Goal: Task Accomplishment & Management: Use online tool/utility

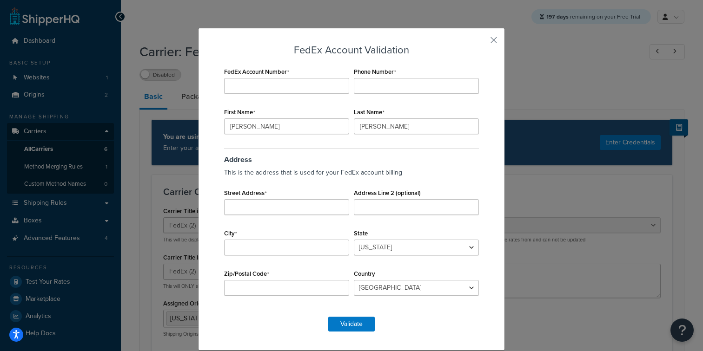
select select "fedEx"
select select "REGULAR_PICKUP"
select select "YOUR_PACKAGING"
select select "US"
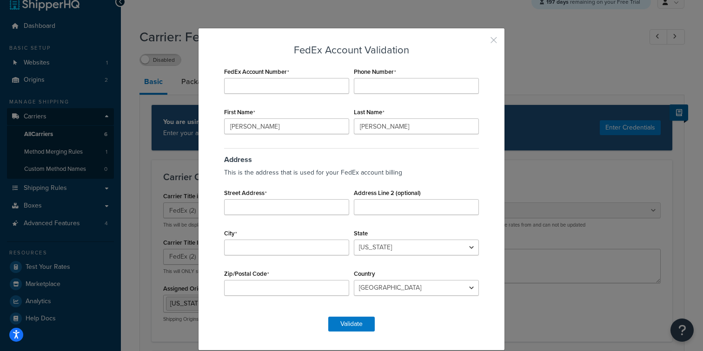
click at [481, 42] on button "button" at bounding box center [480, 43] width 2 height 2
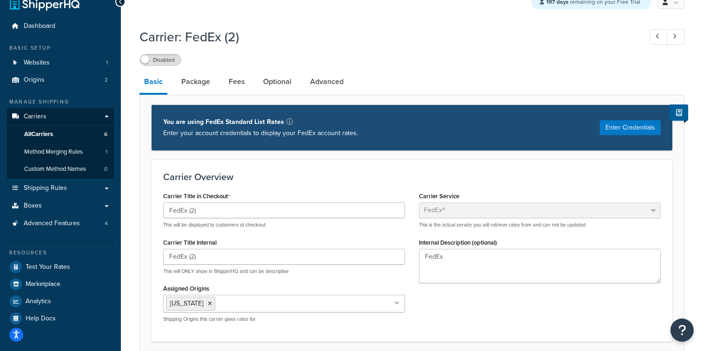
click at [490, 40] on div "Carrier: FedEx (2) Disabled" at bounding box center [411, 44] width 545 height 43
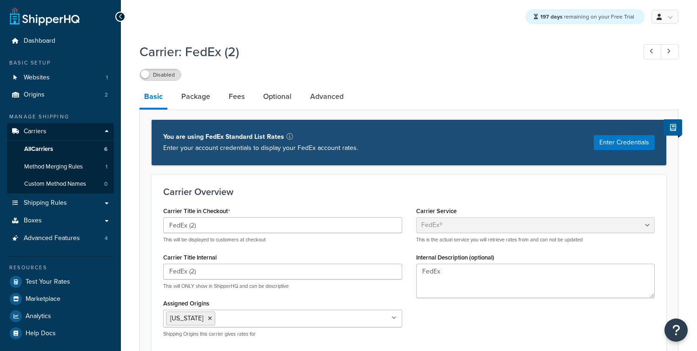
select select "fedEx"
select select "REGULAR_PICKUP"
select select "YOUR_PACKAGING"
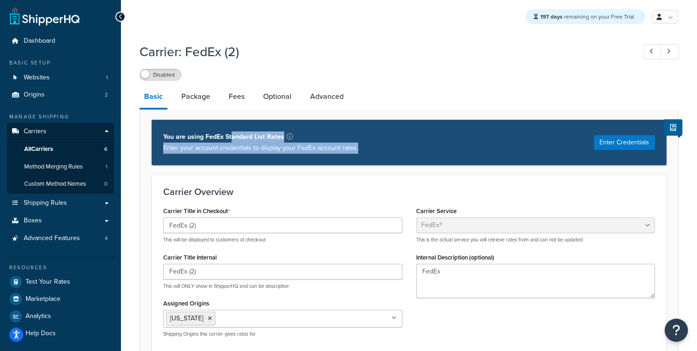
drag, startPoint x: 352, startPoint y: 159, endPoint x: 232, endPoint y: 143, distance: 121.1
click at [232, 143] on div "You are using FedEx Standard List Rates Enter your account credentials to displ…" at bounding box center [409, 142] width 515 height 46
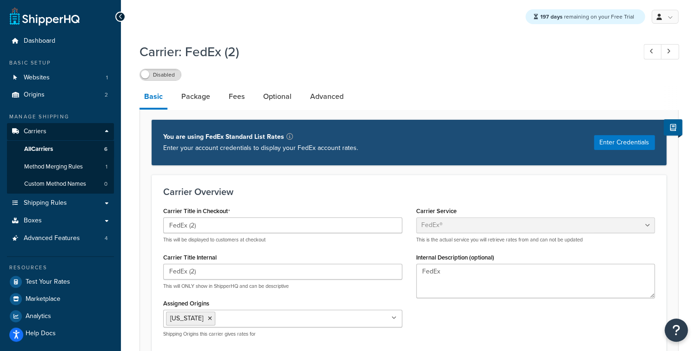
click at [232, 143] on p "You are using FedEx Standard List Rates" at bounding box center [260, 137] width 195 height 11
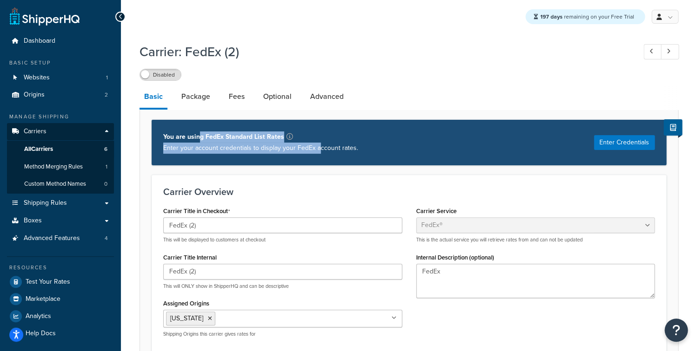
drag, startPoint x: 197, startPoint y: 137, endPoint x: 319, endPoint y: 152, distance: 123.2
click at [319, 152] on div "You are using FedEx Standard List Rates Enter your account credentials to displ…" at bounding box center [260, 143] width 195 height 22
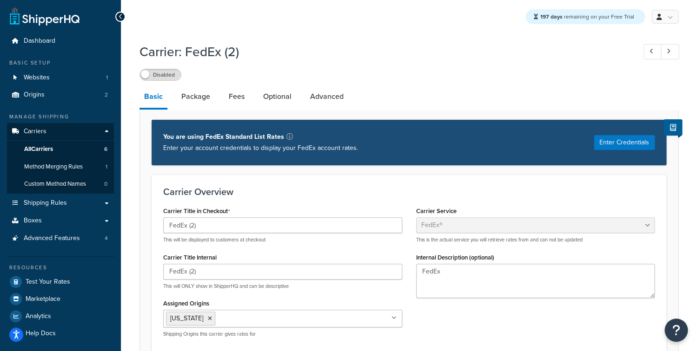
drag, startPoint x: 350, startPoint y: 154, endPoint x: 322, endPoint y: 145, distance: 28.8
click at [350, 154] on p "Enter your account credentials to display your FedEx account rates." at bounding box center [260, 148] width 195 height 11
click at [66, 150] on link "All Carriers 6" at bounding box center [60, 149] width 107 height 17
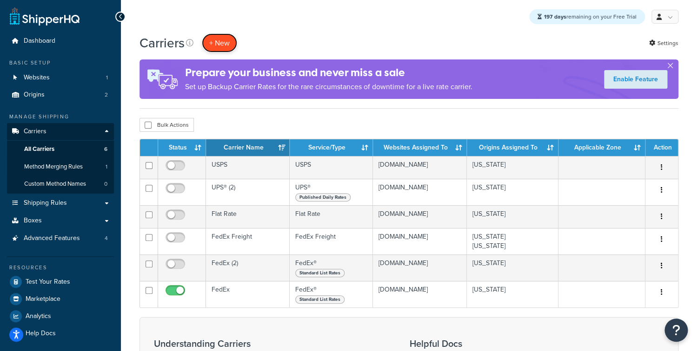
click at [227, 49] on button "+ New" at bounding box center [219, 42] width 35 height 19
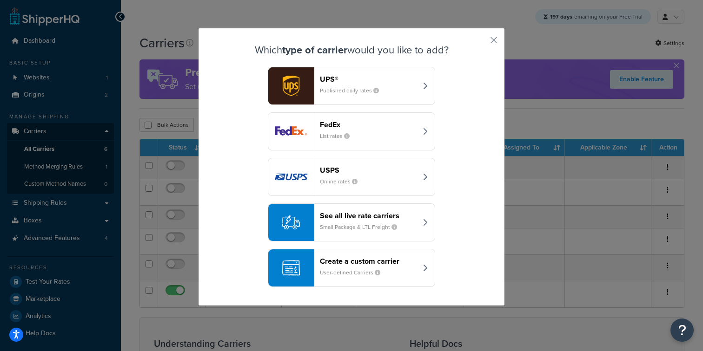
click at [397, 239] on button "See all live rate carriers Small Package & LTL Freight" at bounding box center [351, 223] width 167 height 38
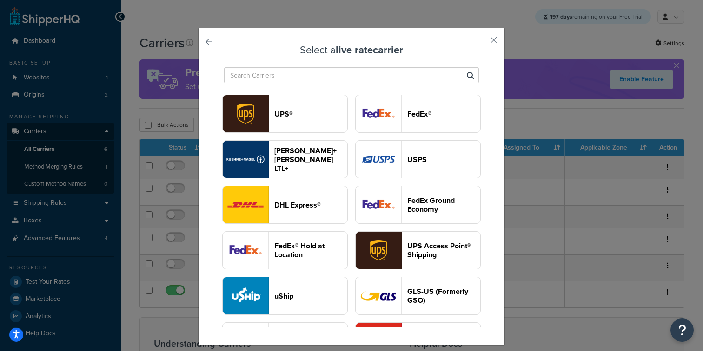
click at [222, 45] on link at bounding box center [222, 45] width 0 height 0
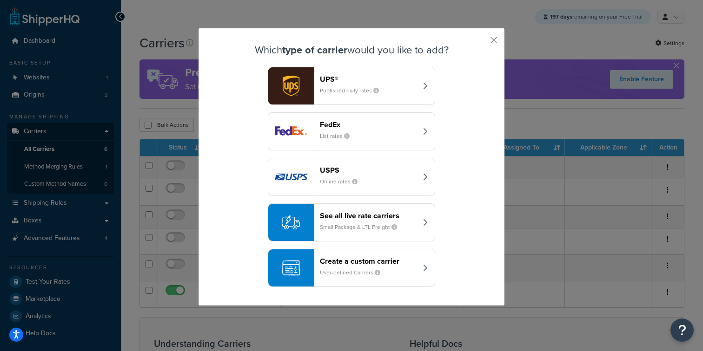
click at [354, 258] on header "Create a custom carrier" at bounding box center [368, 261] width 97 height 9
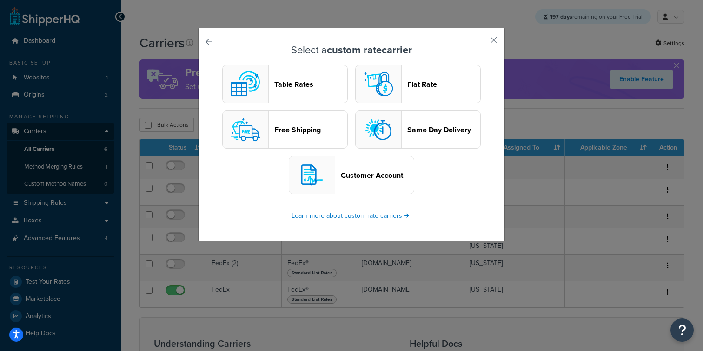
click at [314, 95] on button "Table Rates" at bounding box center [285, 84] width 126 height 38
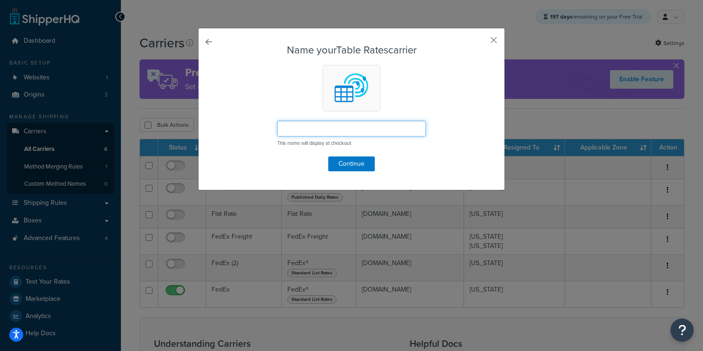
click at [318, 129] on input "text" at bounding box center [351, 129] width 149 height 16
type input "Motor"
click at [354, 164] on button "Continue" at bounding box center [351, 164] width 46 height 15
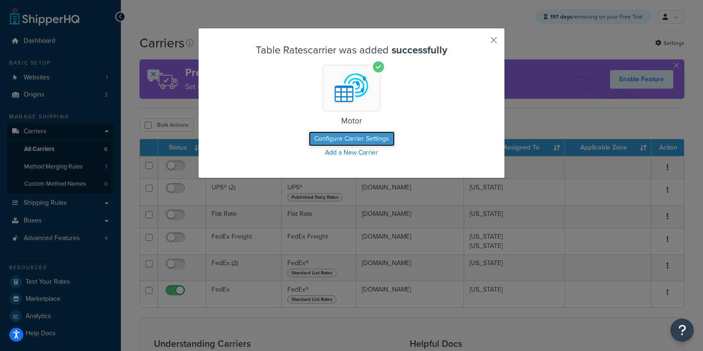
click at [312, 145] on button "Configure Carrier Settings" at bounding box center [352, 139] width 86 height 15
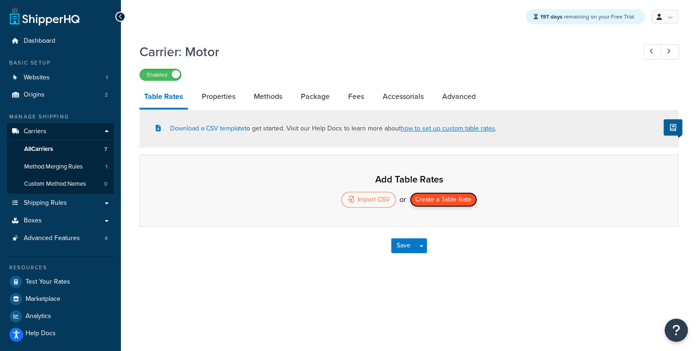
click at [469, 202] on button "Create a Table Rate" at bounding box center [443, 199] width 67 height 15
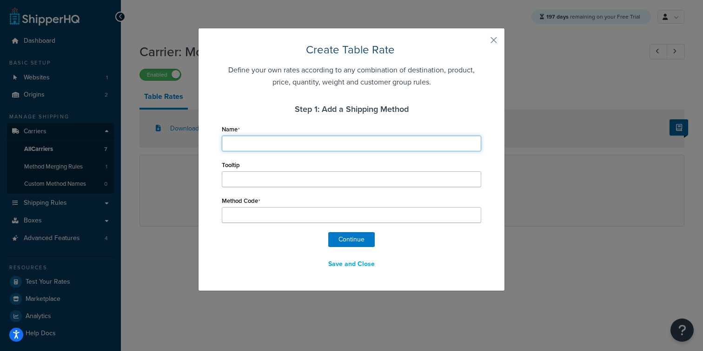
click at [278, 145] on input "Name" at bounding box center [351, 144] width 259 height 16
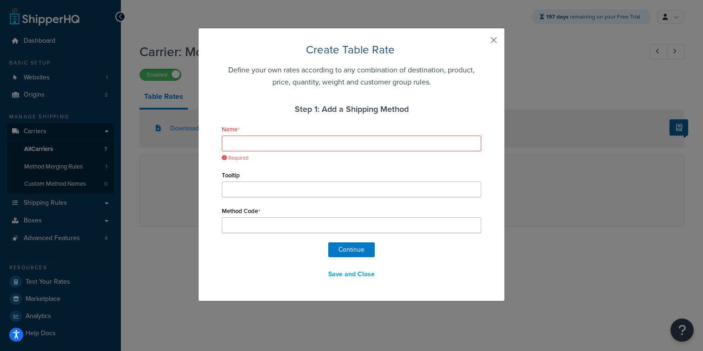
click at [481, 42] on button "button" at bounding box center [480, 43] width 2 height 2
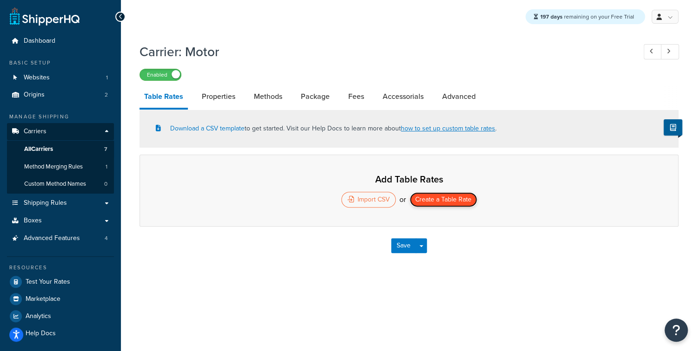
click at [445, 203] on button "Create a Table Rate" at bounding box center [443, 199] width 67 height 15
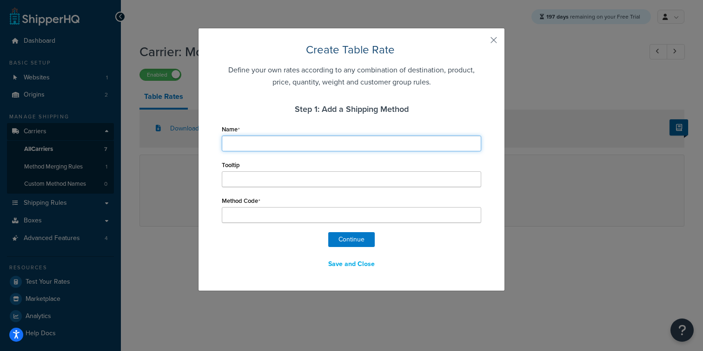
click at [305, 140] on input "Name" at bounding box center [351, 144] width 259 height 16
type input "S"
type input "Sh"
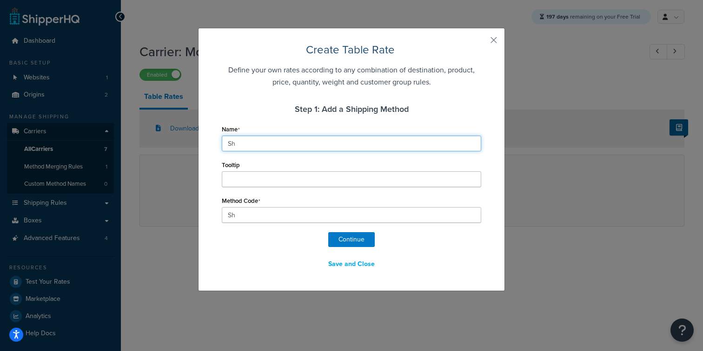
type input "Shi"
type input "Ship"
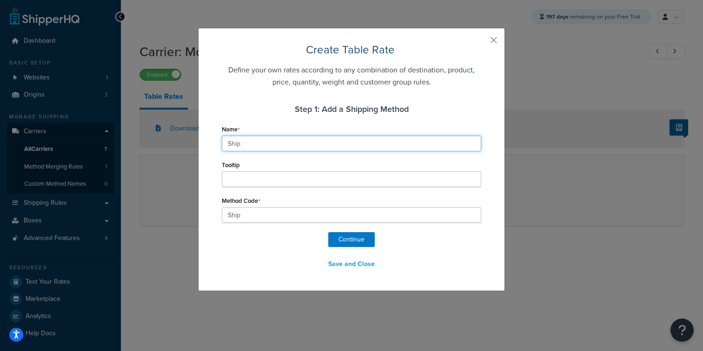
type input "Ship_"
type input "Ship M"
type input "Ship_M"
type input "Ship Me"
type input "Ship_Me"
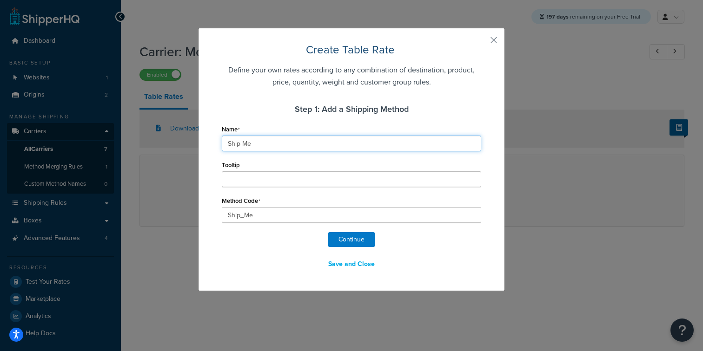
type input "Ship Met"
type input "Ship_Met"
type input "Ship Meth"
type input "Ship_Meth"
type input "Ship Metho"
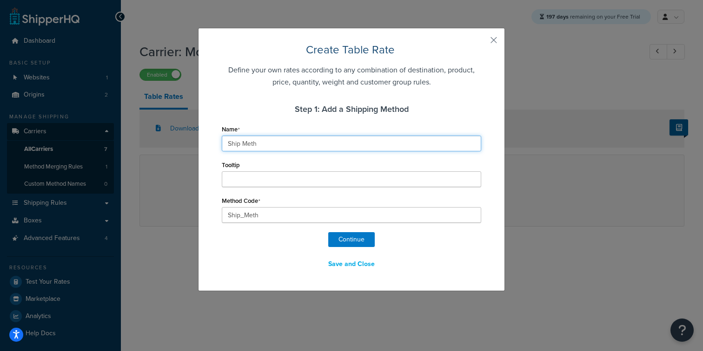
type input "Ship_Metho"
type input "Ship Method"
type input "Ship_Method"
type input "Ship Method"
type input "Ship_Method_"
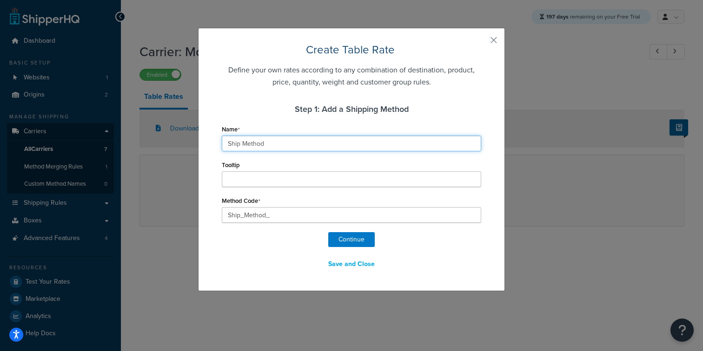
type input "Ship Method 1"
type input "Ship_Method_1"
type input "Ship Method 1"
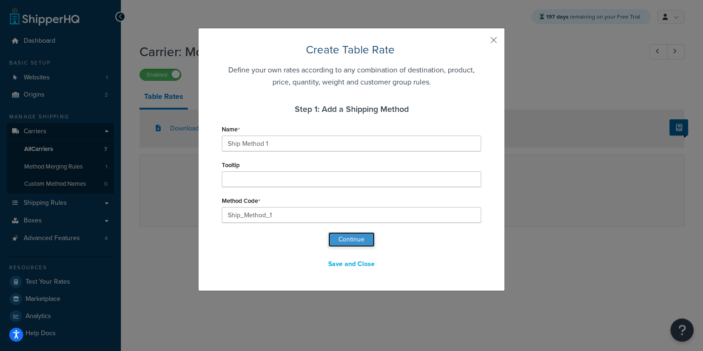
click at [334, 238] on button "Continue" at bounding box center [351, 239] width 46 height 15
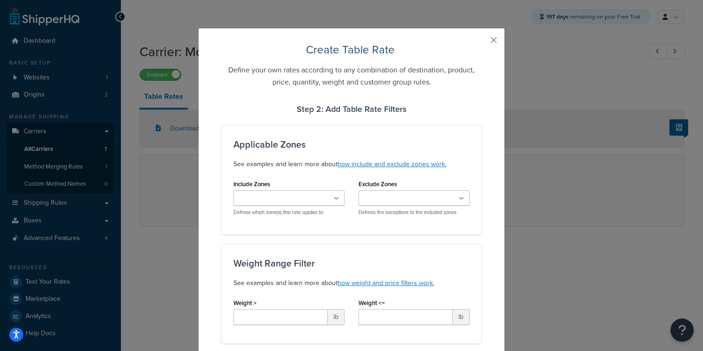
click at [290, 194] on input "Include Zones" at bounding box center [277, 199] width 82 height 10
select select "182419"
click at [410, 228] on div "Applicable Zones See examples and learn more about how include and exclude zone…" at bounding box center [351, 180] width 259 height 110
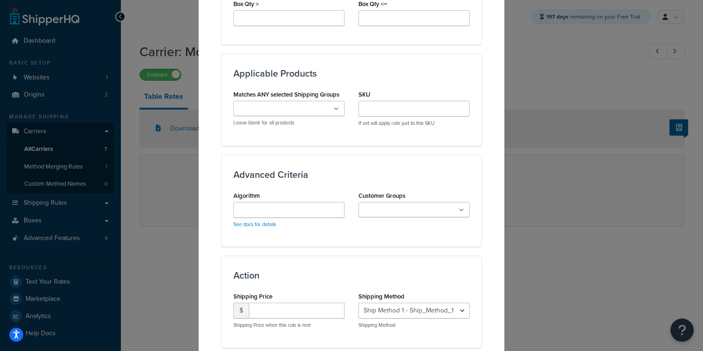
scroll to position [553, 0]
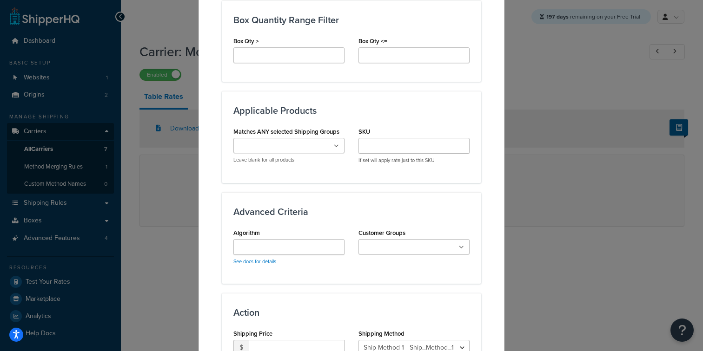
click at [299, 141] on ul at bounding box center [288, 145] width 111 height 15
drag, startPoint x: 262, startPoint y: 132, endPoint x: 322, endPoint y: 133, distance: 60.0
click at [322, 133] on label "Matches ANY selected Shipping Groups" at bounding box center [286, 131] width 106 height 7
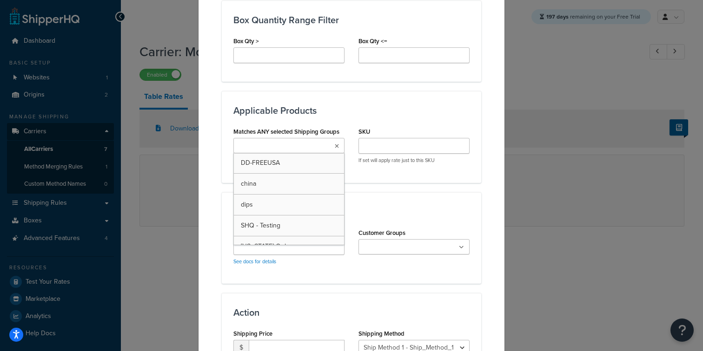
drag, startPoint x: 320, startPoint y: 133, endPoint x: 319, endPoint y: 144, distance: 10.8
click at [320, 133] on label "Matches ANY selected Shipping Groups" at bounding box center [286, 131] width 106 height 7
click at [318, 141] on input "Matches ANY selected Shipping Groups" at bounding box center [277, 146] width 82 height 10
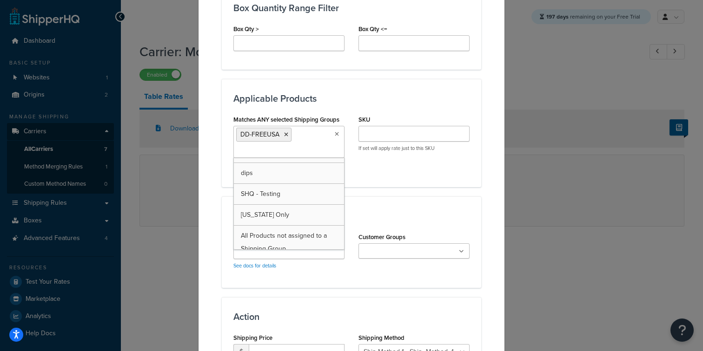
scroll to position [20, 0]
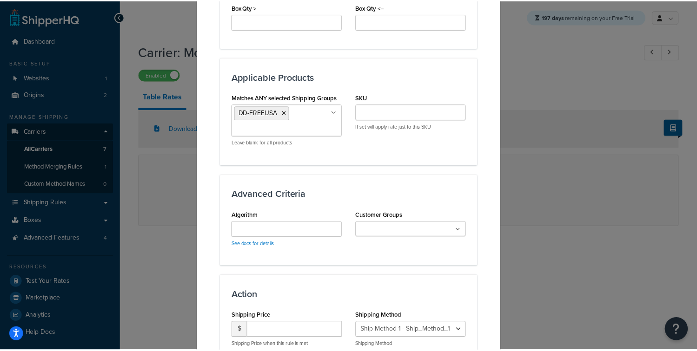
scroll to position [671, 0]
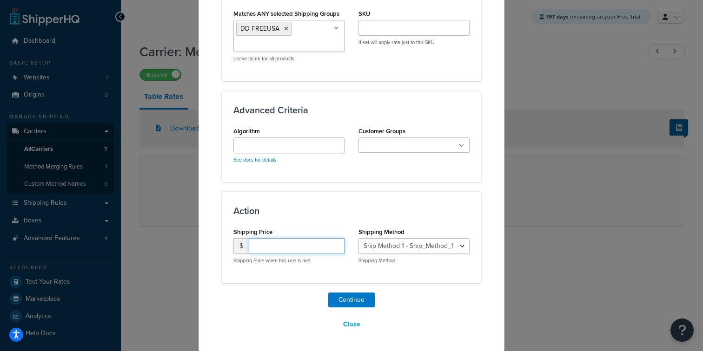
click at [275, 251] on input "number" at bounding box center [297, 246] width 96 height 16
type input "10"
click at [335, 296] on button "Continue" at bounding box center [351, 300] width 46 height 15
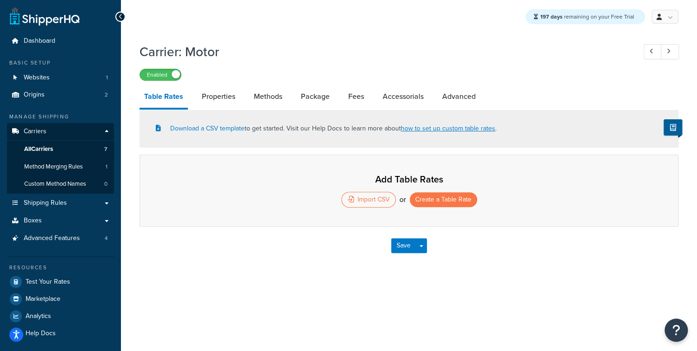
select select "25"
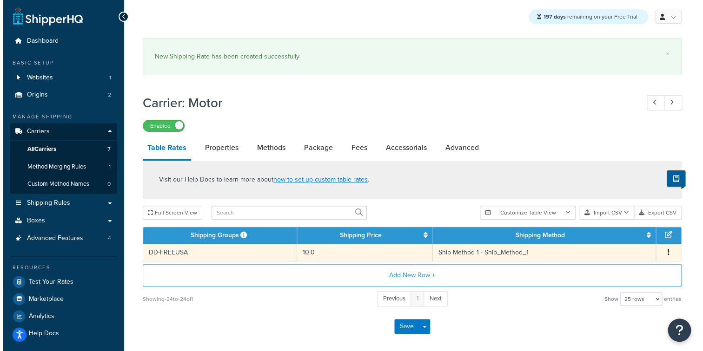
scroll to position [28, 0]
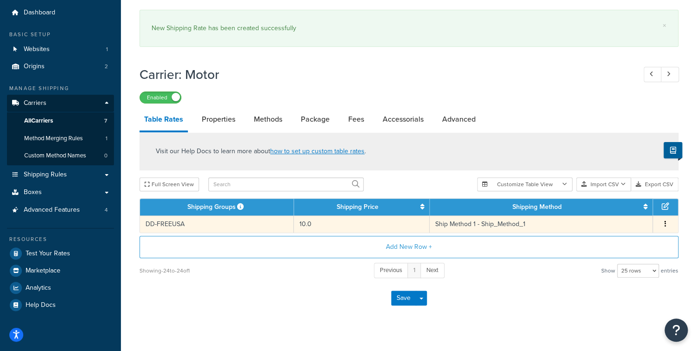
click at [667, 223] on button "button" at bounding box center [664, 224] width 7 height 10
click at [635, 222] on div "Duplicate" at bounding box center [619, 224] width 66 height 19
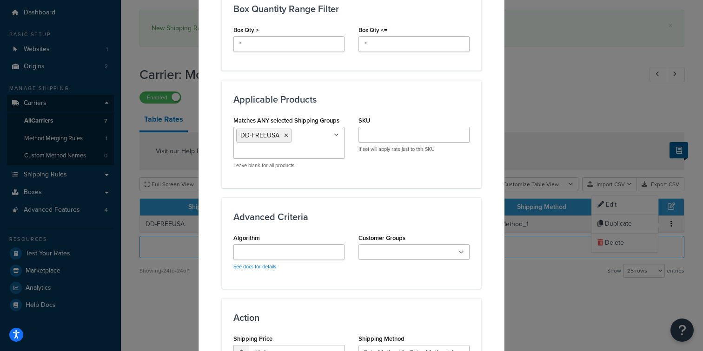
scroll to position [598, 0]
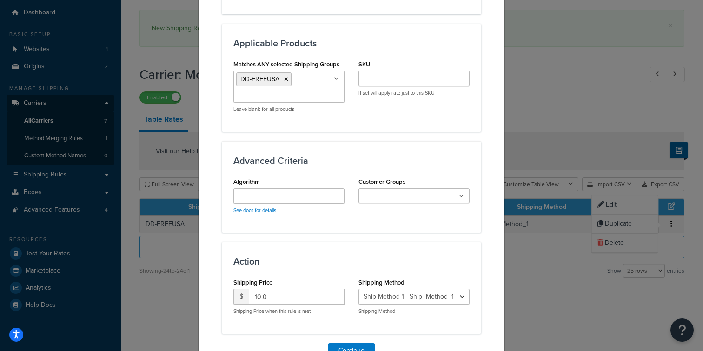
click at [304, 86] on ul "DD-FREEUSA" at bounding box center [288, 87] width 111 height 32
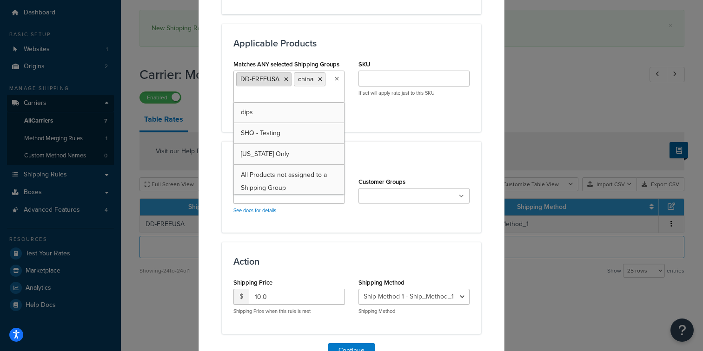
click at [281, 76] on li "DD-FREEUSA" at bounding box center [263, 80] width 55 height 14
click at [284, 79] on icon at bounding box center [286, 80] width 4 height 6
click at [376, 132] on div "Applicable Products Matches ANY selected Shipping Groups china DD-FREEUSA dips …" at bounding box center [351, 78] width 259 height 108
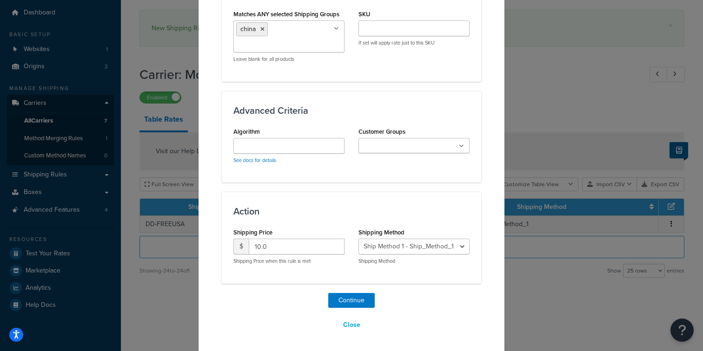
scroll to position [649, 0]
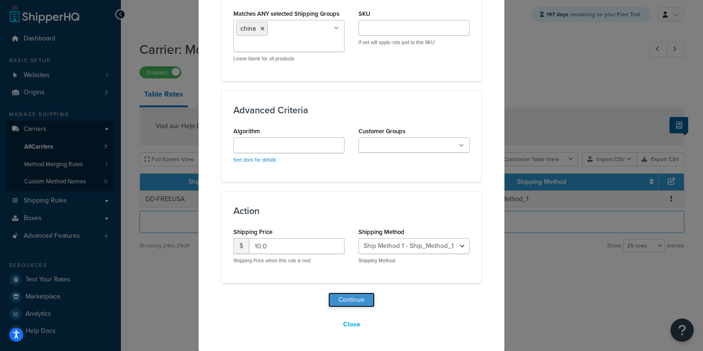
click at [349, 299] on button "Continue" at bounding box center [351, 300] width 46 height 15
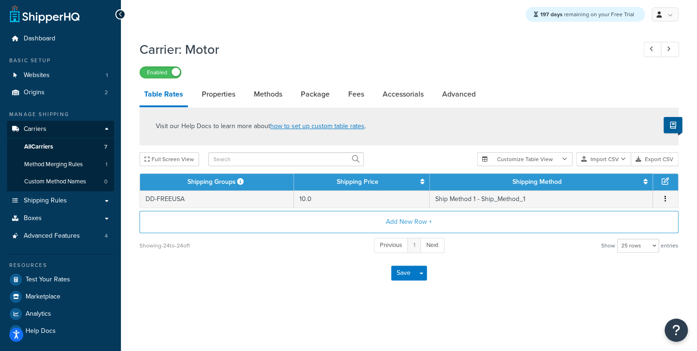
scroll to position [2, 0]
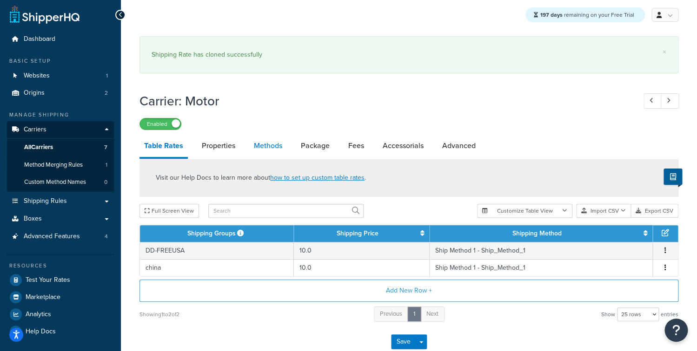
click at [277, 146] on link "Methods" at bounding box center [268, 146] width 38 height 22
select select "25"
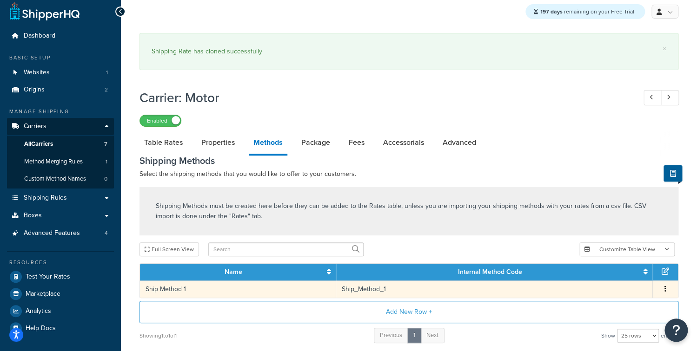
scroll to position [82, 0]
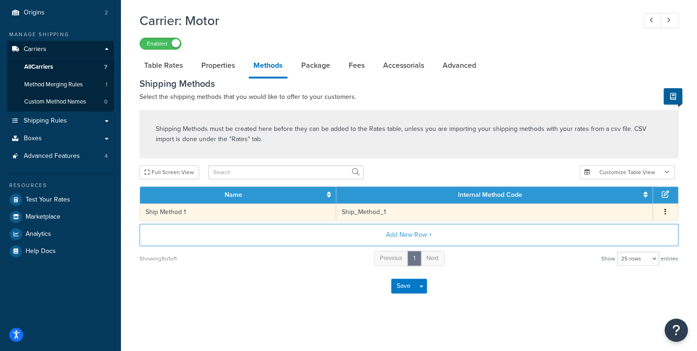
click at [664, 212] on button "button" at bounding box center [664, 212] width 7 height 10
click at [302, 238] on button "Add New Row +" at bounding box center [408, 235] width 539 height 22
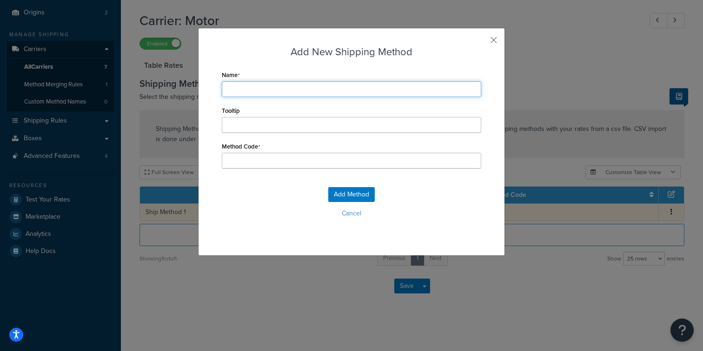
click at [257, 89] on input "Name" at bounding box center [351, 89] width 259 height 16
type input "S"
type input "Sh"
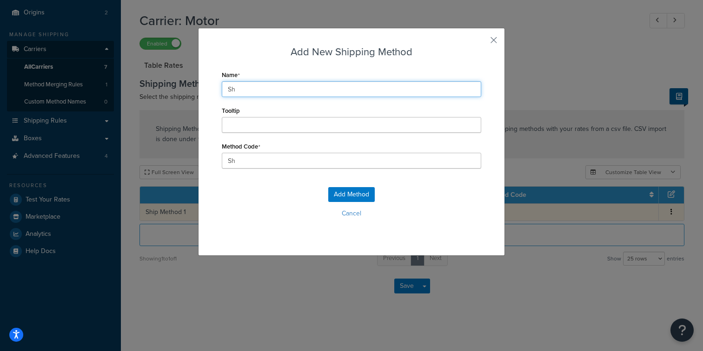
type input "Shi"
type input "Ship"
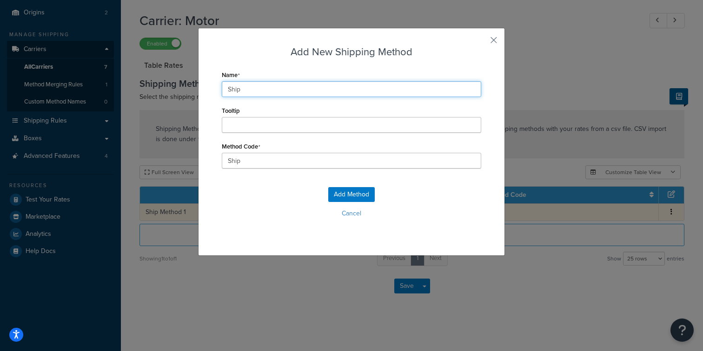
type input "Ship_"
type input "Ship M"
type input "Ship_M"
type input "Ship Me"
type input "Ship_Me"
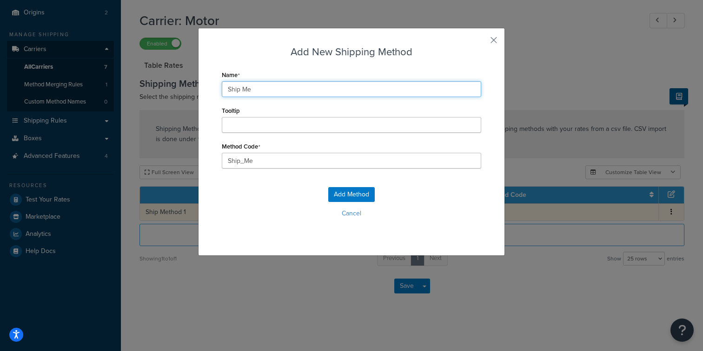
type input "Ship Met"
type input "Ship_Met"
type input "Ship Meth"
type input "Ship_Meth"
type input "Ship Metho"
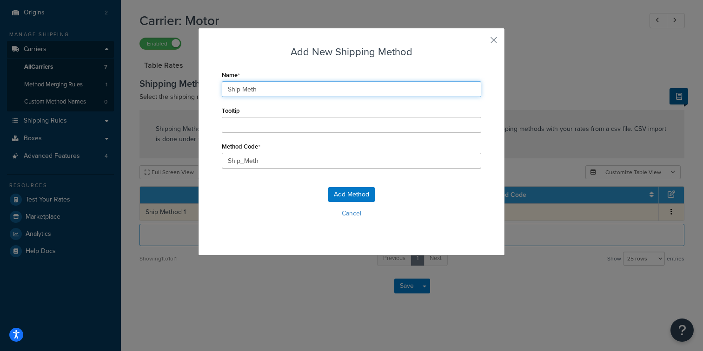
type input "Ship_Metho"
type input "Ship Method"
type input "Ship_Method"
type input "Ship Method"
type input "Ship_Method_"
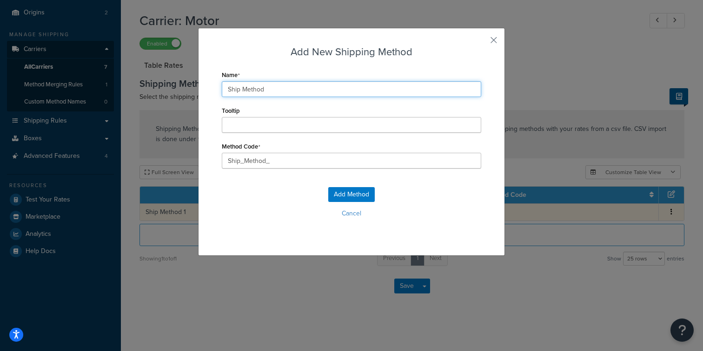
type input "Ship Method 2"
type input "Ship_Method_2"
type input "Ship Method 2"
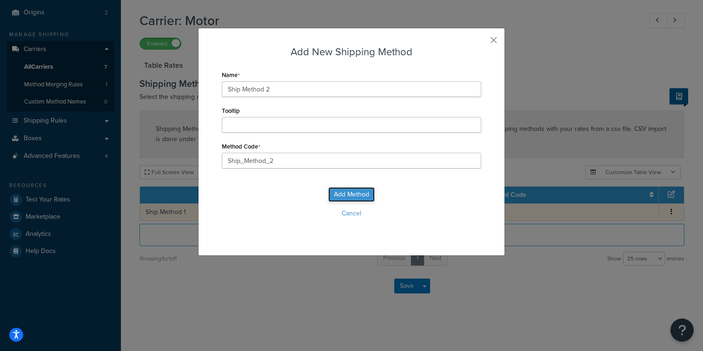
click at [343, 196] on button "Add Method" at bounding box center [351, 194] width 46 height 15
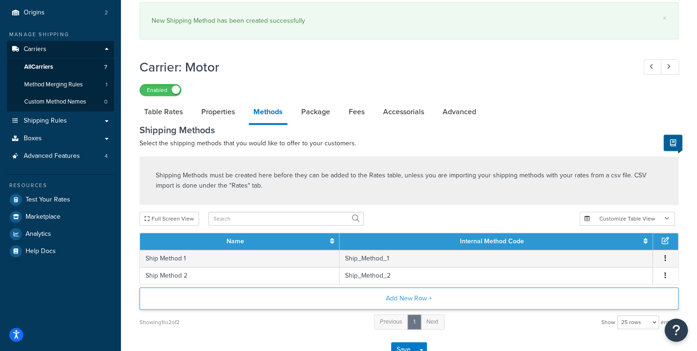
click at [561, 299] on button "Add New Row +" at bounding box center [408, 299] width 539 height 22
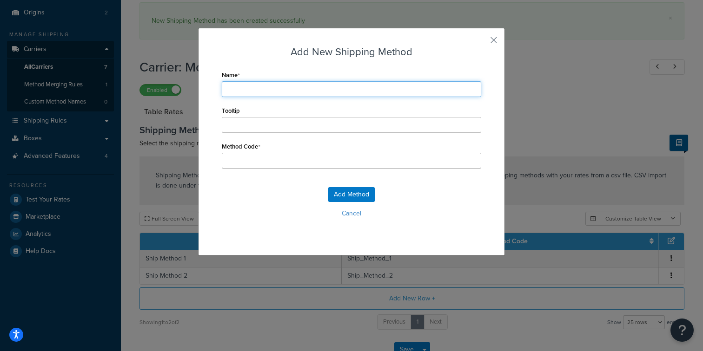
click at [231, 95] on input "Name" at bounding box center [351, 89] width 259 height 16
type input "S"
type input "Sh"
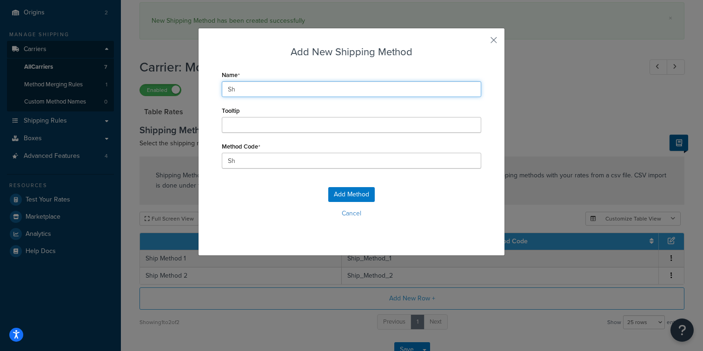
type input "Shi"
type input "Ship"
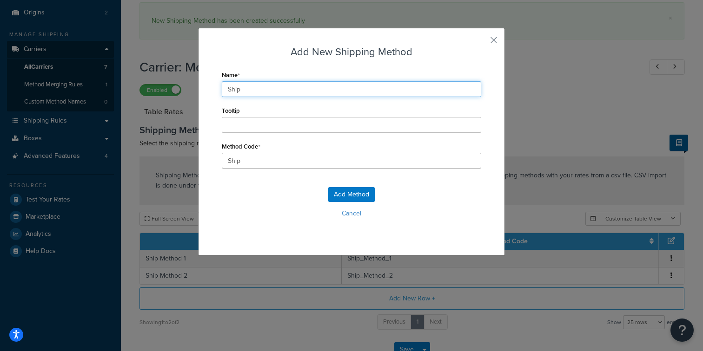
type input "Ship_"
type input "Ship M"
type input "Ship_M"
type input "Ship Me"
type input "Ship_Me"
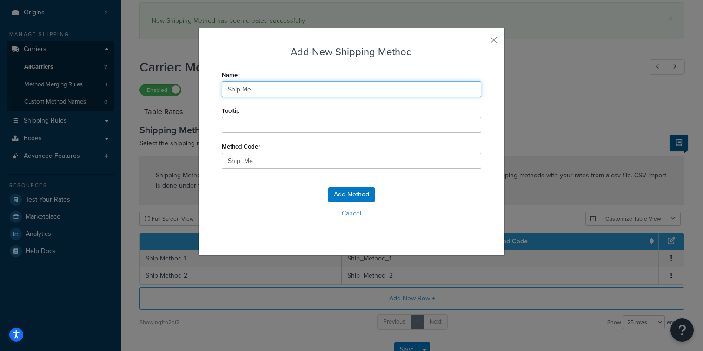
type input "Ship Met"
type input "Ship_Met"
type input "Ship Meth"
type input "Ship_Meth"
type input "Ship Metho"
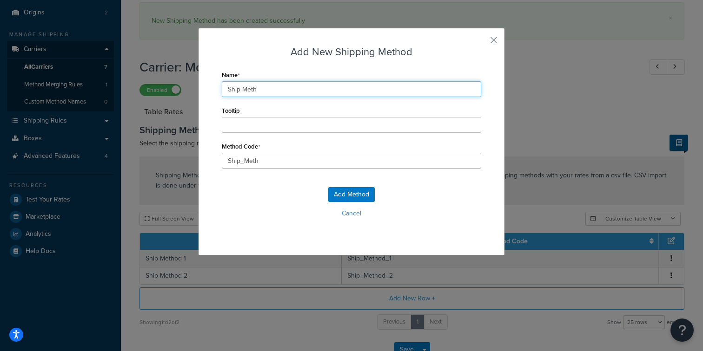
type input "Ship_Metho"
type input "Ship Method"
type input "Ship_Method"
type input "Ship Method"
type input "Ship_Method_"
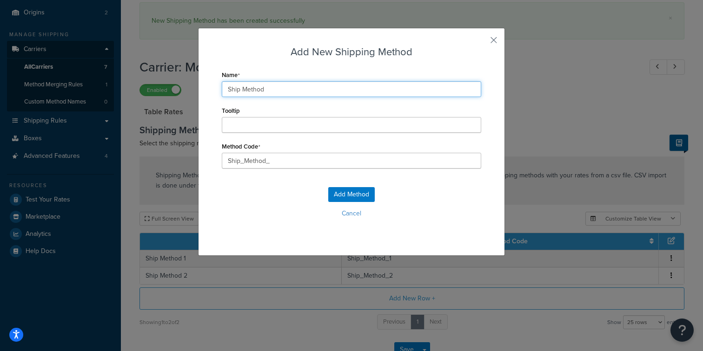
type input "Ship Method 3"
type input "Ship_Method_3"
type input "Ship Method 3"
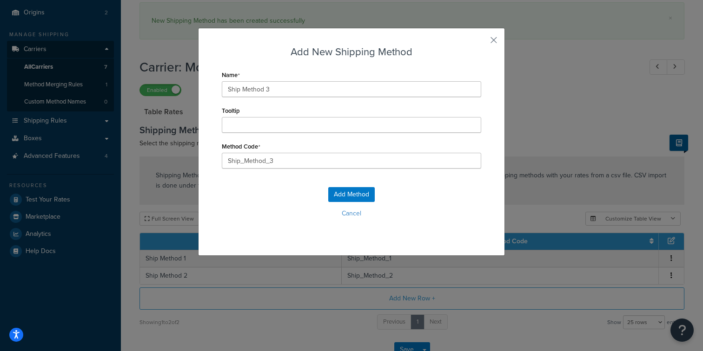
click at [330, 187] on div "Add Method Cancel" at bounding box center [351, 206] width 259 height 61
click at [331, 188] on button "Add Method" at bounding box center [351, 194] width 46 height 15
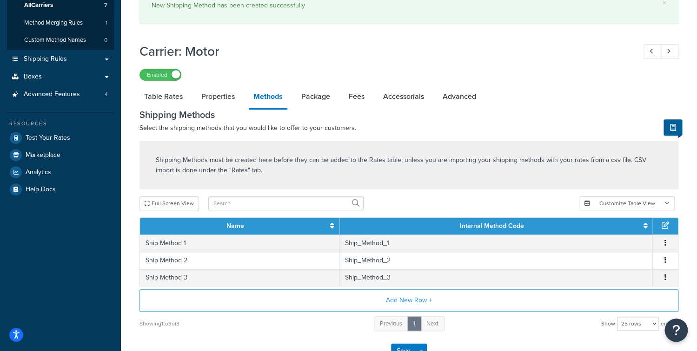
scroll to position [165, 0]
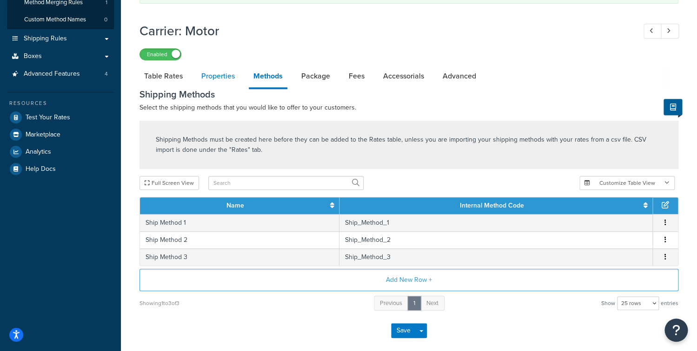
click at [210, 76] on link "Properties" at bounding box center [218, 76] width 43 height 22
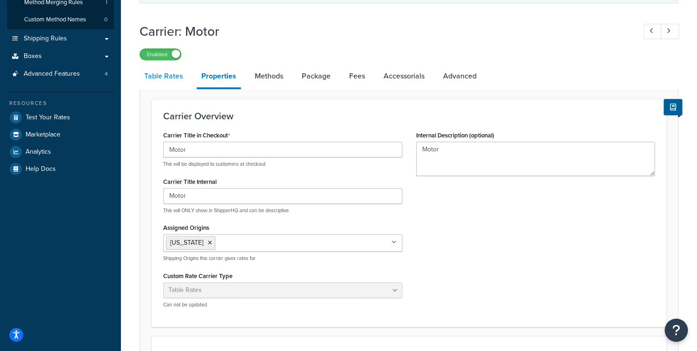
click at [172, 79] on link "Table Rates" at bounding box center [163, 76] width 48 height 22
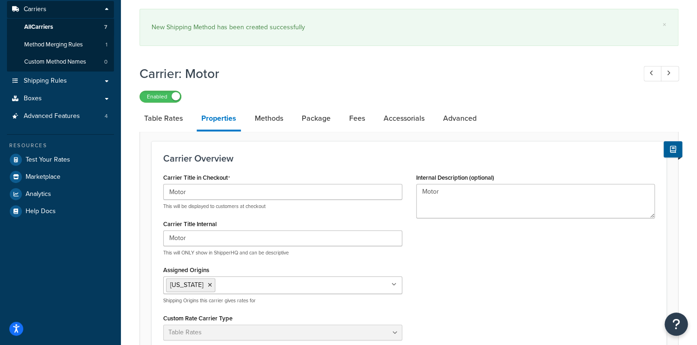
select select "25"
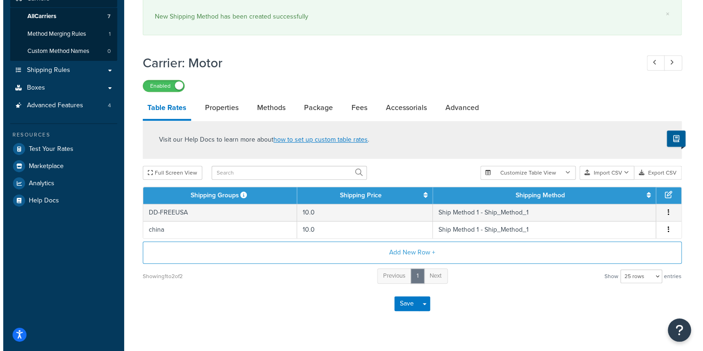
scroll to position [150, 0]
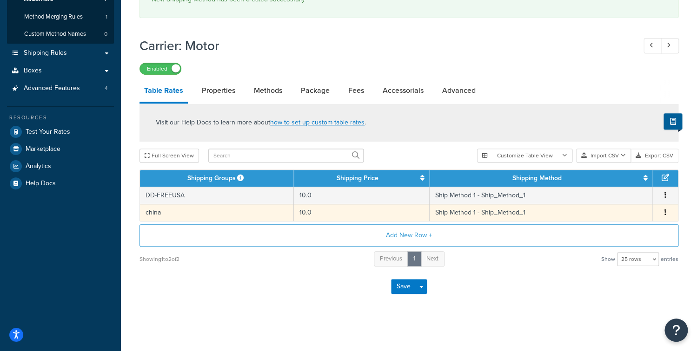
click at [477, 212] on td "Ship Method 1 - Ship_Method_1" at bounding box center [541, 212] width 223 height 17
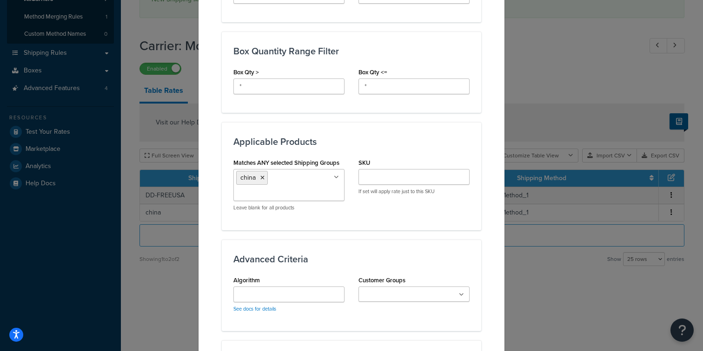
scroll to position [612, 0]
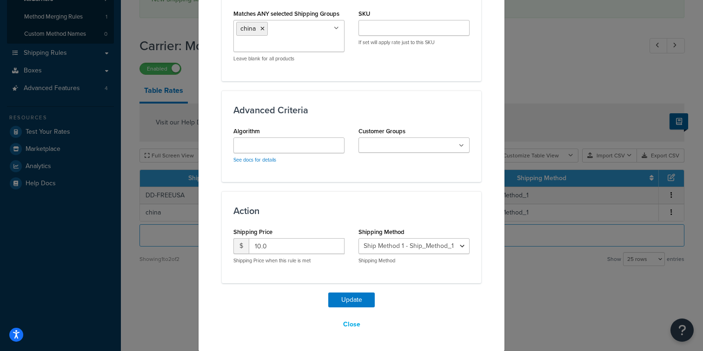
click at [405, 268] on div "Shipping Method Ship Method 1 - Ship_Method_1 Ship Method 2 - Ship_Method_2 Shi…" at bounding box center [413, 248] width 125 height 46
select select "182420"
click option "Ship Method 2 - Ship_Method_2" at bounding box center [0, 0] width 0 height 0
click at [436, 207] on h3 "Action" at bounding box center [351, 211] width 236 height 10
click at [344, 301] on button "Update" at bounding box center [351, 300] width 46 height 15
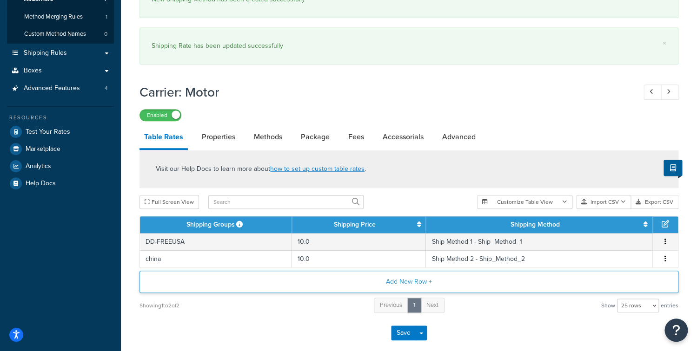
click at [311, 276] on button "Add New Row +" at bounding box center [408, 282] width 539 height 22
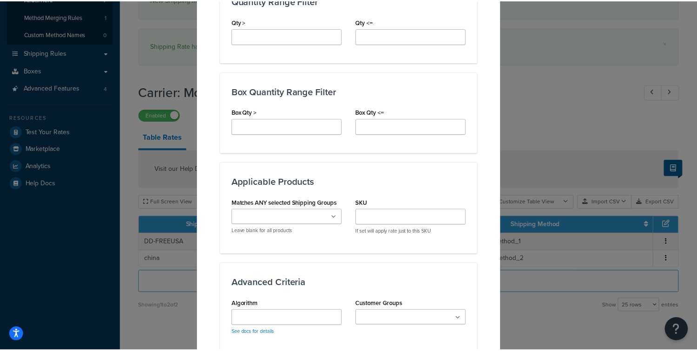
scroll to position [632, 0]
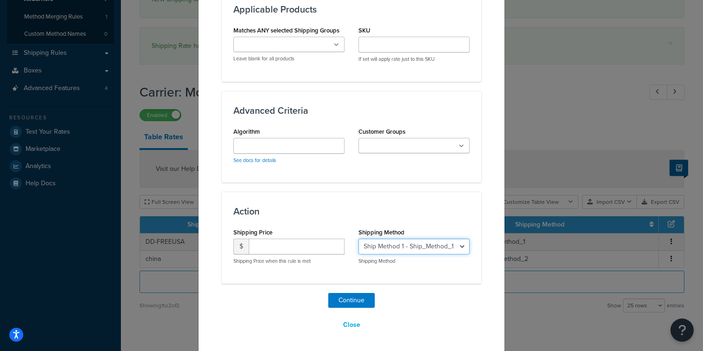
select select "182421"
click option "Ship Method 3 - Ship_Method_3" at bounding box center [0, 0] width 0 height 0
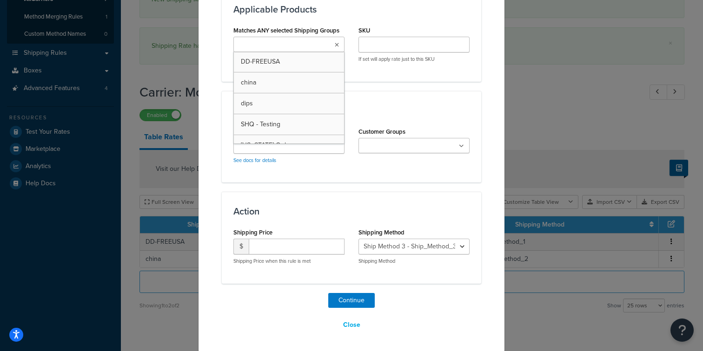
click at [272, 51] on ul at bounding box center [288, 44] width 111 height 15
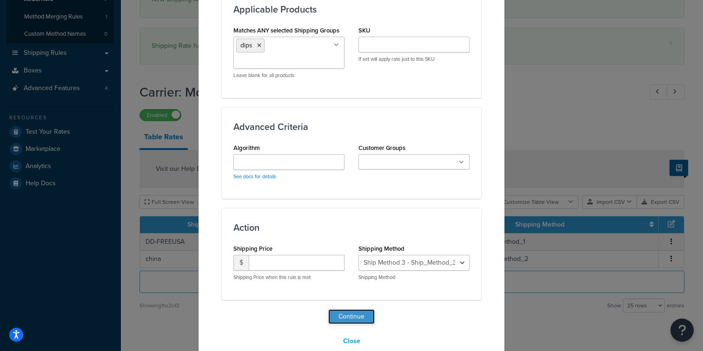
click at [343, 317] on button "Continue" at bounding box center [351, 317] width 46 height 15
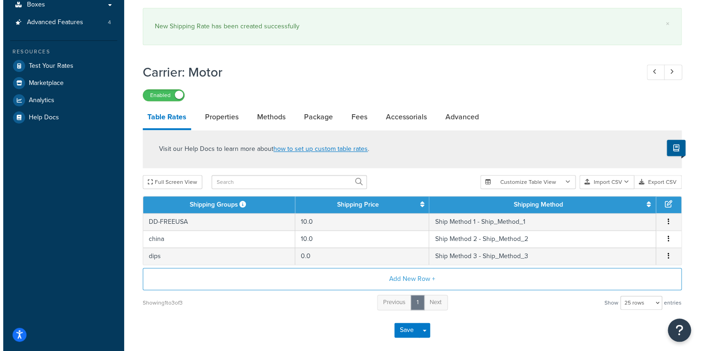
scroll to position [217, 0]
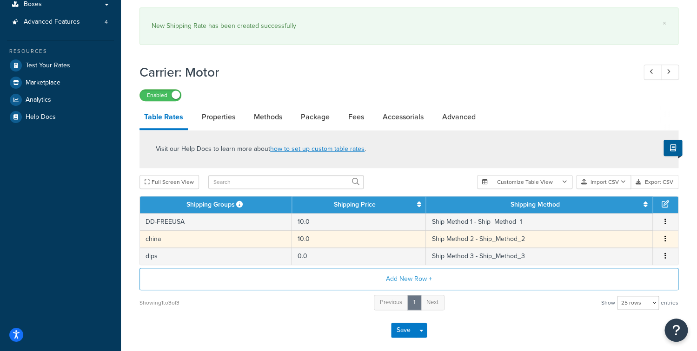
click at [326, 241] on td "10.0" at bounding box center [359, 239] width 134 height 17
select select "182420"
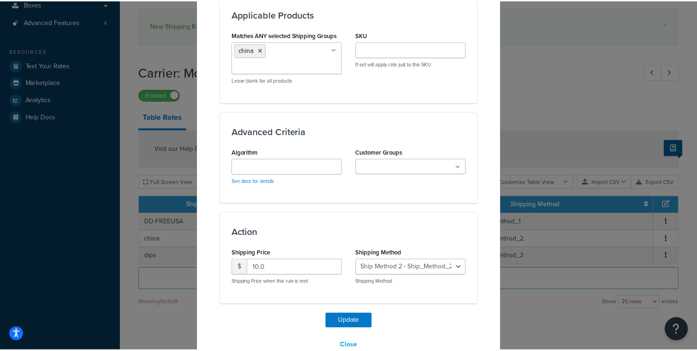
scroll to position [612, 0]
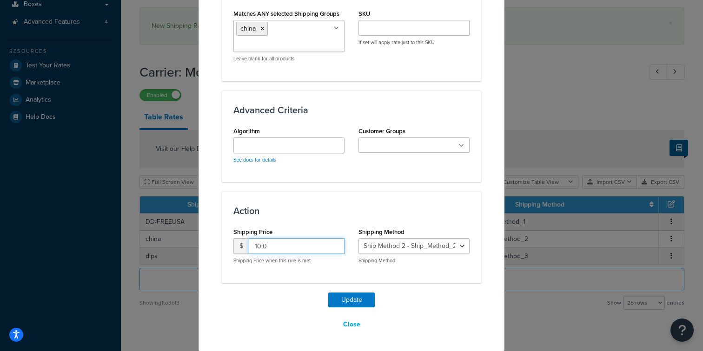
drag, startPoint x: 283, startPoint y: 247, endPoint x: 203, endPoint y: 249, distance: 79.5
click at [249, 249] on input "10.0" at bounding box center [297, 246] width 96 height 16
type input "20"
click at [343, 305] on button "Update" at bounding box center [351, 300] width 46 height 15
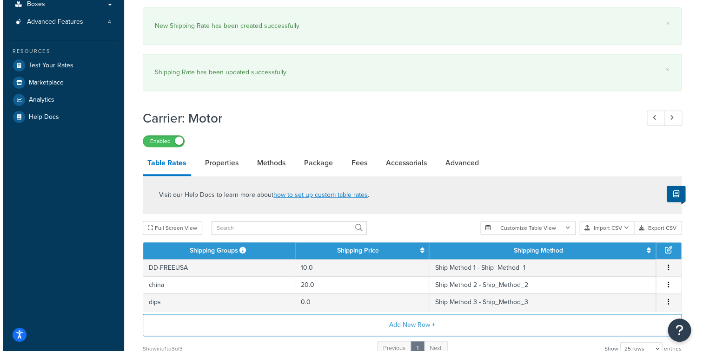
scroll to position [270, 0]
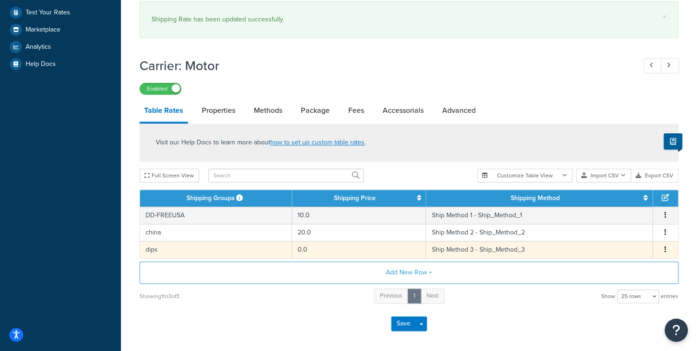
click at [310, 253] on td "0.0" at bounding box center [359, 249] width 134 height 17
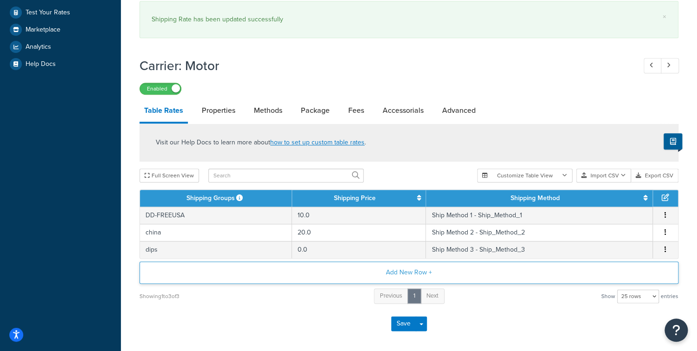
select select "182421"
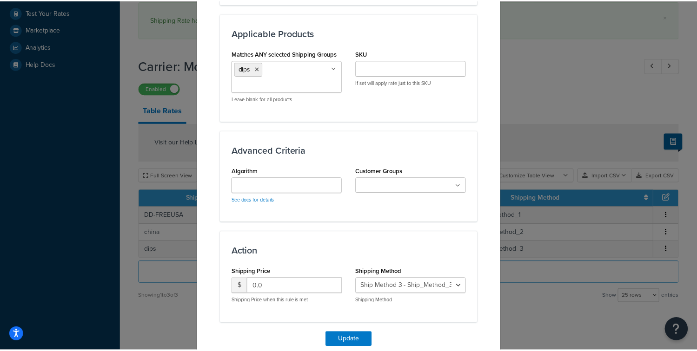
scroll to position [612, 0]
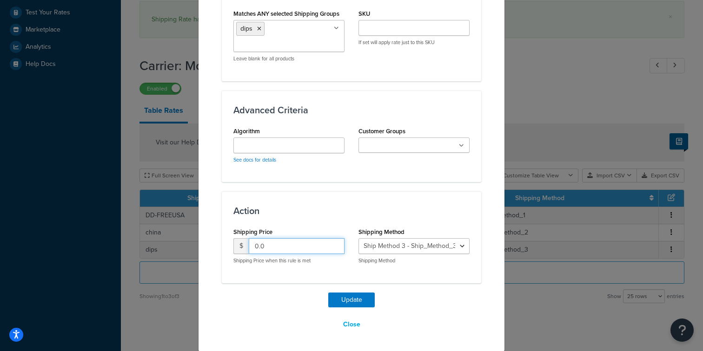
drag, startPoint x: 281, startPoint y: 249, endPoint x: 231, endPoint y: 246, distance: 50.8
click at [249, 246] on input "0.0" at bounding box center [297, 246] width 96 height 16
type input "60"
click at [364, 305] on button "Update" at bounding box center [351, 300] width 46 height 15
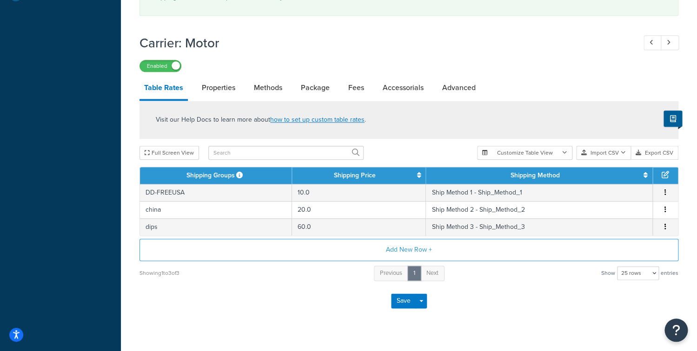
scroll to position [343, 0]
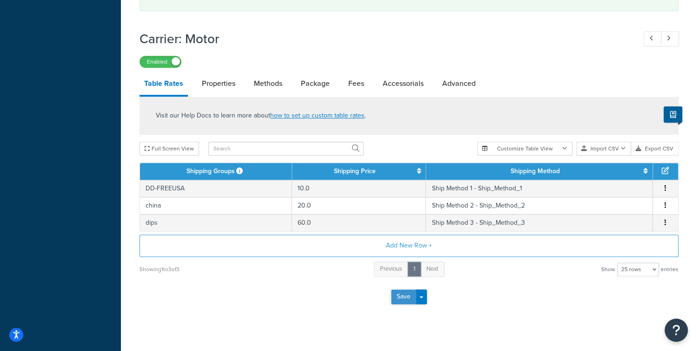
click at [404, 298] on button "Save" at bounding box center [403, 297] width 25 height 15
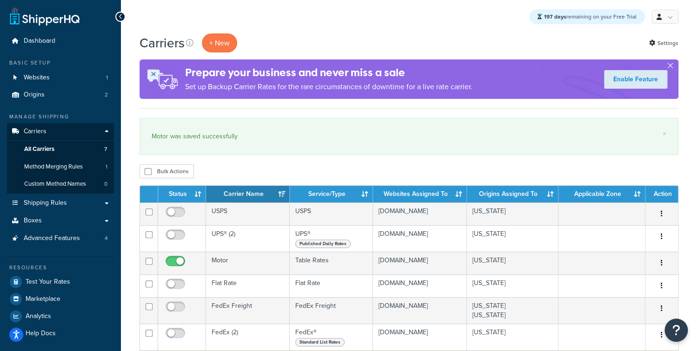
scroll to position [188, 0]
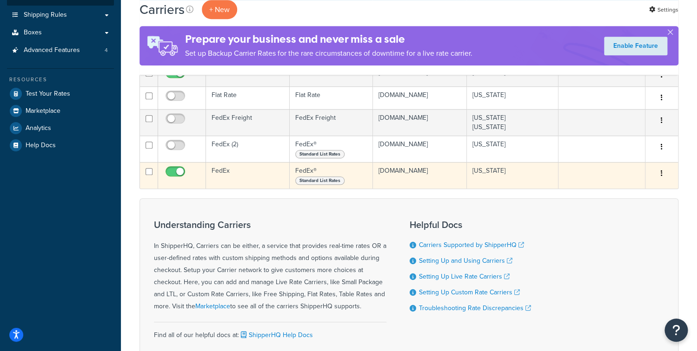
click at [172, 175] on input "checkbox" at bounding box center [177, 174] width 26 height 12
checkbox input "false"
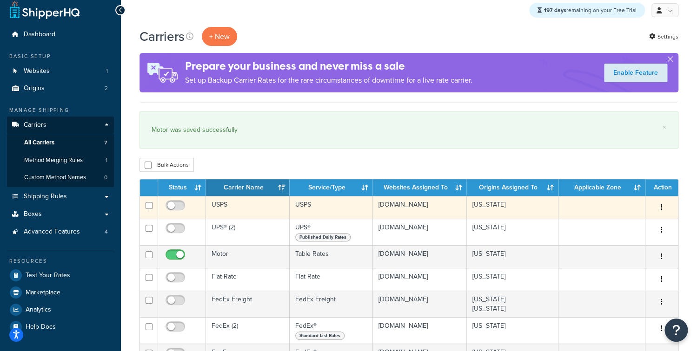
scroll to position [0, 0]
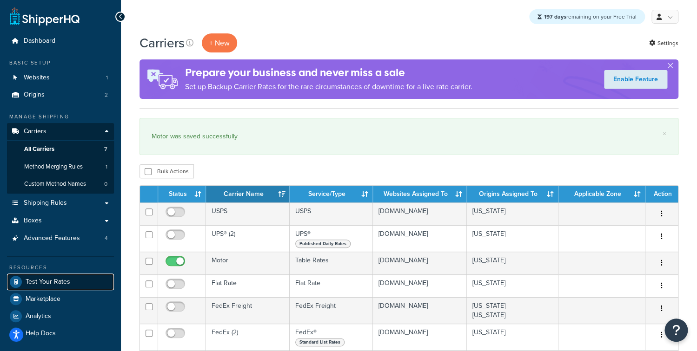
click at [67, 283] on span "Test Your Rates" at bounding box center [48, 282] width 45 height 8
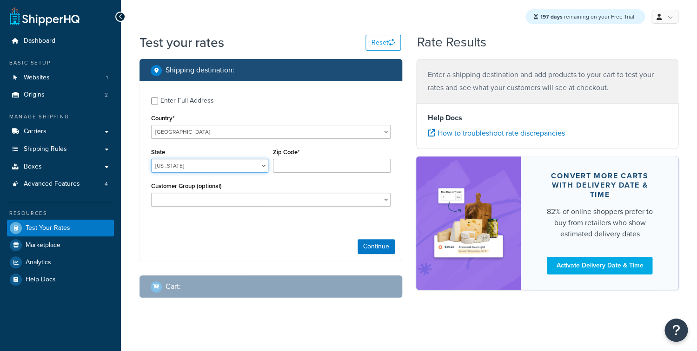
click at [151, 159] on select "[US_STATE] [US_STATE] [US_STATE] [US_STATE] [US_STATE] Armed Forces Americas Ar…" at bounding box center [209, 166] width 117 height 14
select select "[GEOGRAPHIC_DATA]"
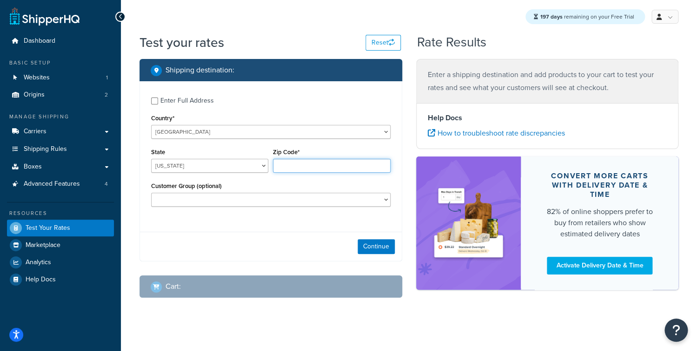
click at [316, 165] on input "Zip Code*" at bounding box center [331, 166] width 117 height 14
type input "78759"
click at [375, 247] on button "Continue" at bounding box center [375, 246] width 37 height 15
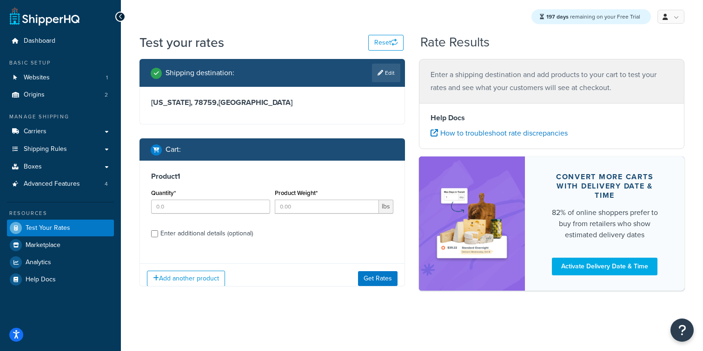
click at [222, 199] on div "Quantity*" at bounding box center [210, 200] width 119 height 27
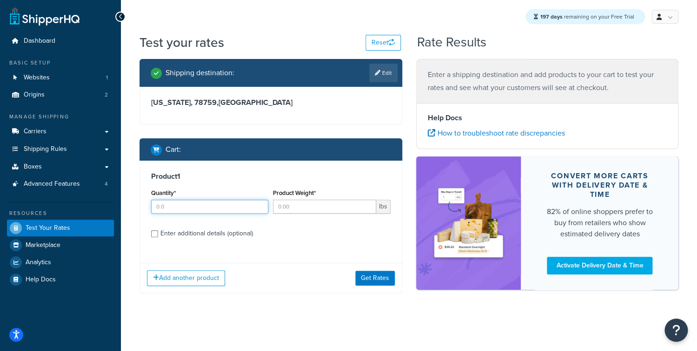
click at [225, 202] on input "Quantity*" at bounding box center [209, 207] width 117 height 14
type input "1"
click at [297, 206] on input "Product Weight*" at bounding box center [324, 207] width 103 height 14
type input "1"
click at [363, 278] on button "Get Rates" at bounding box center [375, 278] width 40 height 15
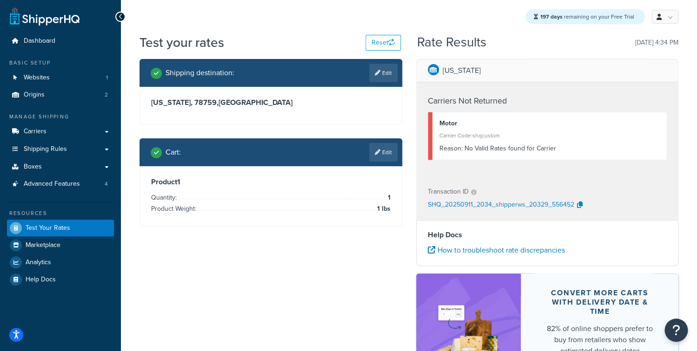
click at [388, 162] on div "Cart : Edit" at bounding box center [270, 153] width 263 height 28
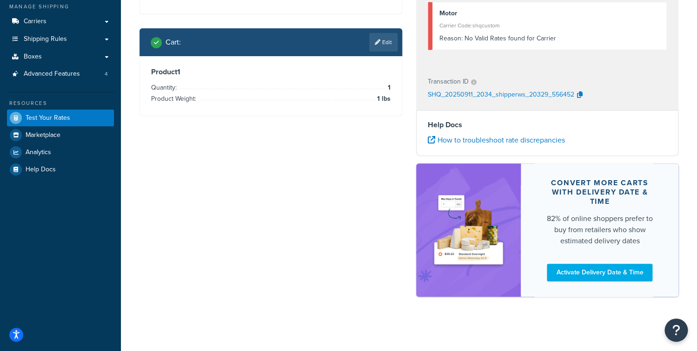
scroll to position [111, 0]
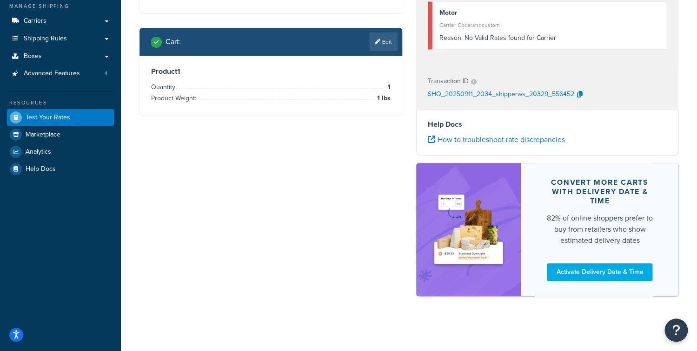
drag, startPoint x: 378, startPoint y: 43, endPoint x: 342, endPoint y: 79, distance: 50.3
click at [378, 43] on icon at bounding box center [378, 42] width 6 height 6
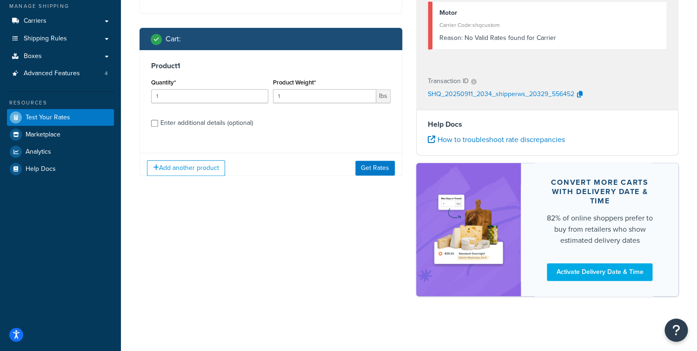
click at [192, 123] on div "Enter additional details (optional)" at bounding box center [206, 123] width 93 height 13
click at [158, 123] on input "Enter additional details (optional)" at bounding box center [154, 123] width 7 height 7
checkbox input "true"
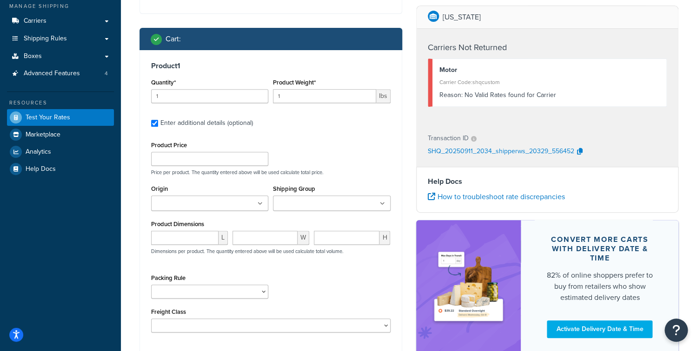
click at [311, 200] on input "Shipping Group" at bounding box center [317, 204] width 82 height 10
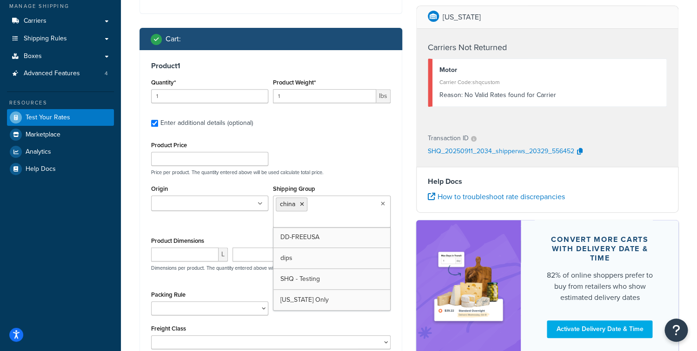
click at [382, 152] on div "Product Price Price per product. The quantity entered above will be used calcul…" at bounding box center [271, 157] width 244 height 37
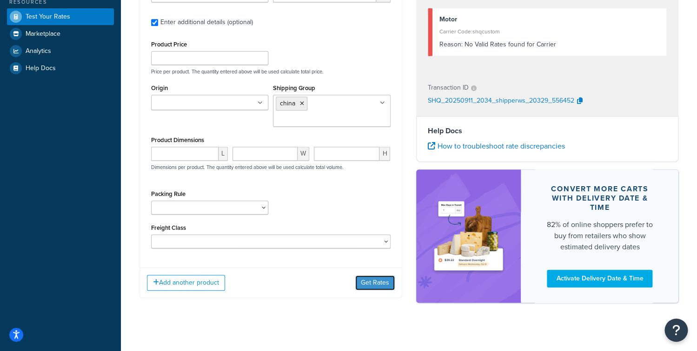
click at [375, 291] on button "Get Rates" at bounding box center [375, 283] width 40 height 15
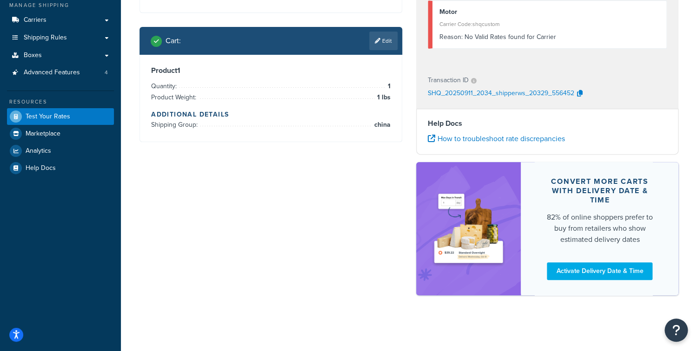
click at [382, 280] on div "Product 1 Quantity* 1 Product Weight* 1 lbs Enter additional details (optional)…" at bounding box center [271, 213] width 262 height 317
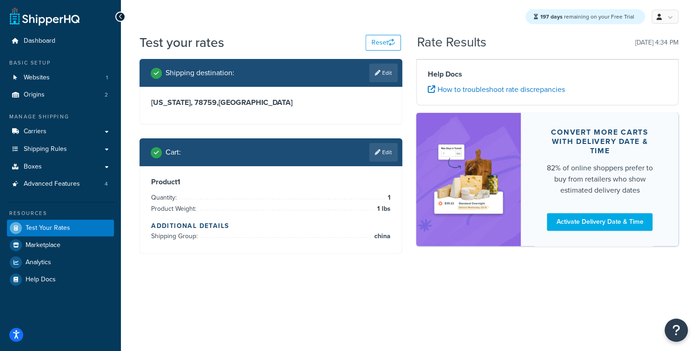
scroll to position [0, 0]
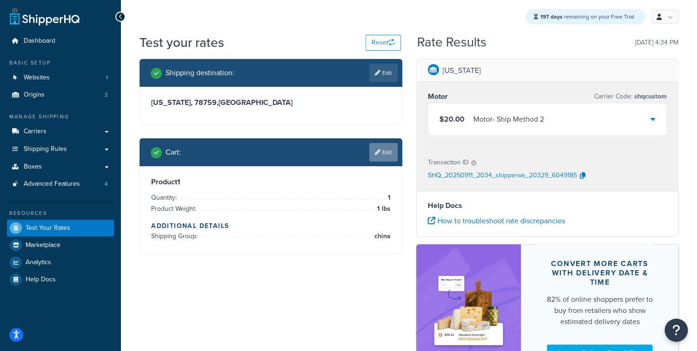
click at [380, 146] on link "Edit" at bounding box center [383, 152] width 28 height 19
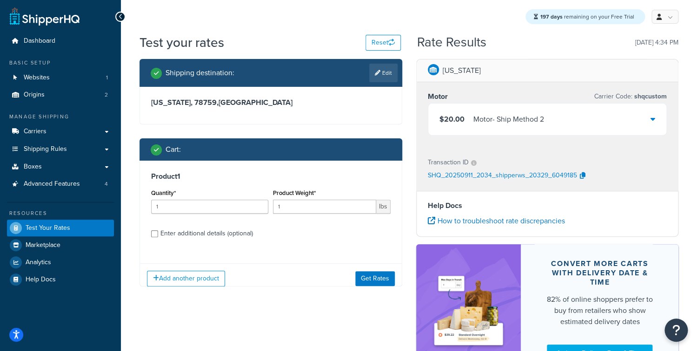
click at [195, 236] on div "Enter additional details (optional)" at bounding box center [206, 233] width 93 height 13
click at [158, 236] on input "Enter additional details (optional)" at bounding box center [154, 234] width 7 height 7
checkbox input "true"
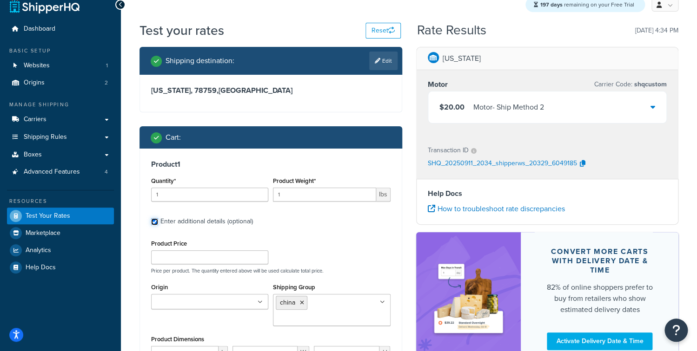
scroll to position [145, 0]
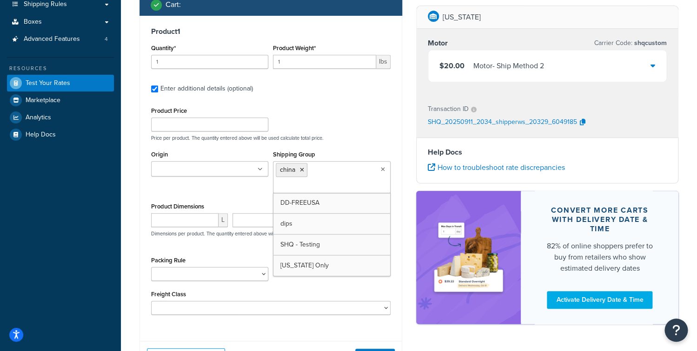
click at [365, 172] on ul "china" at bounding box center [331, 177] width 117 height 32
click at [394, 152] on div "Product 1 Quantity* 1 Product Weight* 1 lbs Enter additional details (optional)…" at bounding box center [271, 175] width 262 height 318
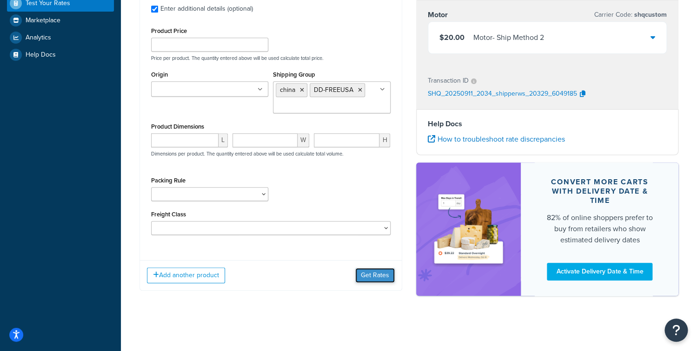
click at [386, 279] on button "Get Rates" at bounding box center [375, 275] width 40 height 15
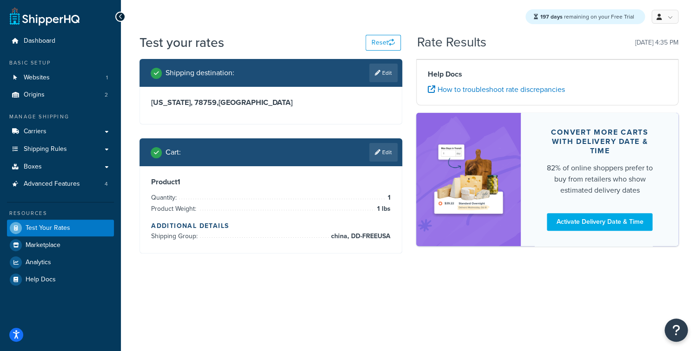
scroll to position [0, 0]
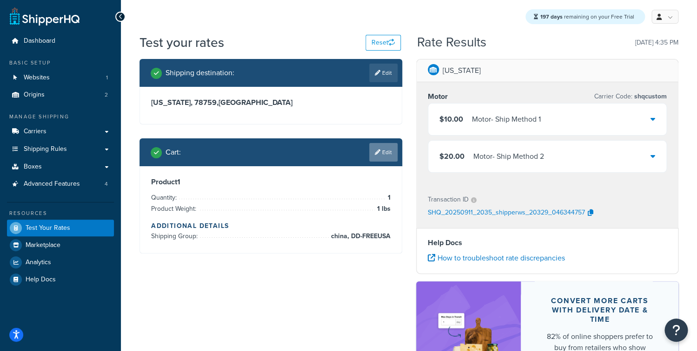
click at [371, 157] on link "Edit" at bounding box center [383, 152] width 28 height 19
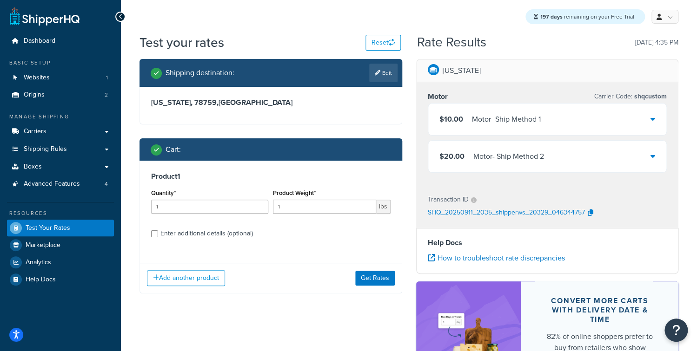
click at [199, 236] on div "Enter additional details (optional)" at bounding box center [206, 233] width 93 height 13
click at [158, 236] on input "Enter additional details (optional)" at bounding box center [154, 234] width 7 height 7
checkbox input "true"
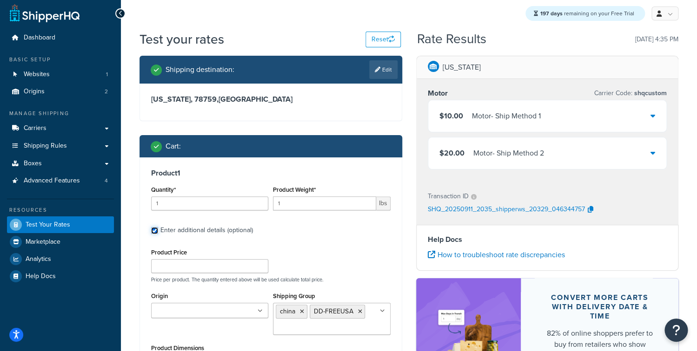
scroll to position [119, 0]
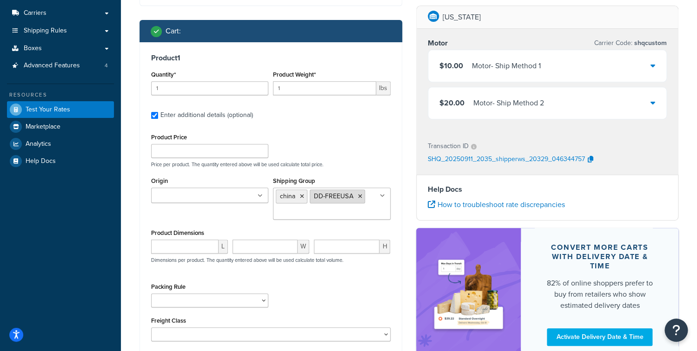
click at [359, 195] on icon at bounding box center [359, 197] width 4 height 6
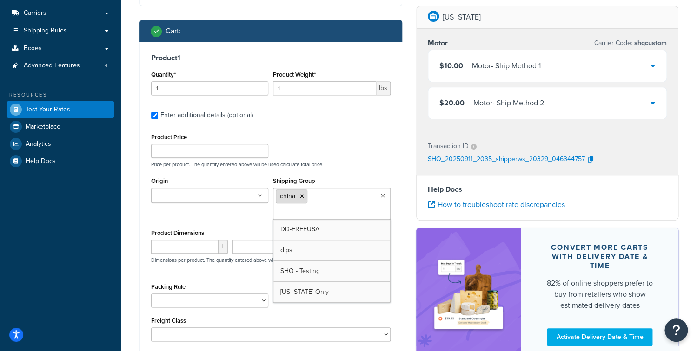
click at [303, 195] on icon at bounding box center [302, 197] width 4 height 6
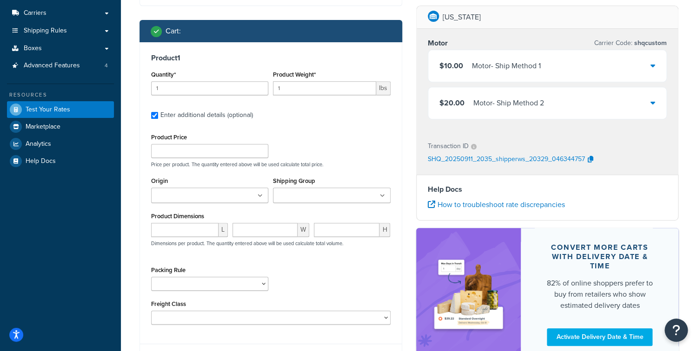
click at [378, 145] on div "Product Price Price per product. The quantity entered above will be used calcul…" at bounding box center [271, 149] width 244 height 37
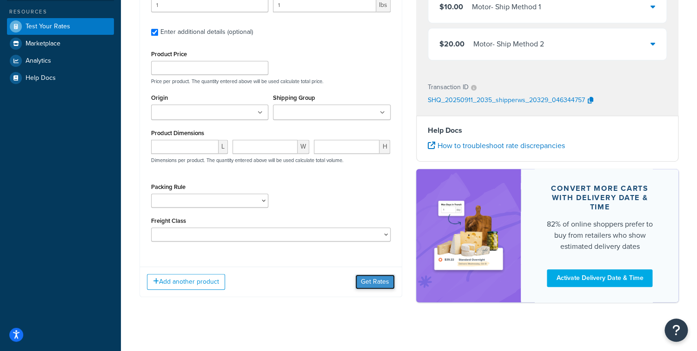
click at [379, 279] on button "Get Rates" at bounding box center [375, 282] width 40 height 15
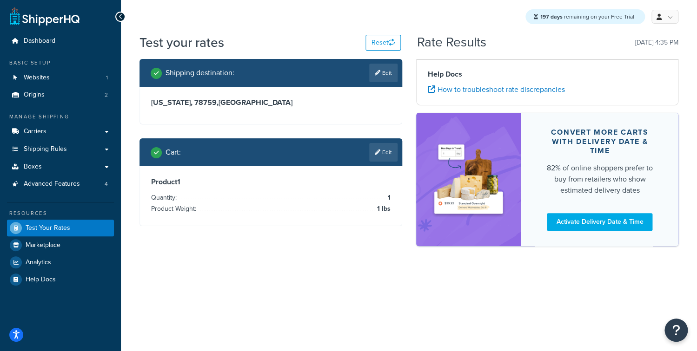
scroll to position [0, 0]
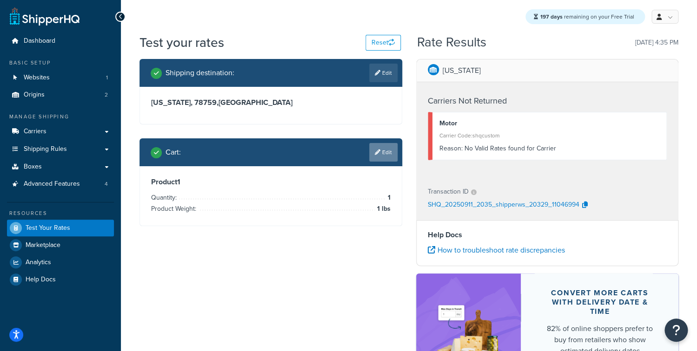
click at [384, 156] on link "Edit" at bounding box center [383, 152] width 28 height 19
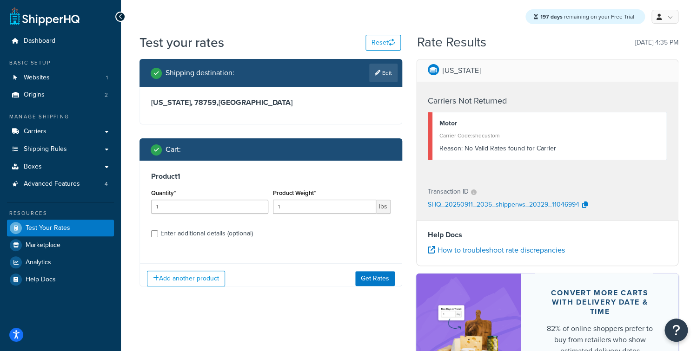
click at [213, 227] on label "Enter additional details (optional)" at bounding box center [275, 232] width 230 height 15
click at [158, 231] on input "Enter additional details (optional)" at bounding box center [154, 234] width 7 height 7
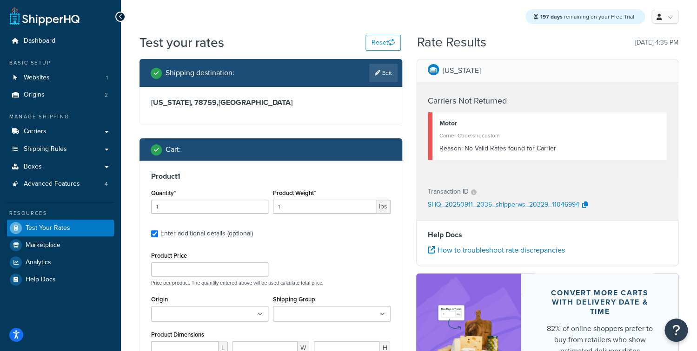
click at [230, 235] on div "Enter additional details (optional)" at bounding box center [206, 233] width 93 height 13
click at [158, 235] on input "Enter additional details (optional)" at bounding box center [154, 234] width 7 height 7
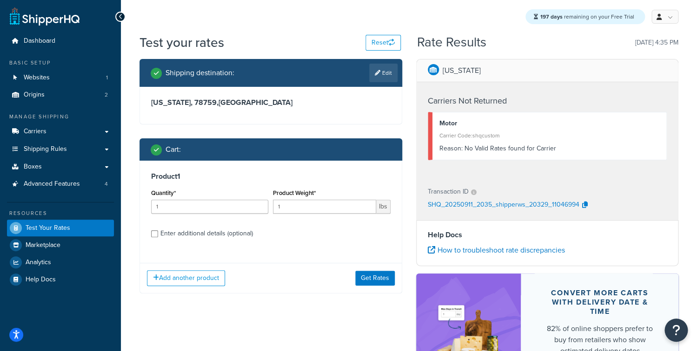
click at [206, 230] on div "Enter additional details (optional)" at bounding box center [206, 233] width 93 height 13
click at [158, 231] on input "Enter additional details (optional)" at bounding box center [154, 234] width 7 height 7
checkbox input "true"
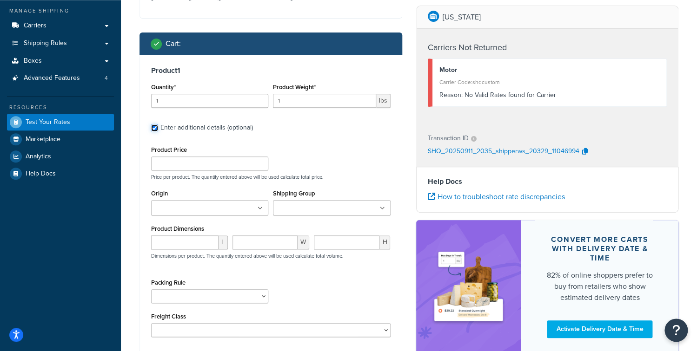
scroll to position [111, 0]
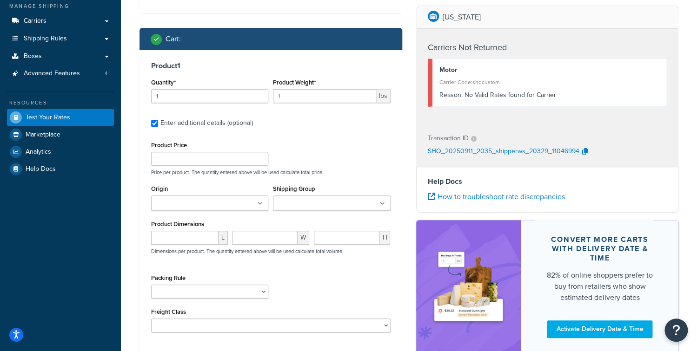
click at [309, 209] on input "Shipping Group" at bounding box center [317, 204] width 82 height 10
type input "chi"
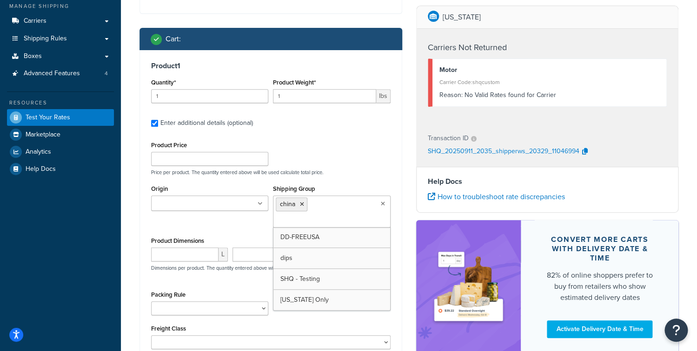
click at [454, 165] on div "Transaction ID SHQ_20250911_2035_shipperws_20329_11046994" at bounding box center [548, 145] width 262 height 43
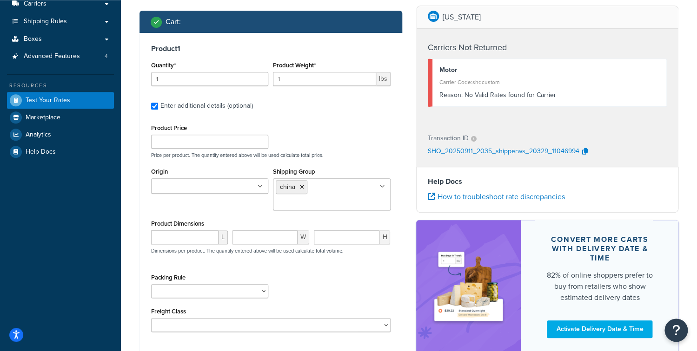
scroll to position [214, 0]
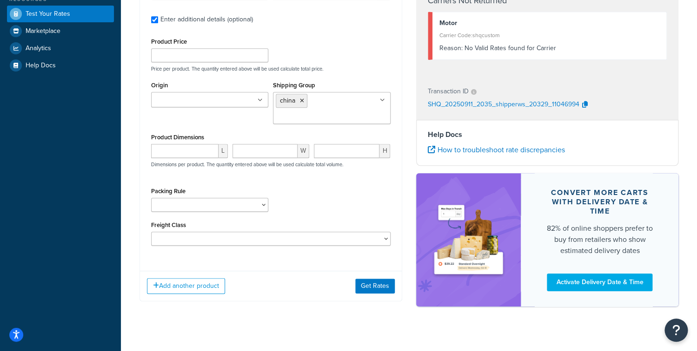
click at [370, 276] on div "Add another product Get Rates" at bounding box center [271, 286] width 262 height 30
click at [375, 297] on div "Add another product Get Rates" at bounding box center [271, 286] width 262 height 30
click at [377, 291] on button "Get Rates" at bounding box center [375, 286] width 40 height 15
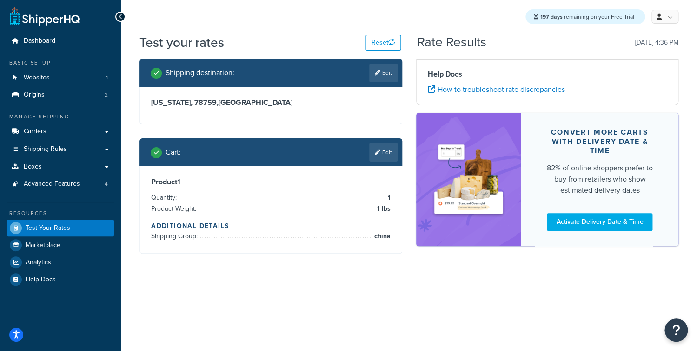
scroll to position [0, 0]
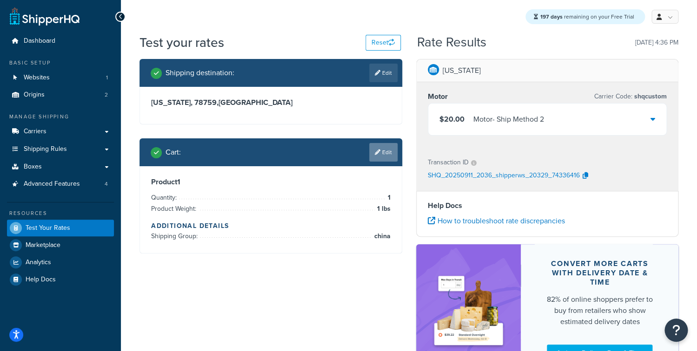
click at [377, 151] on icon at bounding box center [378, 153] width 6 height 6
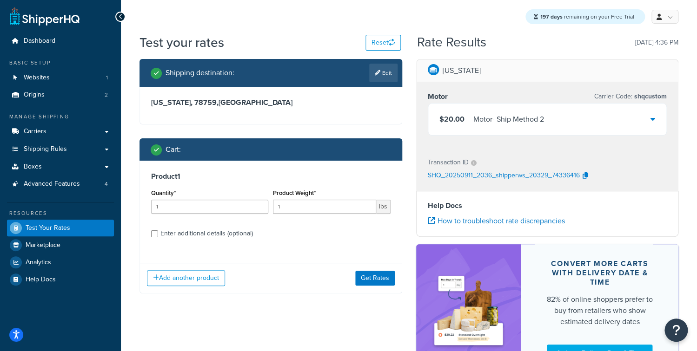
drag, startPoint x: 183, startPoint y: 238, endPoint x: 196, endPoint y: 238, distance: 13.0
click at [183, 238] on div "Enter additional details (optional)" at bounding box center [206, 233] width 93 height 13
click at [158, 238] on input "Enter additional details (optional)" at bounding box center [154, 234] width 7 height 7
checkbox input "true"
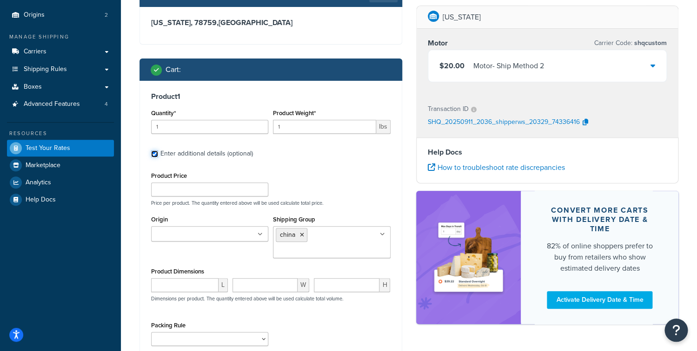
scroll to position [81, 0]
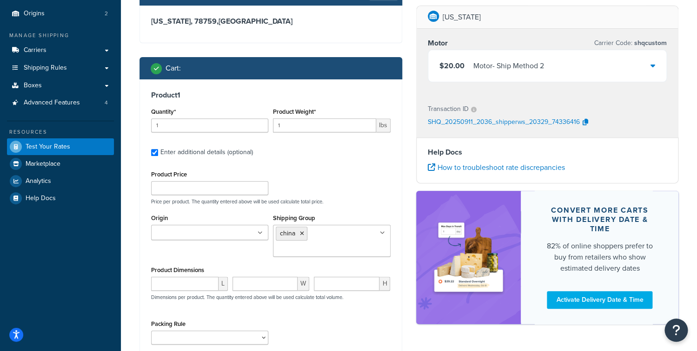
click at [335, 231] on ul "china" at bounding box center [331, 241] width 117 height 32
click at [400, 179] on div "Product 1 Quantity* 1 Product Weight* 1 lbs Enter additional details (optional)…" at bounding box center [271, 238] width 262 height 318
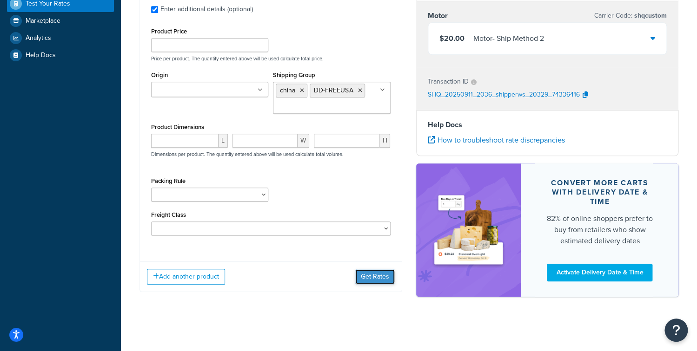
click at [366, 281] on button "Get Rates" at bounding box center [375, 277] width 40 height 15
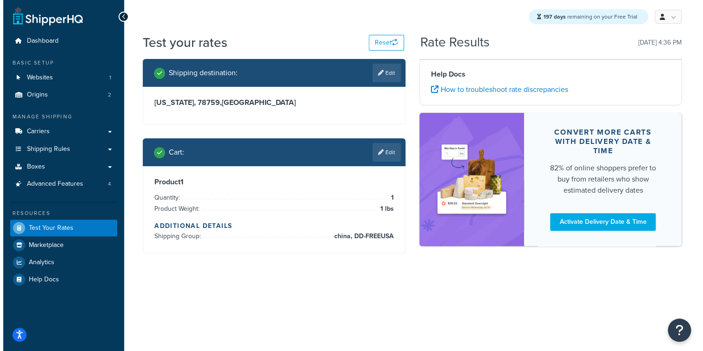
scroll to position [0, 0]
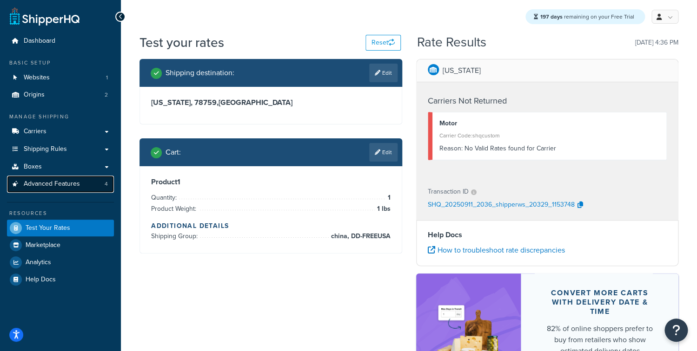
click at [71, 188] on span "Advanced Features" at bounding box center [52, 184] width 56 height 8
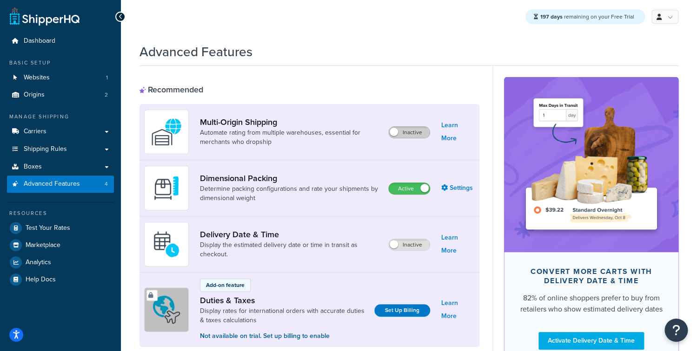
click at [420, 131] on label "Inactive" at bounding box center [409, 132] width 41 height 11
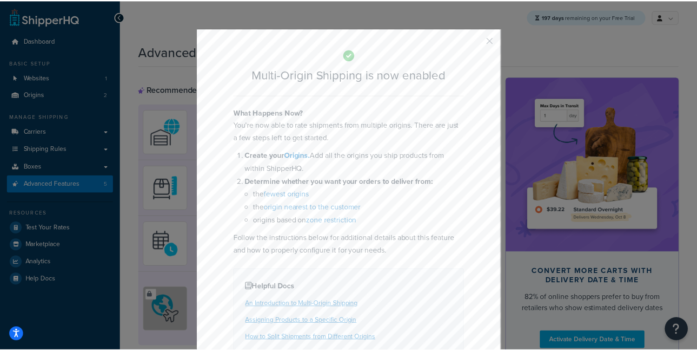
scroll to position [69, 0]
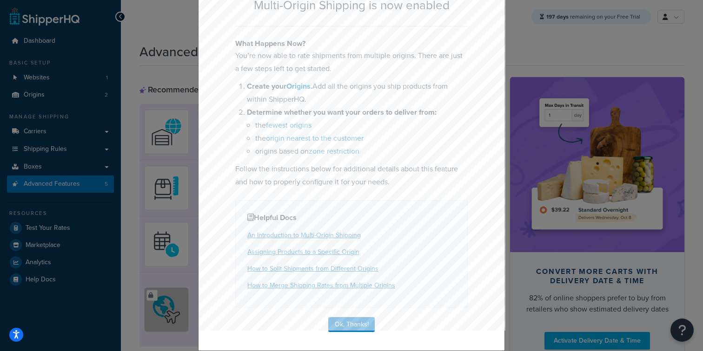
click at [337, 335] on div "Multi-Origin Shipping is now enabled What Happens Now? You’re now able to rate …" at bounding box center [351, 155] width 307 height 393
click at [341, 324] on button "Ok, Thanks!" at bounding box center [351, 324] width 46 height 15
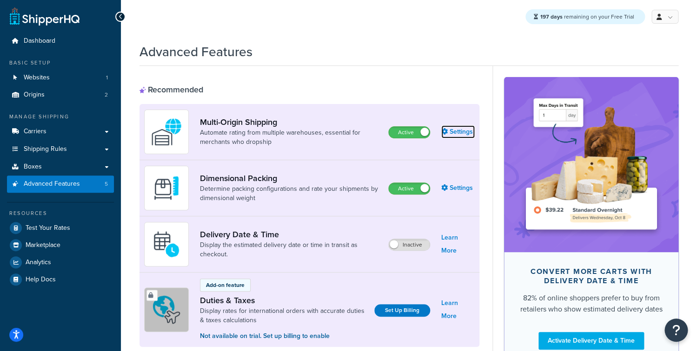
click at [456, 131] on link "Settings" at bounding box center [457, 132] width 33 height 13
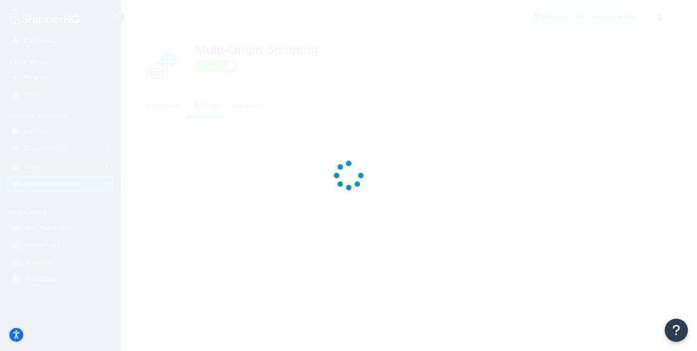
select select "false"
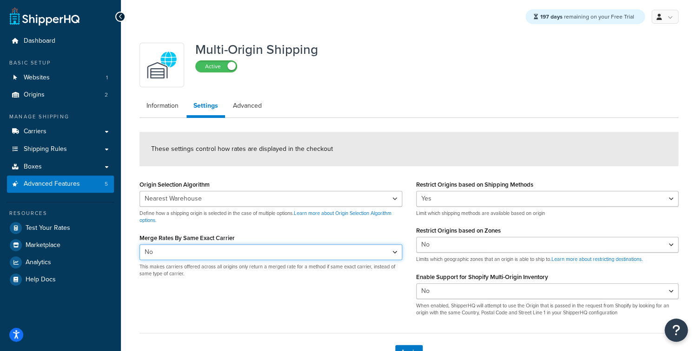
select select "true"
click option "Yes" at bounding box center [0, 0] width 0 height 0
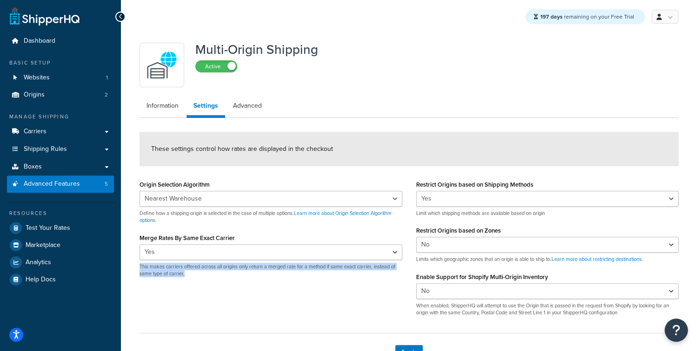
drag, startPoint x: 237, startPoint y: 275, endPoint x: 142, endPoint y: 271, distance: 94.9
click at [135, 267] on div "Origin Selection Algorithm Nearest Warehouse Fewest Warehouses Define how a shi…" at bounding box center [270, 231] width 277 height 107
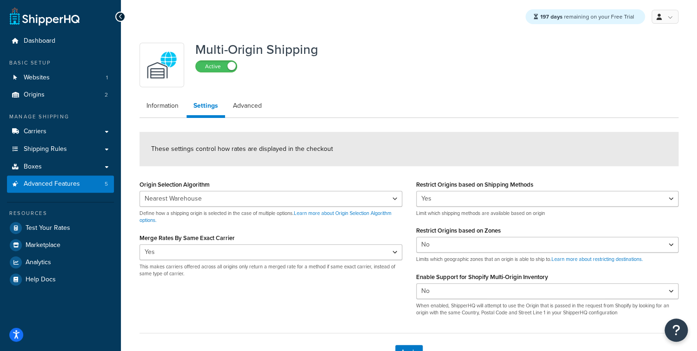
click at [208, 288] on div "Origin Selection Algorithm Nearest Warehouse Fewest Warehouses Define how a shi…" at bounding box center [408, 251] width 553 height 146
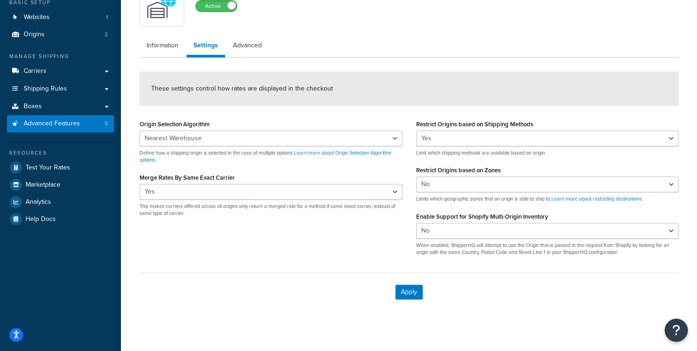
scroll to position [66, 0]
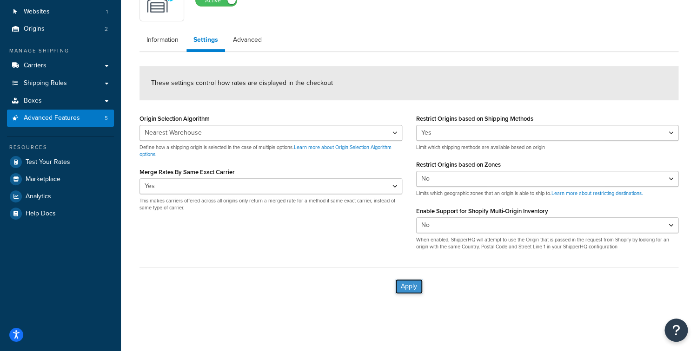
click at [411, 291] on button "Apply" at bounding box center [408, 286] width 27 height 15
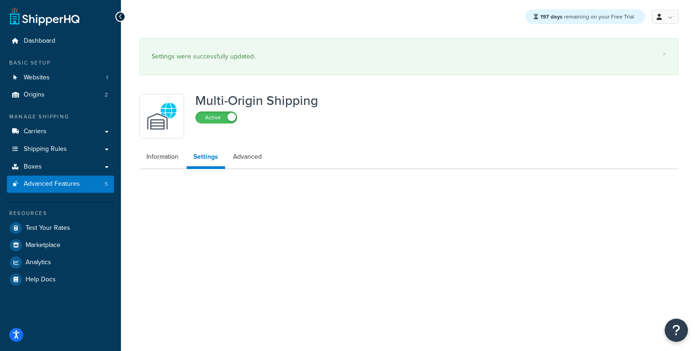
scroll to position [0, 0]
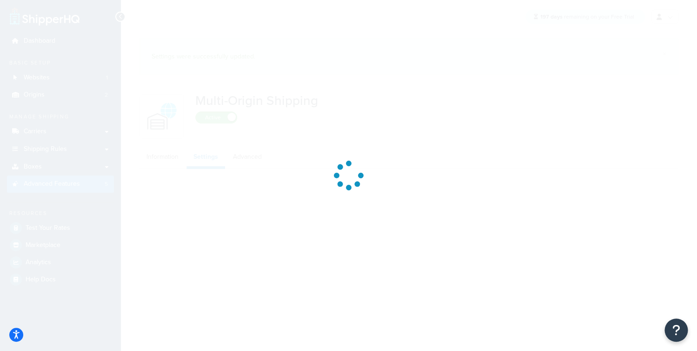
select select "false"
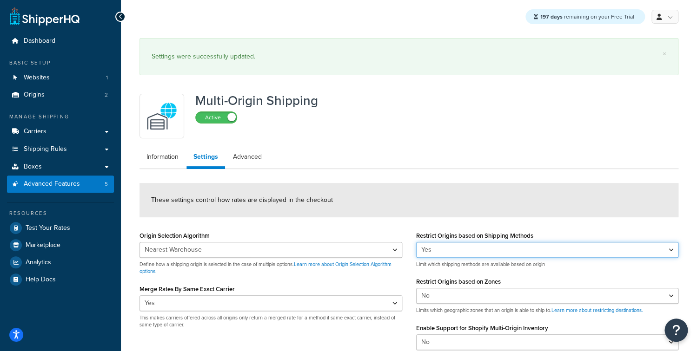
select select "false"
click option "No" at bounding box center [0, 0] width 0 height 0
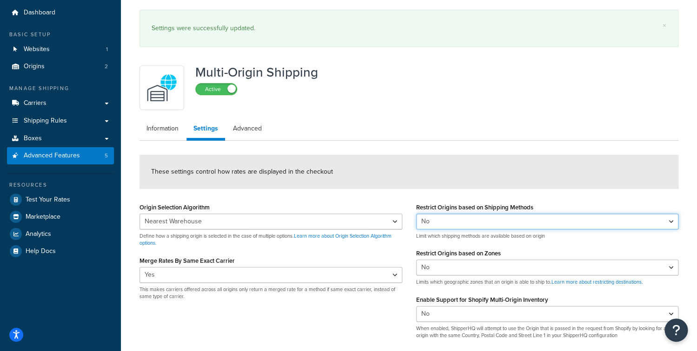
scroll to position [117, 0]
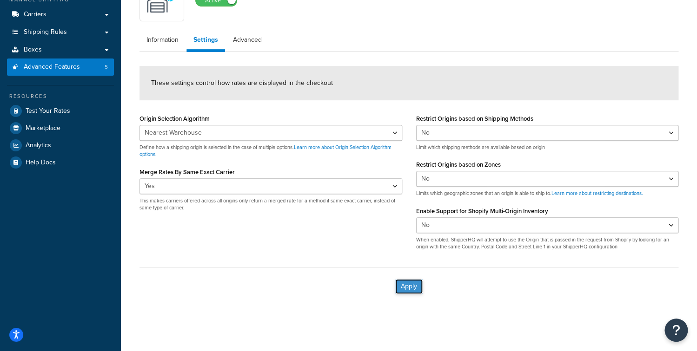
click at [404, 289] on button "Apply" at bounding box center [408, 286] width 27 height 15
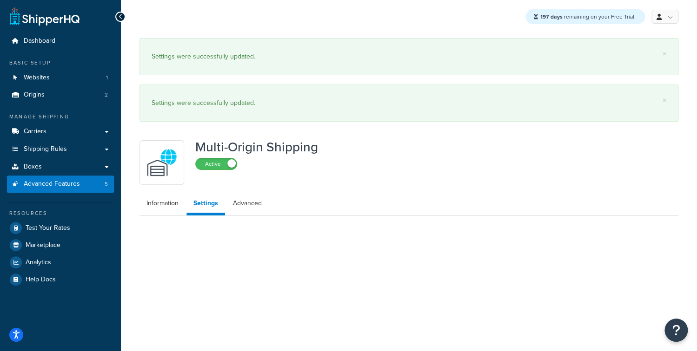
scroll to position [0, 0]
select select "false"
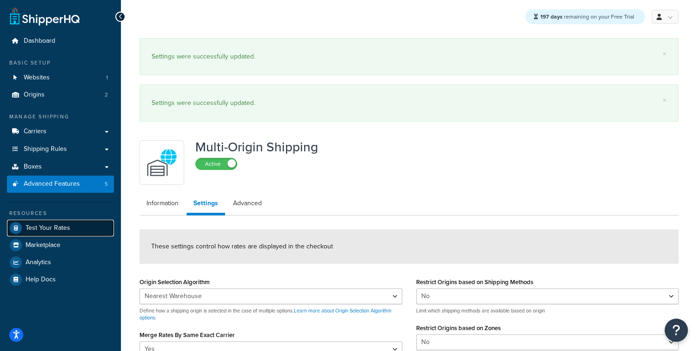
click at [73, 232] on link "Test Your Rates" at bounding box center [60, 228] width 107 height 17
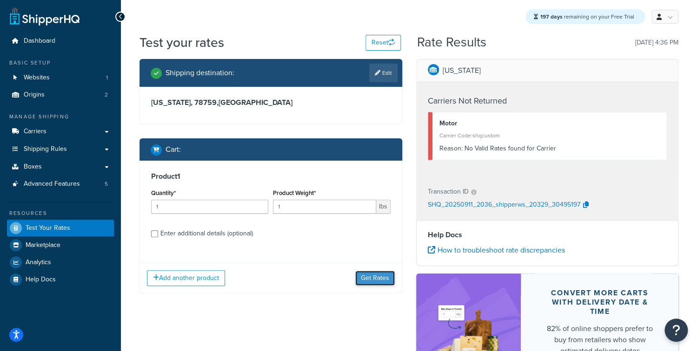
click at [369, 274] on button "Get Rates" at bounding box center [375, 278] width 40 height 15
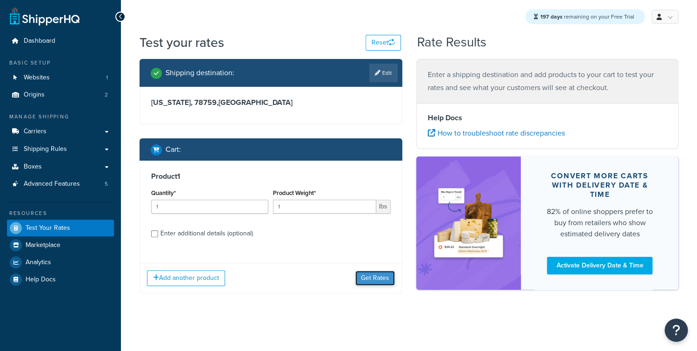
click at [365, 282] on button "Get Rates" at bounding box center [375, 278] width 40 height 15
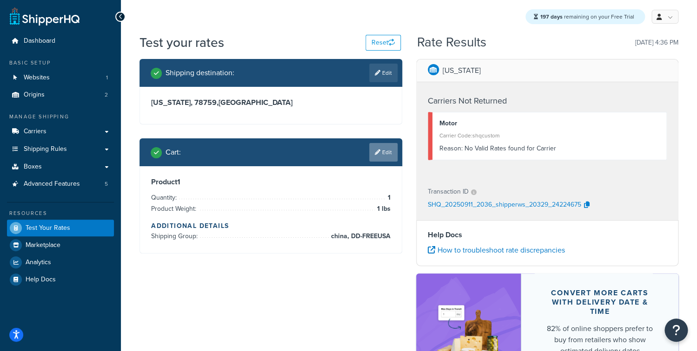
click at [381, 155] on link "Edit" at bounding box center [383, 152] width 28 height 19
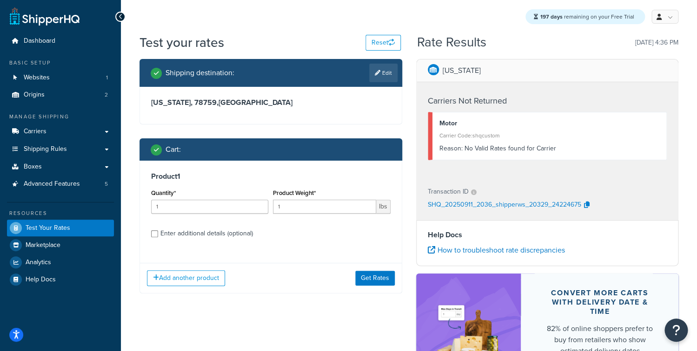
click at [179, 245] on div "Product 1 Quantity* 1 Product Weight* 1 lbs Enter additional details (optional)" at bounding box center [271, 208] width 262 height 95
click at [193, 236] on div "Enter additional details (optional)" at bounding box center [206, 233] width 93 height 13
click at [158, 236] on input "Enter additional details (optional)" at bounding box center [154, 234] width 7 height 7
checkbox input "true"
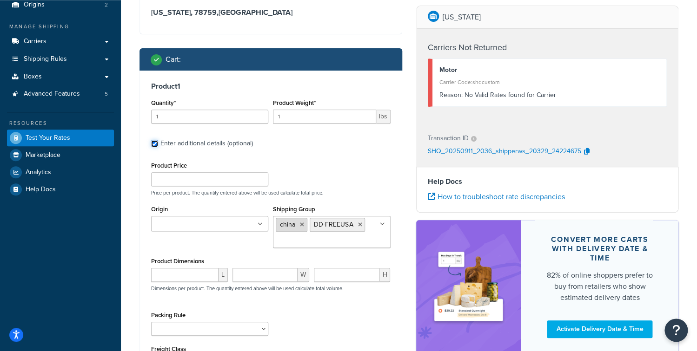
scroll to position [98, 0]
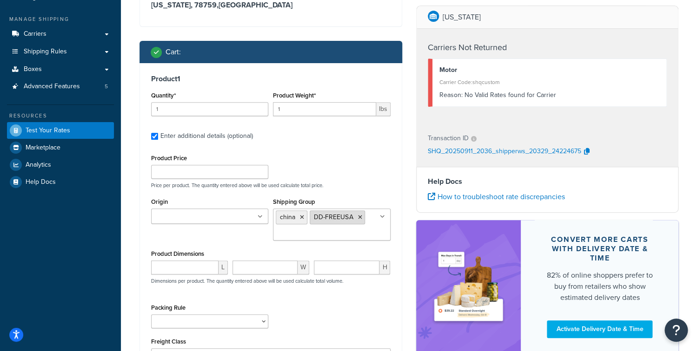
click at [360, 217] on icon at bounding box center [359, 218] width 4 height 6
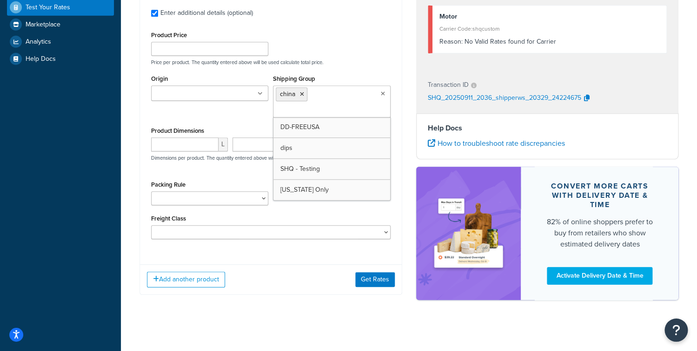
scroll to position [225, 0]
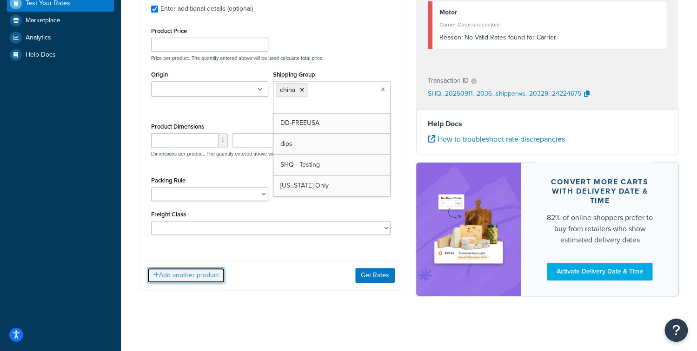
click at [183, 276] on button "Add another product" at bounding box center [186, 276] width 78 height 16
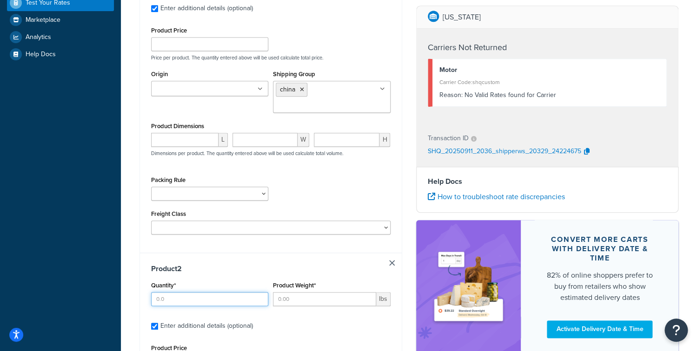
click at [176, 303] on input "Quantity*" at bounding box center [209, 299] width 117 height 14
type input "1"
click at [299, 299] on input "Product Weight*" at bounding box center [324, 299] width 103 height 14
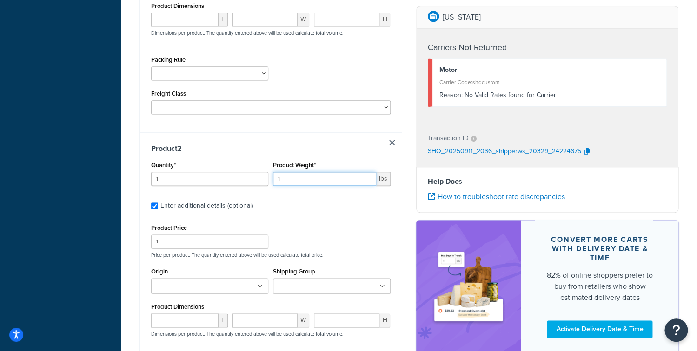
type input "1"
click at [313, 290] on input "Shipping Group" at bounding box center [317, 287] width 82 height 10
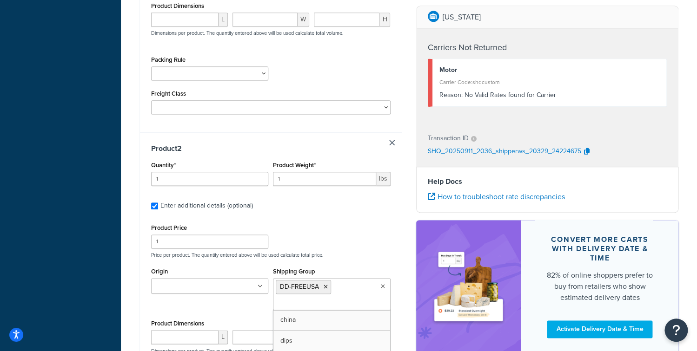
click at [376, 253] on p "Price per product. The quantity entered above will be used calculate total pric…" at bounding box center [271, 255] width 244 height 7
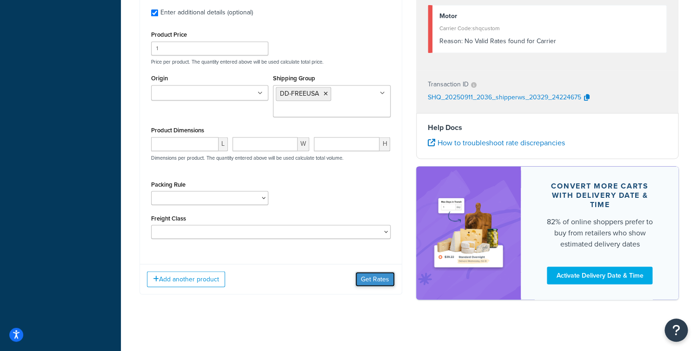
click at [377, 284] on button "Get Rates" at bounding box center [375, 279] width 40 height 15
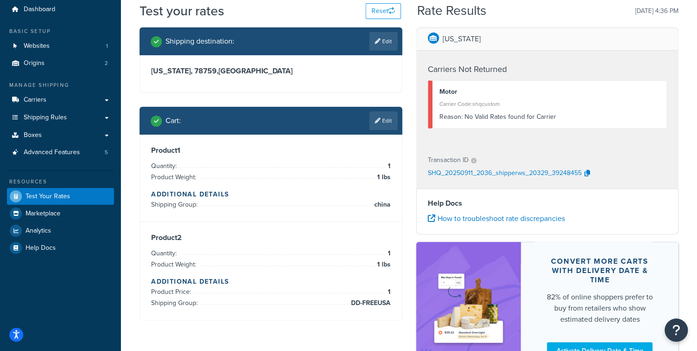
scroll to position [8, 0]
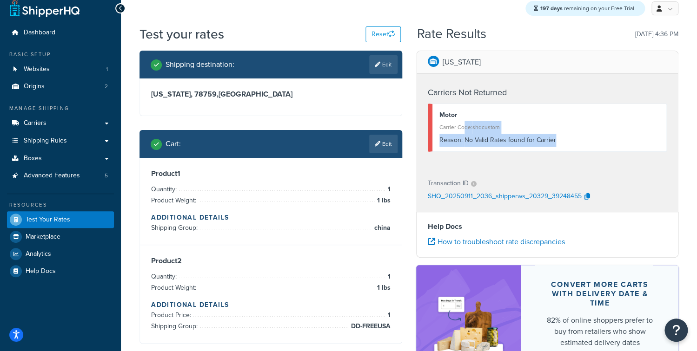
drag, startPoint x: 471, startPoint y: 134, endPoint x: 543, endPoint y: 150, distance: 73.8
click at [543, 150] on div "Motor Carrier Code: shqcustom Reason: No Valid Rates found for Carrier" at bounding box center [547, 128] width 239 height 48
click at [521, 147] on div "Motor Carrier Code: shqcustom Reason: No Valid Rates found for Carrier" at bounding box center [547, 128] width 239 height 48
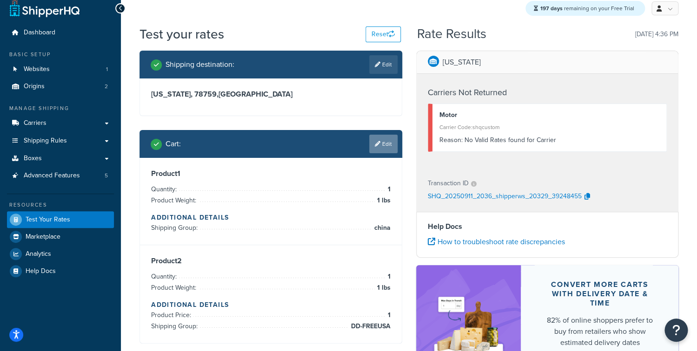
click at [371, 149] on link "Edit" at bounding box center [383, 144] width 28 height 19
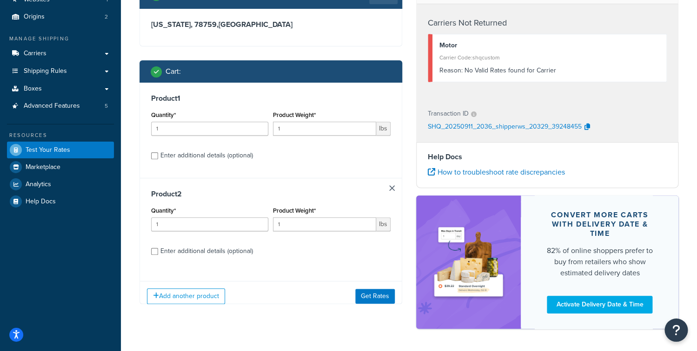
scroll to position [84, 0]
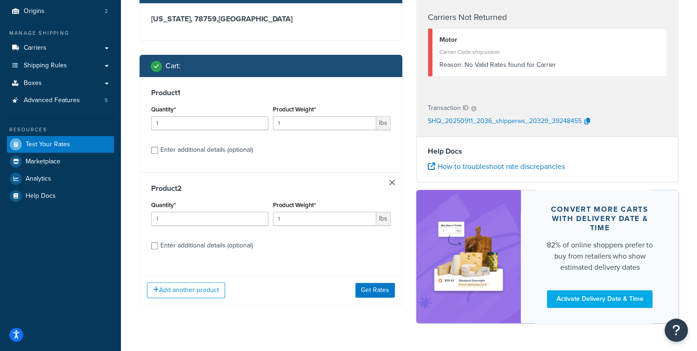
click at [189, 251] on div "Enter additional details (optional)" at bounding box center [206, 245] width 93 height 13
click at [158, 250] on input "Enter additional details (optional)" at bounding box center [154, 246] width 7 height 7
checkbox input "true"
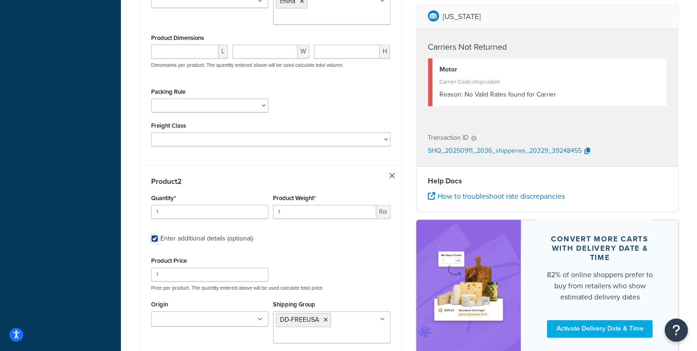
scroll to position [355, 0]
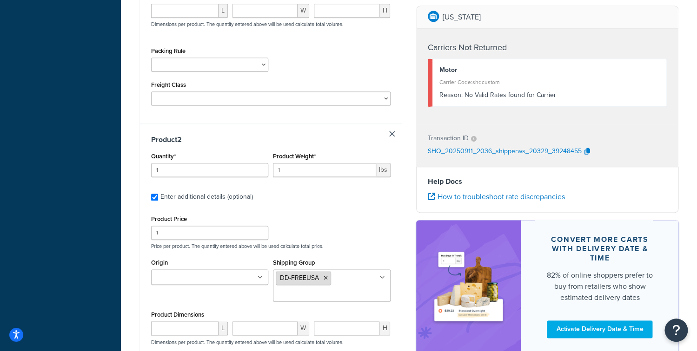
click at [324, 277] on icon at bounding box center [326, 279] width 4 height 6
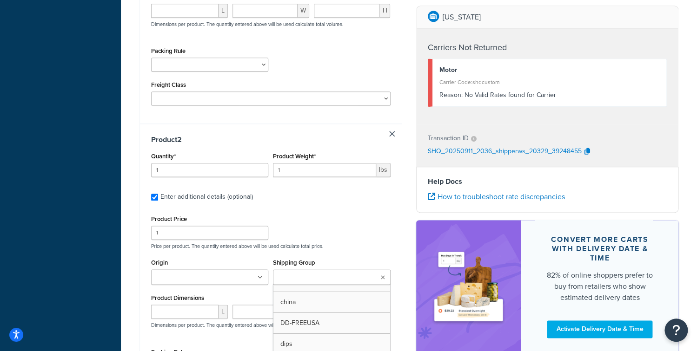
click at [316, 285] on ul at bounding box center [331, 277] width 117 height 15
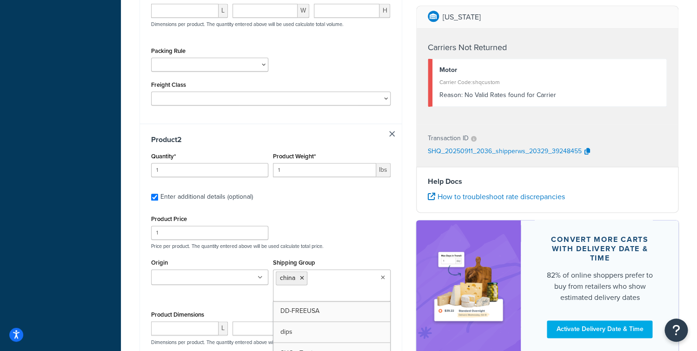
click at [381, 227] on div "Product Price 1 Price per product. The quantity entered above will be used calc…" at bounding box center [271, 231] width 244 height 37
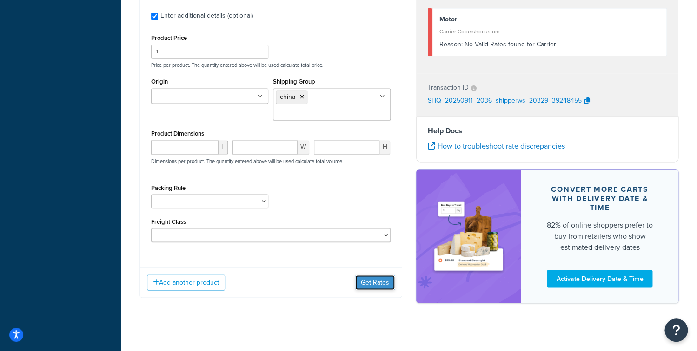
click at [385, 285] on button "Get Rates" at bounding box center [375, 282] width 40 height 15
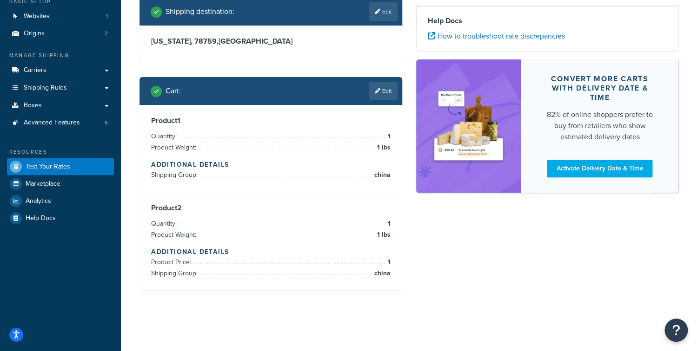
scroll to position [61, 0]
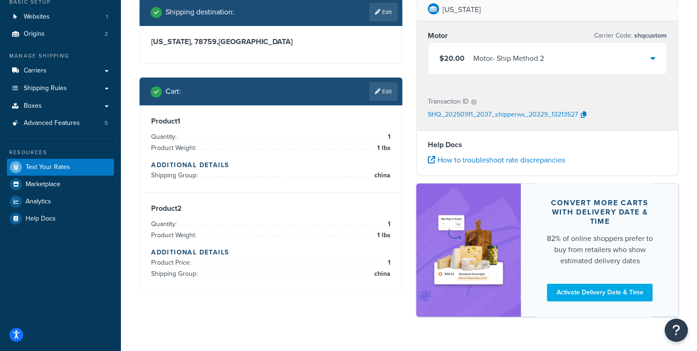
click at [382, 79] on div "Cart : Edit" at bounding box center [270, 92] width 263 height 28
click at [380, 93] on link "Edit" at bounding box center [383, 91] width 28 height 19
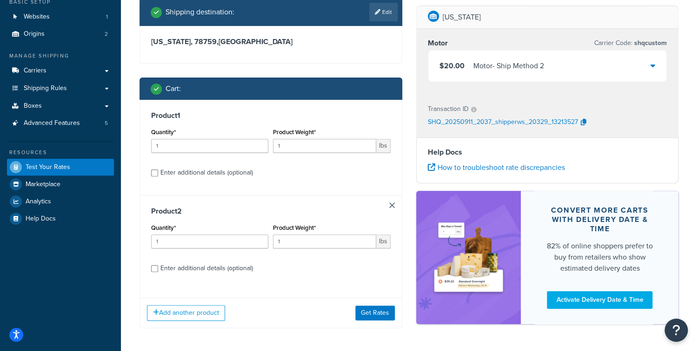
click at [185, 264] on div "Enter additional details (optional)" at bounding box center [206, 268] width 93 height 13
click at [158, 265] on input "Enter additional details (optional)" at bounding box center [154, 268] width 7 height 7
checkbox input "true"
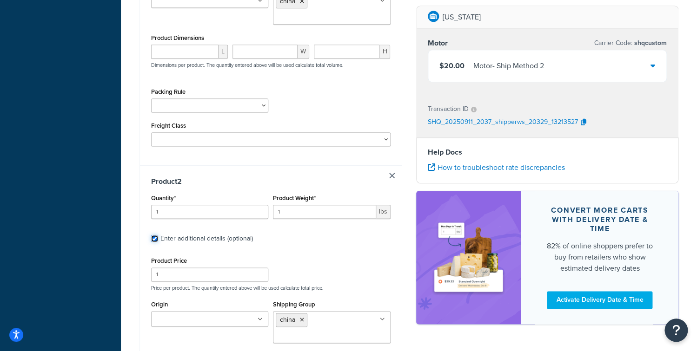
scroll to position [362, 0]
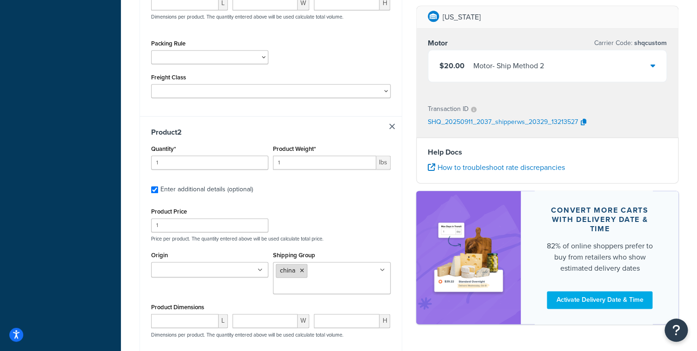
click at [302, 269] on li "china" at bounding box center [292, 271] width 32 height 14
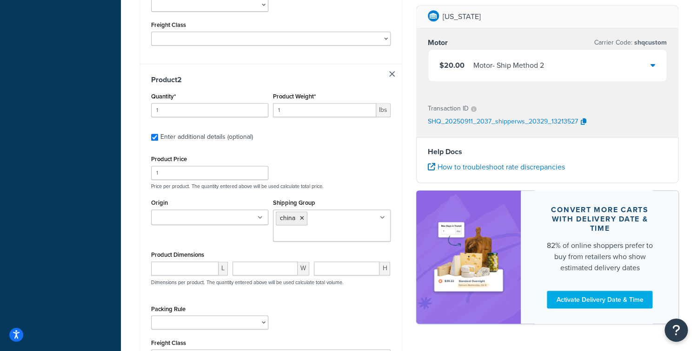
scroll to position [423, 0]
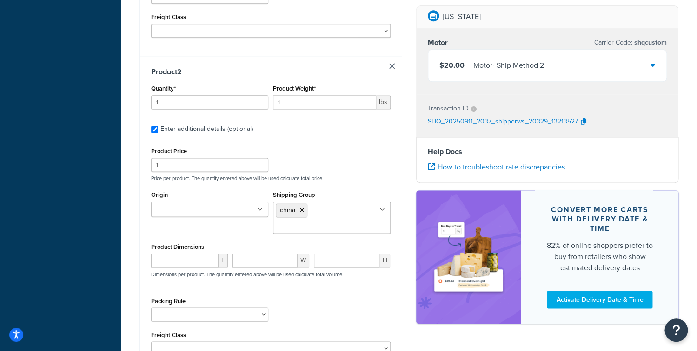
click at [339, 226] on input "Shipping Group" at bounding box center [317, 227] width 82 height 10
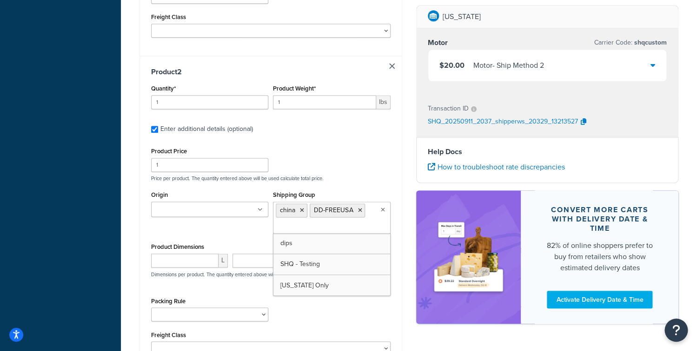
click at [380, 185] on div "Product Price 1 Price per product. The quantity entered above will be used calc…" at bounding box center [270, 250] width 239 height 211
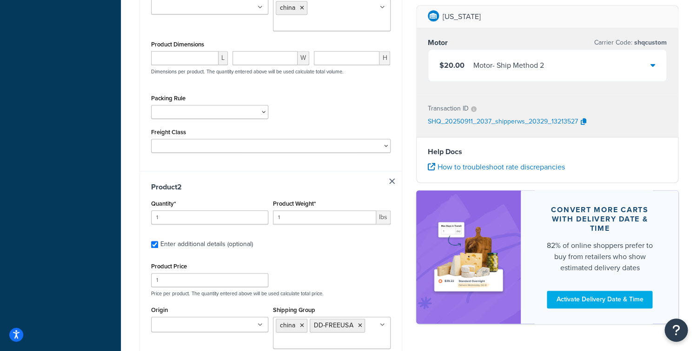
scroll to position [370, 0]
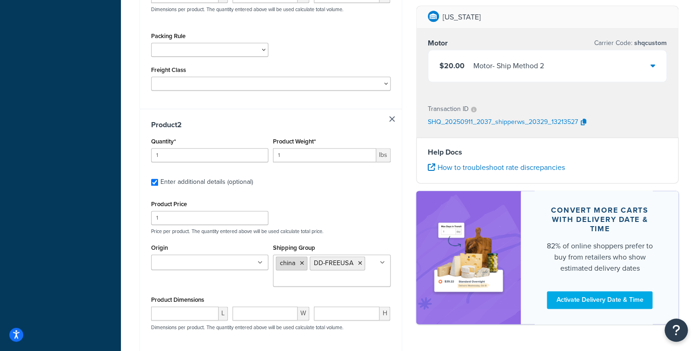
click at [302, 265] on icon at bounding box center [302, 264] width 4 height 6
click at [342, 214] on div "Product Price 1 Price per product. The quantity entered above will be used calc…" at bounding box center [271, 216] width 244 height 37
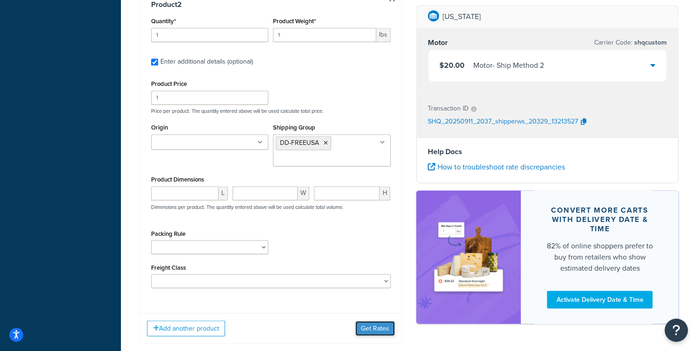
click at [364, 331] on button "Get Rates" at bounding box center [375, 328] width 40 height 15
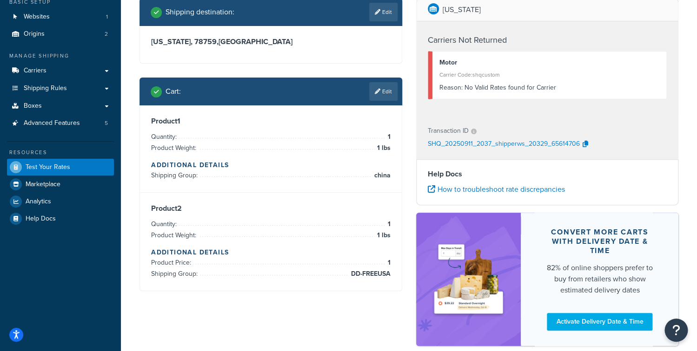
scroll to position [0, 0]
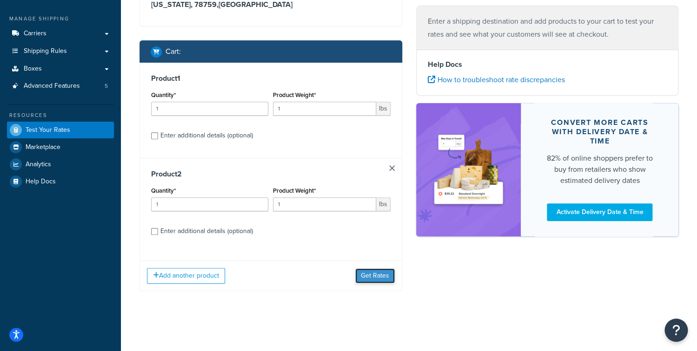
click at [367, 282] on button "Get Rates" at bounding box center [375, 276] width 40 height 15
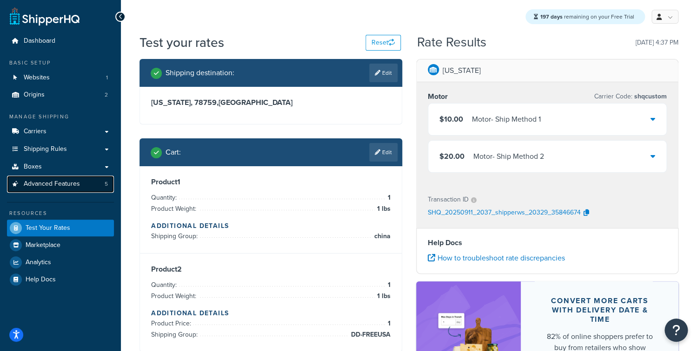
click at [62, 184] on span "Advanced Features" at bounding box center [52, 184] width 56 height 8
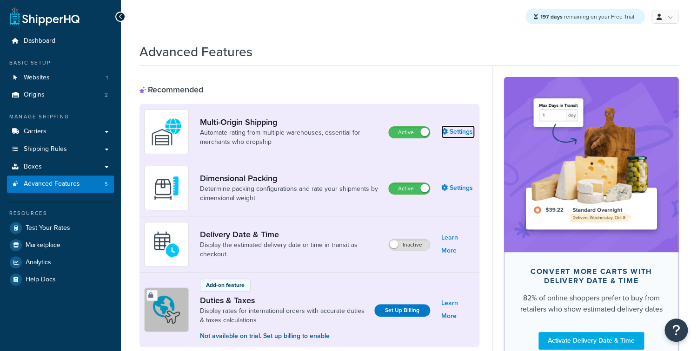
click at [462, 137] on link "Settings" at bounding box center [457, 132] width 33 height 13
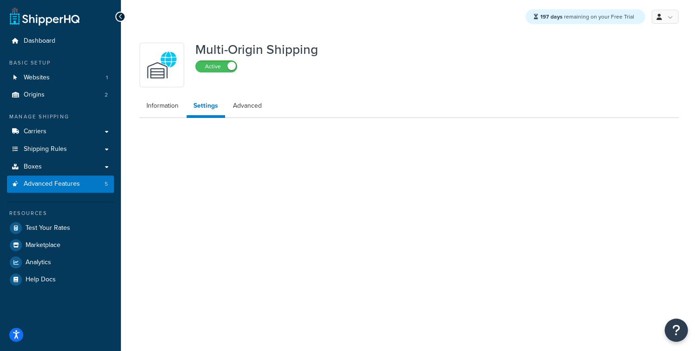
select select "false"
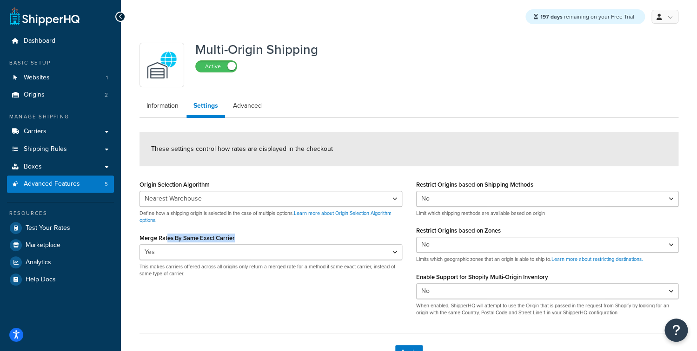
drag, startPoint x: 183, startPoint y: 237, endPoint x: 249, endPoint y: 238, distance: 66.0
click at [249, 238] on div "Merge Rates By Same Exact Carrier Yes No This makes carriers offered across all…" at bounding box center [270, 254] width 263 height 46
click at [223, 301] on div "Origin Selection Algorithm Nearest Warehouse Fewest Warehouses Define how a shi…" at bounding box center [408, 251] width 553 height 146
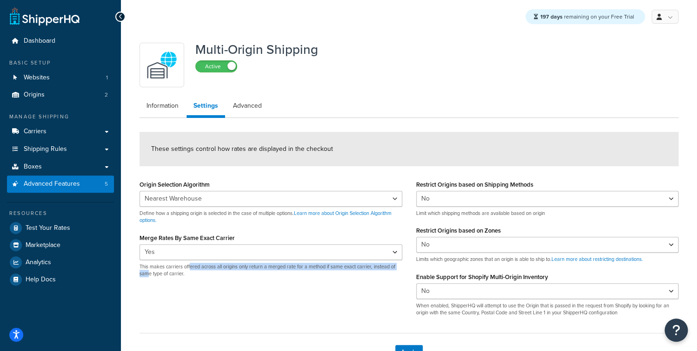
drag, startPoint x: 147, startPoint y: 270, endPoint x: 196, endPoint y: 270, distance: 48.8
click at [190, 270] on p "This makes carriers offered across all origins only return a merged rate for a …" at bounding box center [270, 271] width 263 height 14
click at [205, 270] on p "This makes carriers offered across all origins only return a merged rate for a …" at bounding box center [270, 271] width 263 height 14
drag, startPoint x: 211, startPoint y: 269, endPoint x: 304, endPoint y: 268, distance: 93.9
click at [304, 268] on p "This makes carriers offered across all origins only return a merged rate for a …" at bounding box center [270, 271] width 263 height 14
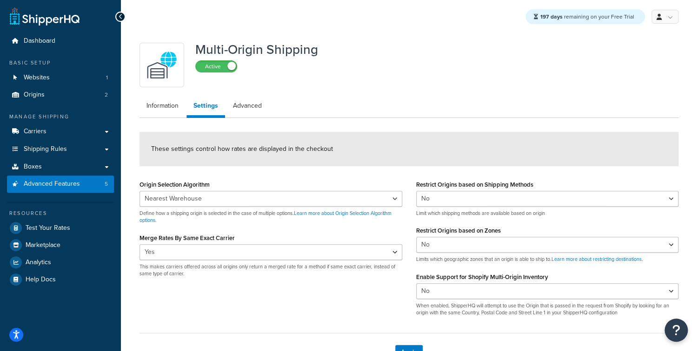
click at [291, 299] on div "Origin Selection Algorithm Nearest Warehouse Fewest Warehouses Define how a shi…" at bounding box center [408, 251] width 553 height 146
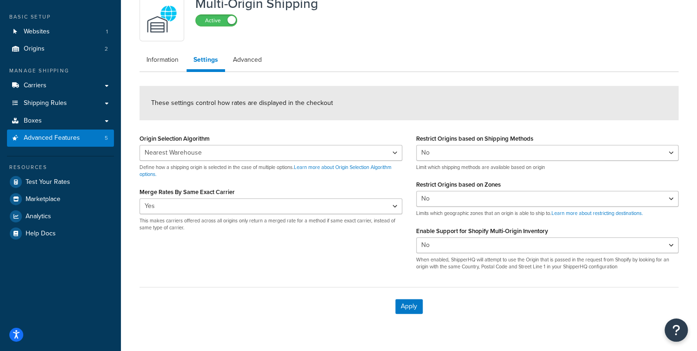
scroll to position [66, 0]
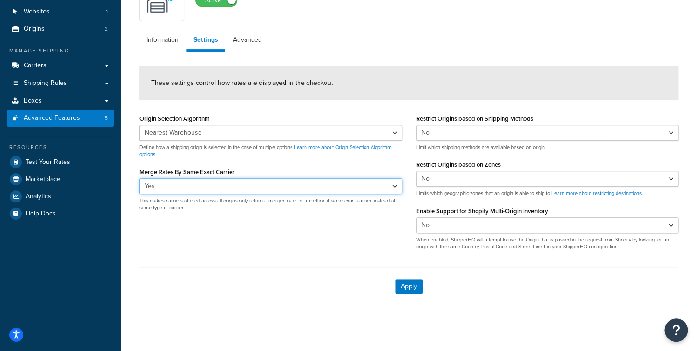
select select "false"
click option "No" at bounding box center [0, 0] width 0 height 0
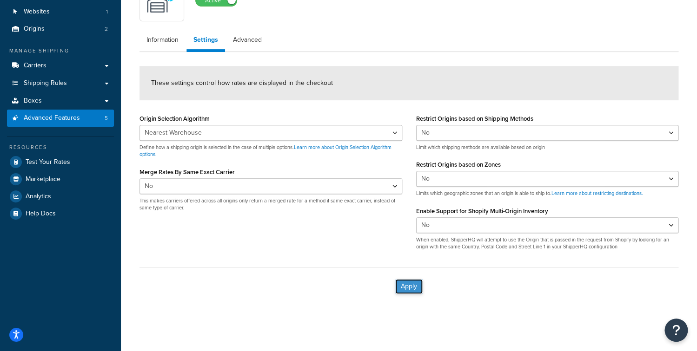
click at [398, 293] on button "Apply" at bounding box center [408, 286] width 27 height 15
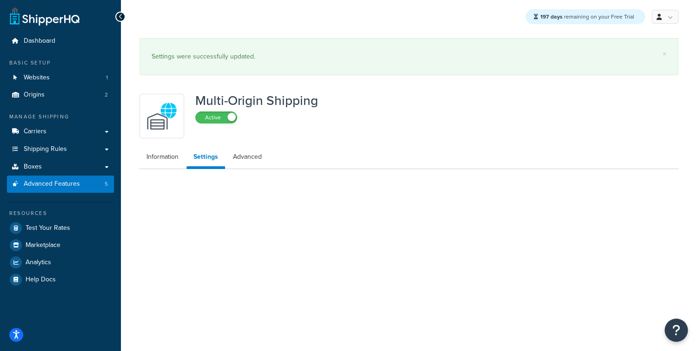
scroll to position [0, 0]
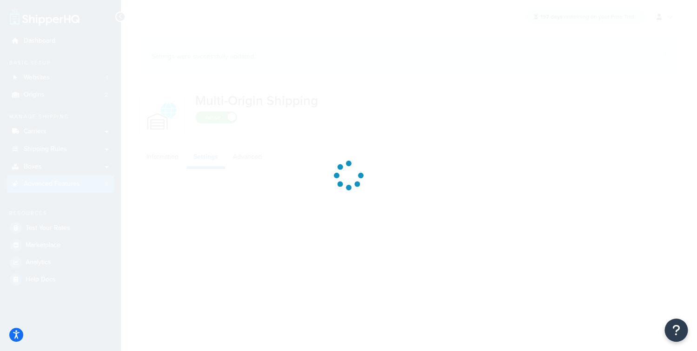
select select "false"
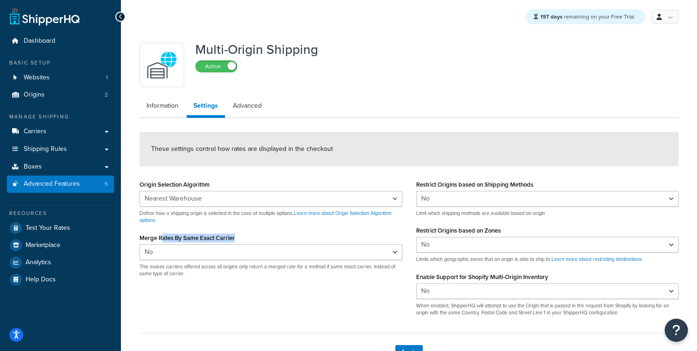
drag, startPoint x: 187, startPoint y: 241, endPoint x: 234, endPoint y: 243, distance: 47.0
click at [234, 243] on div "Merge Rates By Same Exact Carrier Yes No This makes carriers offered across all…" at bounding box center [270, 254] width 263 height 46
click at [242, 292] on div "Origin Selection Algorithm Nearest Warehouse Fewest Warehouses Define how a shi…" at bounding box center [408, 251] width 553 height 146
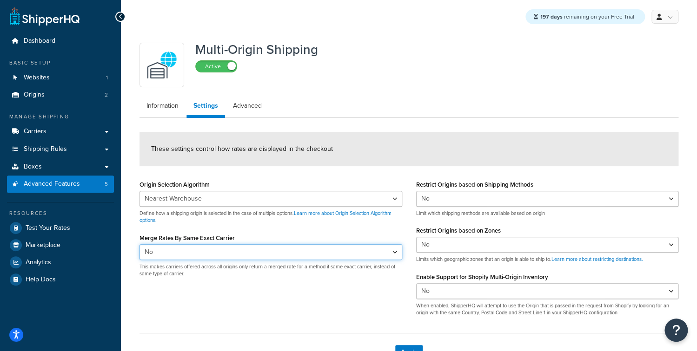
click at [139, 245] on select "Yes No" at bounding box center [270, 253] width 263 height 16
select select "true"
click option "Yes" at bounding box center [0, 0] width 0 height 0
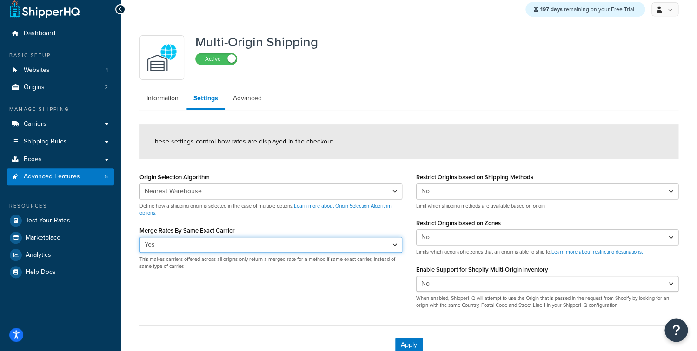
scroll to position [66, 0]
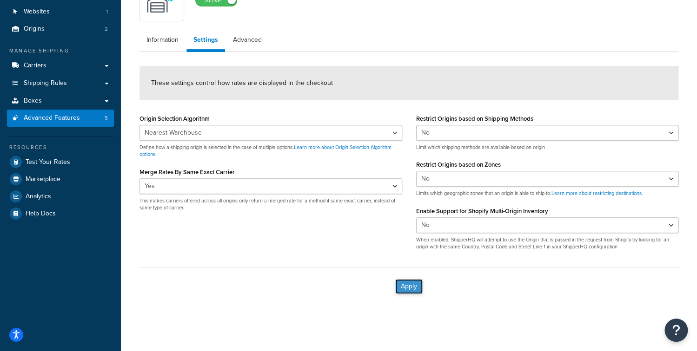
click at [411, 291] on button "Apply" at bounding box center [408, 286] width 27 height 15
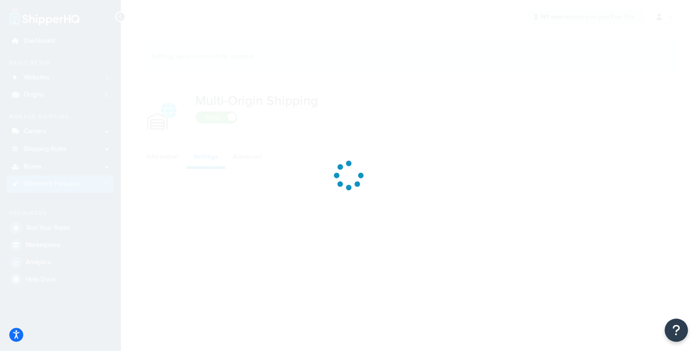
select select "false"
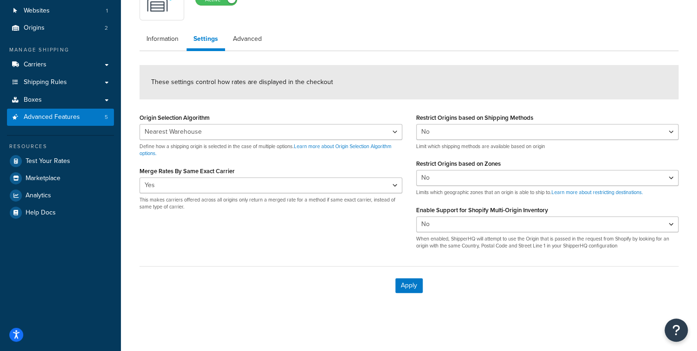
scroll to position [66, 0]
click at [64, 75] on link "Shipping Rules" at bounding box center [60, 83] width 107 height 17
click at [69, 62] on link "Carriers" at bounding box center [60, 65] width 107 height 17
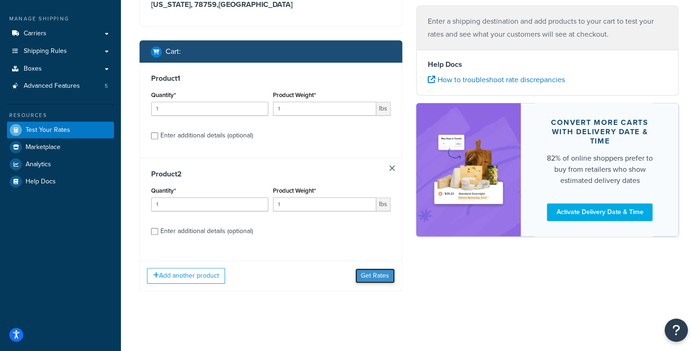
click at [364, 280] on button "Get Rates" at bounding box center [375, 276] width 40 height 15
click at [379, 280] on button "Get Rates" at bounding box center [375, 276] width 40 height 15
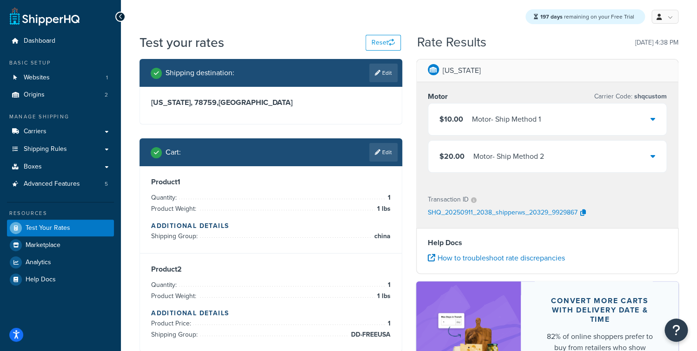
click at [545, 119] on div "$10.00 Motor - Ship Method 1" at bounding box center [547, 120] width 238 height 32
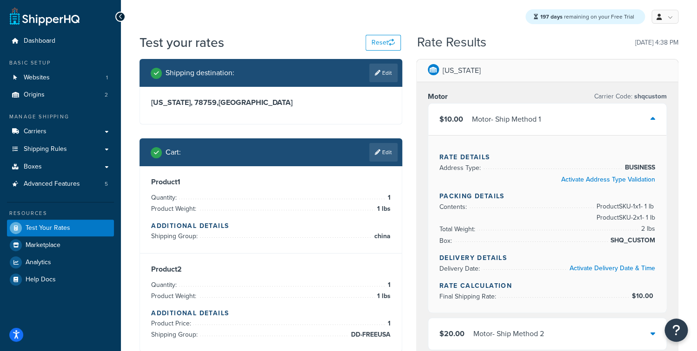
click at [545, 119] on div "$10.00 Motor - Ship Method 1" at bounding box center [547, 120] width 238 height 32
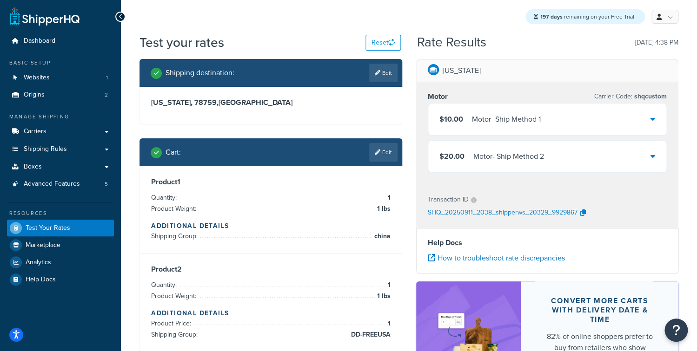
click at [534, 166] on div "$20.00 Motor - Ship Method 2" at bounding box center [547, 157] width 238 height 32
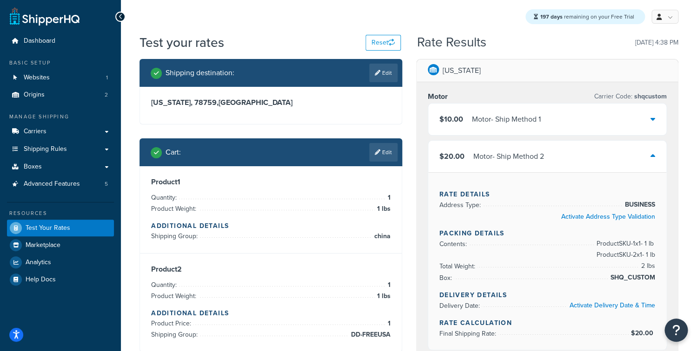
click at [531, 165] on div "$20.00 Motor - Ship Method 2" at bounding box center [547, 157] width 238 height 32
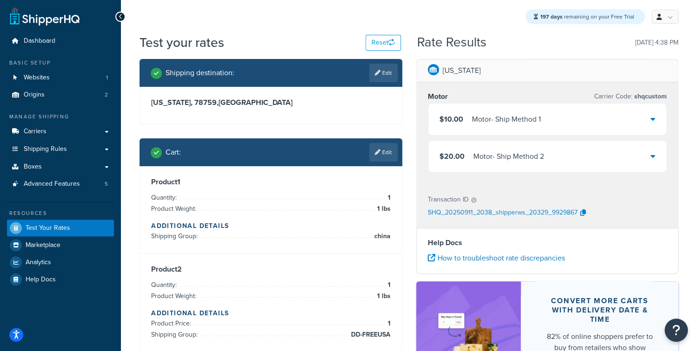
click at [531, 164] on div "$20.00 Motor - Ship Method 2" at bounding box center [547, 157] width 238 height 32
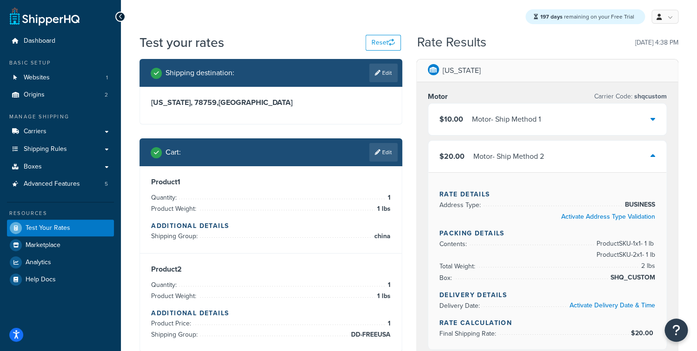
click at [531, 164] on div "$20.00 Motor - Ship Method 2" at bounding box center [547, 157] width 238 height 32
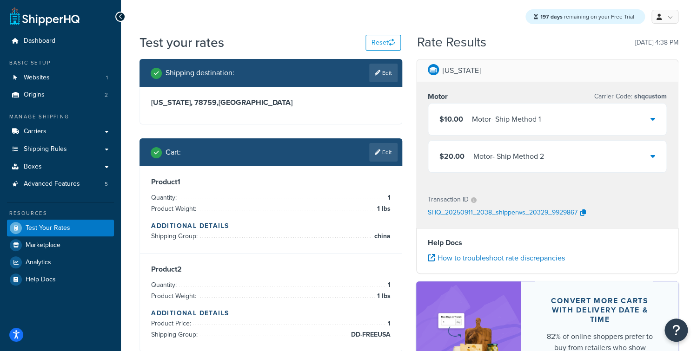
click at [529, 160] on div "Motor - Ship Method 2" at bounding box center [508, 156] width 71 height 13
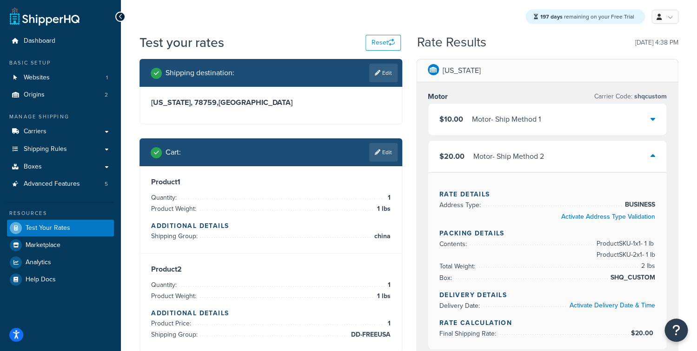
click at [523, 165] on div "$20.00 Motor - Ship Method 2" at bounding box center [547, 157] width 238 height 32
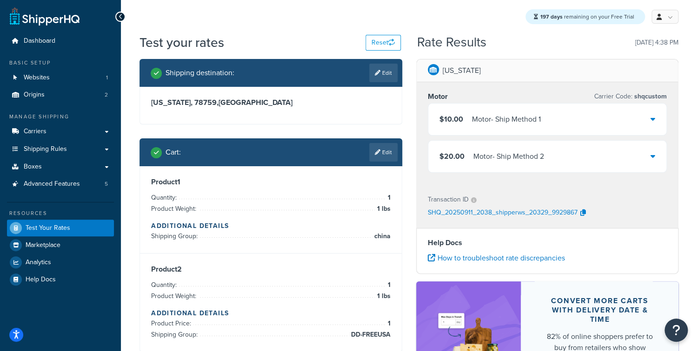
click at [528, 126] on div "Motor - Ship Method 1" at bounding box center [506, 119] width 69 height 13
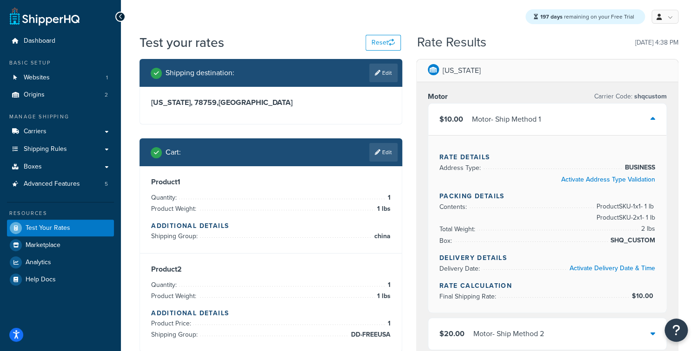
click at [522, 127] on div "$10.00 Motor - Ship Method 1" at bounding box center [547, 120] width 238 height 32
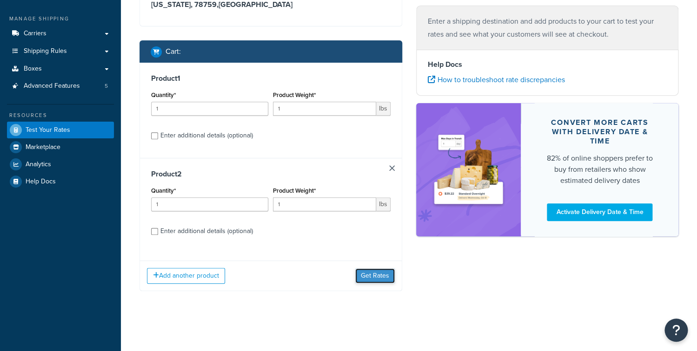
click at [375, 269] on button "Get Rates" at bounding box center [375, 276] width 40 height 15
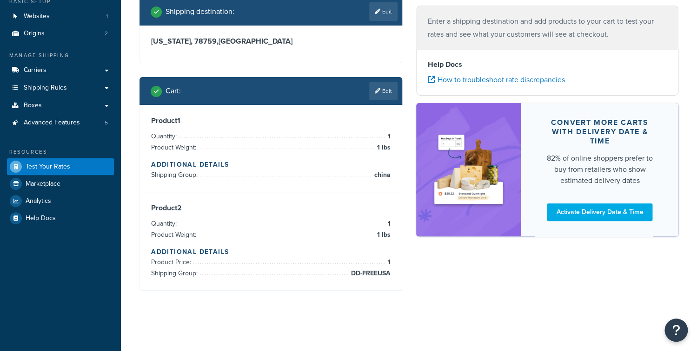
scroll to position [67, 0]
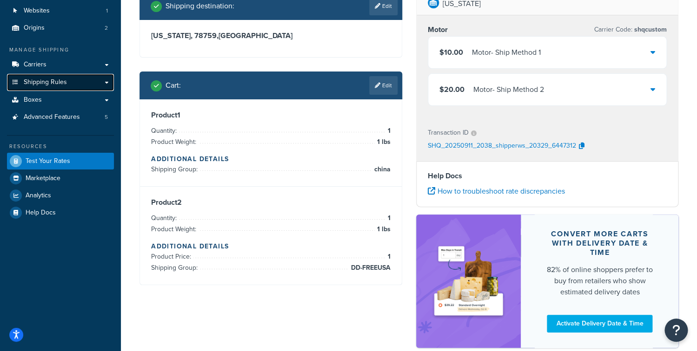
click at [69, 86] on link "Shipping Rules" at bounding box center [60, 82] width 107 height 17
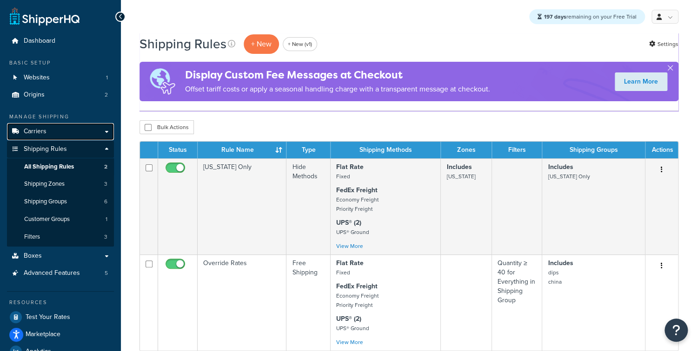
click at [73, 138] on link "Carriers" at bounding box center [60, 131] width 107 height 17
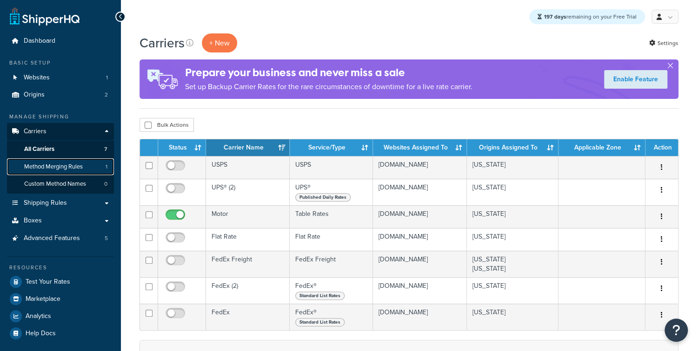
click at [71, 166] on span "Method Merging Rules" at bounding box center [53, 167] width 59 height 8
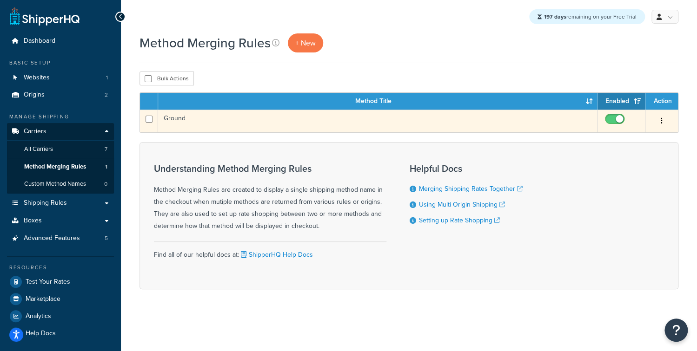
click at [611, 120] on input "checkbox" at bounding box center [616, 122] width 26 height 12
checkbox input "false"
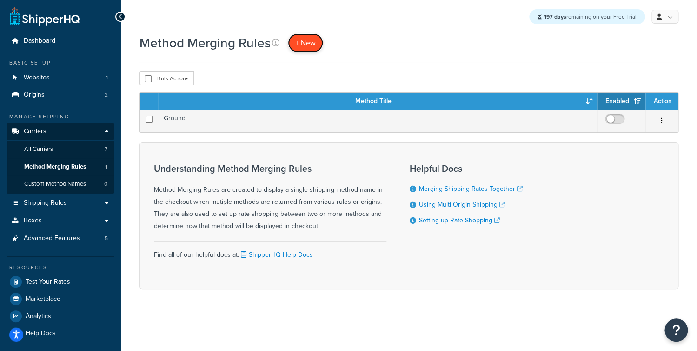
click at [298, 46] on span "+ New" at bounding box center [305, 43] width 20 height 11
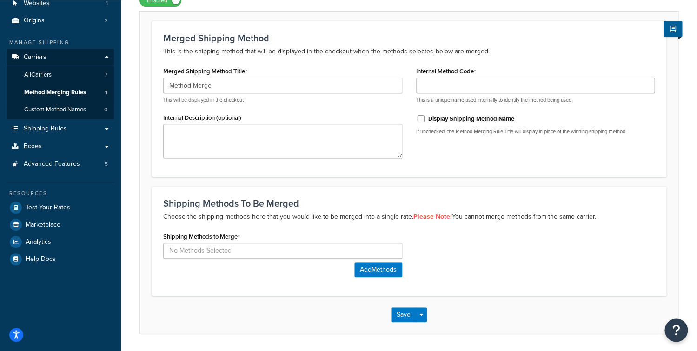
scroll to position [104, 0]
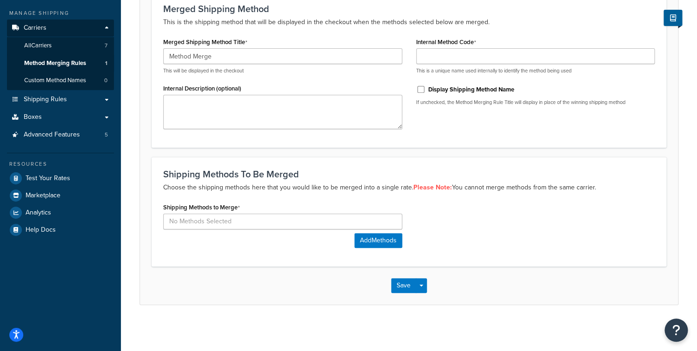
type input "Method Merge"
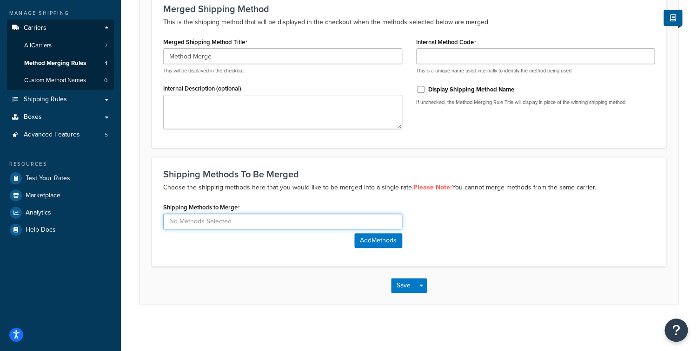
click at [235, 223] on input at bounding box center [282, 222] width 239 height 16
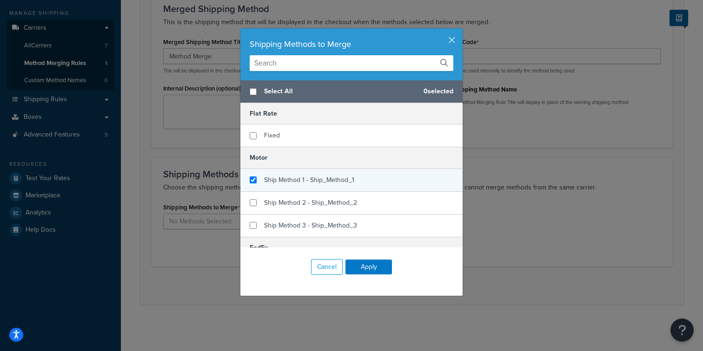
checkbox input "true"
click at [284, 176] on span "Ship Method 1 - Ship_Method_1" at bounding box center [309, 180] width 90 height 10
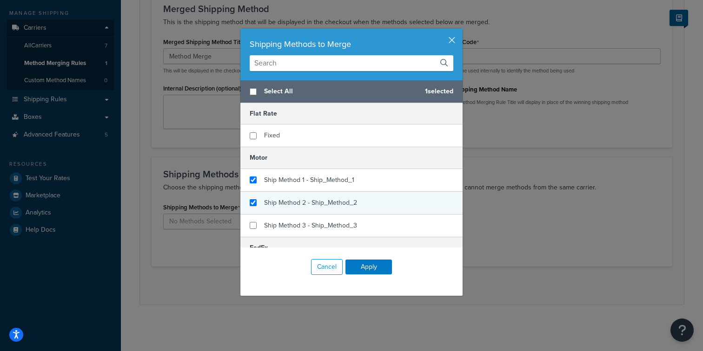
checkbox input "true"
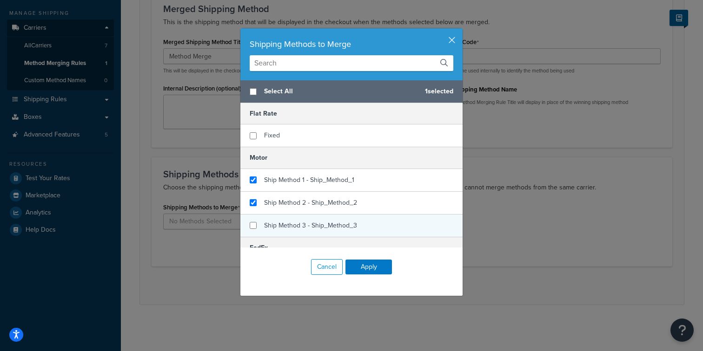
drag, startPoint x: 281, startPoint y: 197, endPoint x: 281, endPoint y: 224, distance: 27.4
click at [281, 199] on div "Ship Method 2 - Ship_Method_2" at bounding box center [310, 203] width 93 height 13
checkbox input "true"
click at [280, 224] on span "Ship Method 3 - Ship_Method_3" at bounding box center [310, 226] width 93 height 10
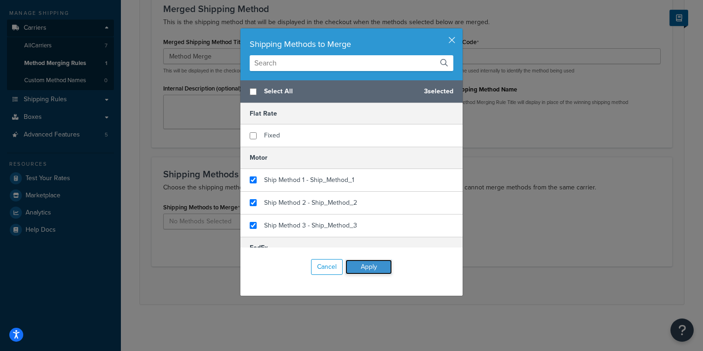
click at [381, 271] on button "Apply" at bounding box center [368, 267] width 46 height 15
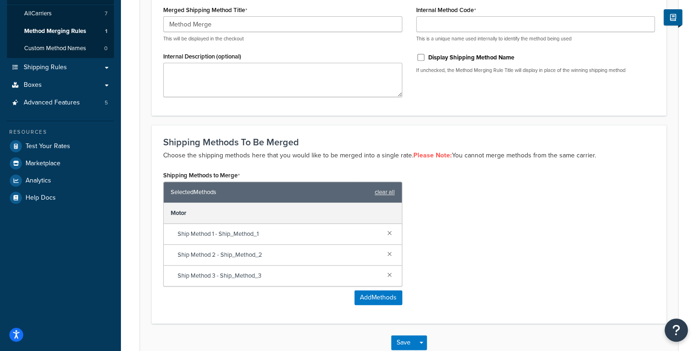
scroll to position [192, 0]
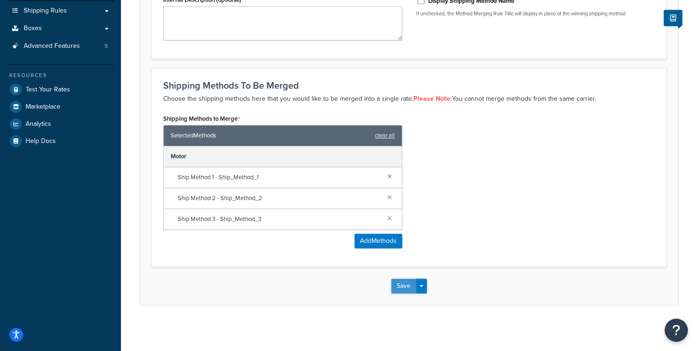
click at [409, 285] on button "Save" at bounding box center [403, 286] width 25 height 15
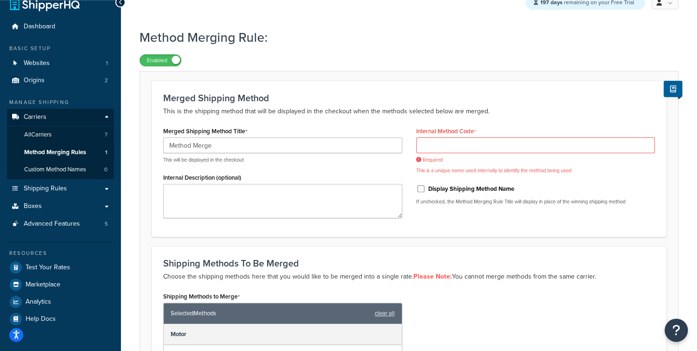
scroll to position [12, 0]
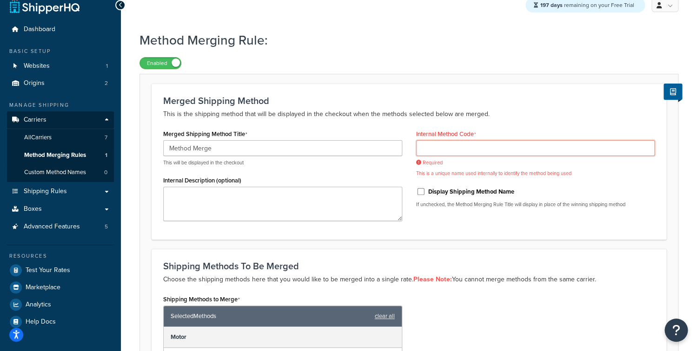
click at [450, 150] on input "Internal Method Code" at bounding box center [535, 148] width 239 height 16
type input "D"
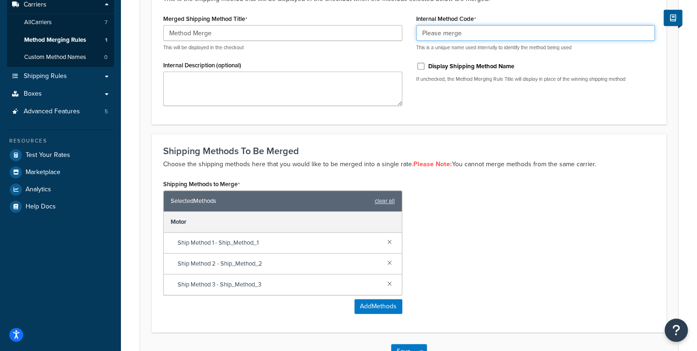
scroll to position [192, 0]
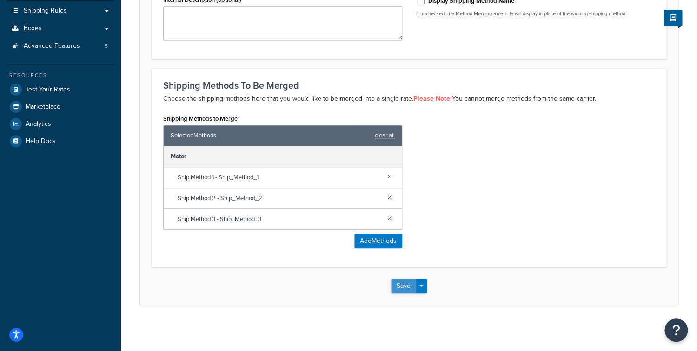
type input "Please merge"
click at [404, 287] on button "Save" at bounding box center [403, 286] width 25 height 15
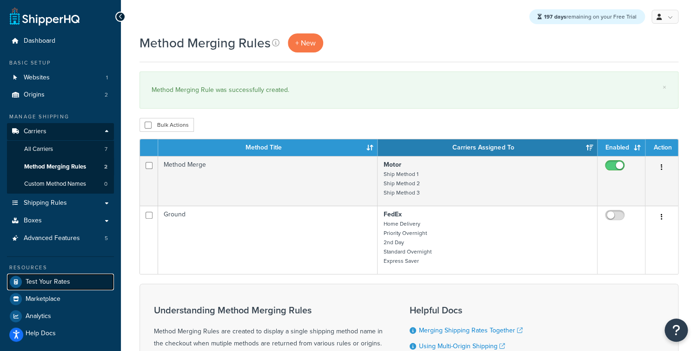
click at [79, 278] on link "Test Your Rates" at bounding box center [60, 282] width 107 height 17
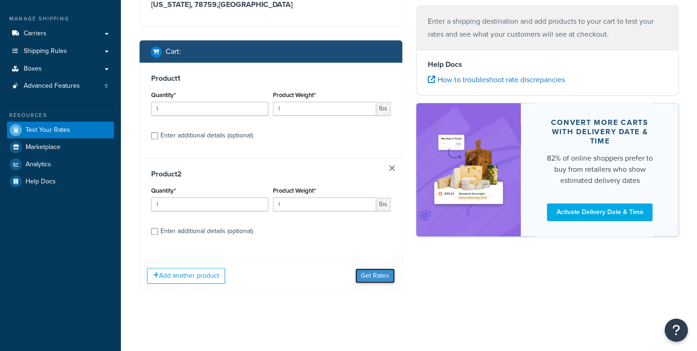
click at [370, 277] on button "Get Rates" at bounding box center [375, 276] width 40 height 15
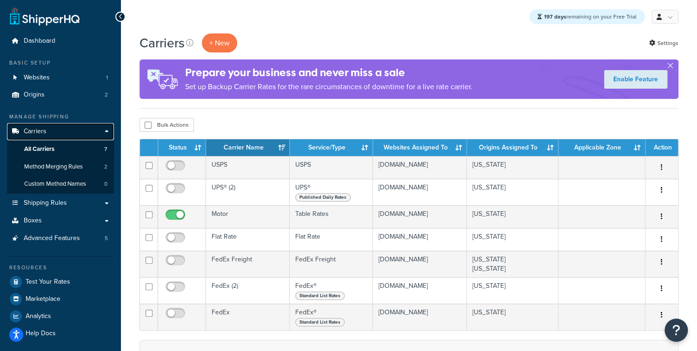
click at [73, 137] on link "Carriers" at bounding box center [60, 131] width 107 height 17
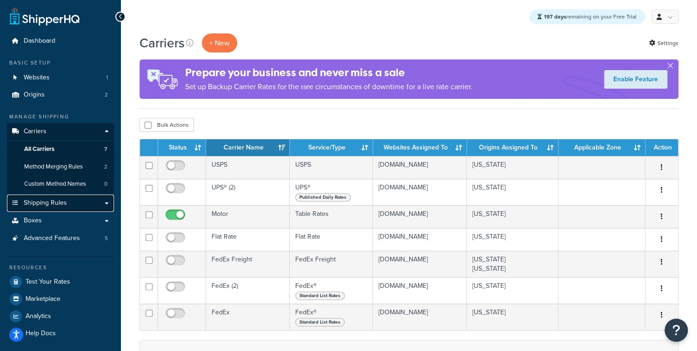
click at [57, 203] on span "Shipping Rules" at bounding box center [45, 203] width 43 height 8
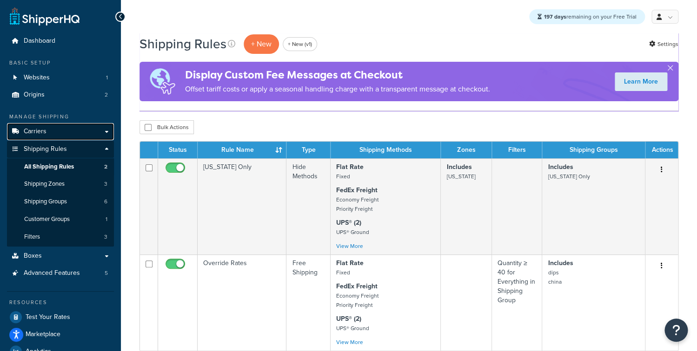
click at [73, 131] on link "Carriers" at bounding box center [60, 131] width 107 height 17
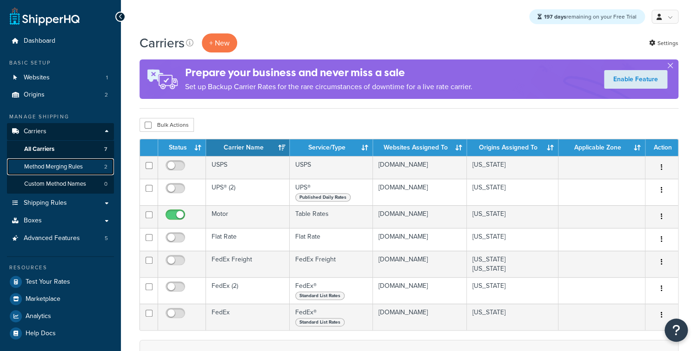
click at [74, 166] on span "Method Merging Rules" at bounding box center [53, 167] width 59 height 8
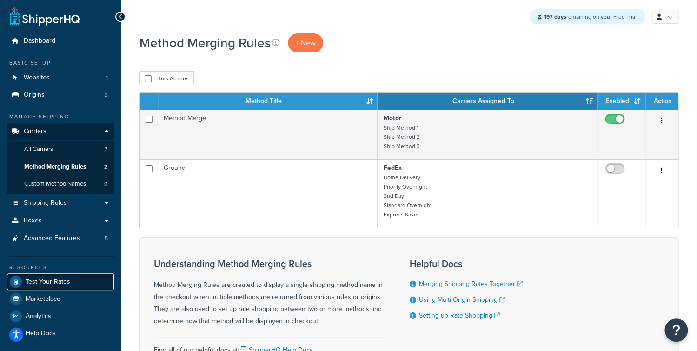
click at [45, 276] on link "Test Your Rates" at bounding box center [60, 282] width 107 height 17
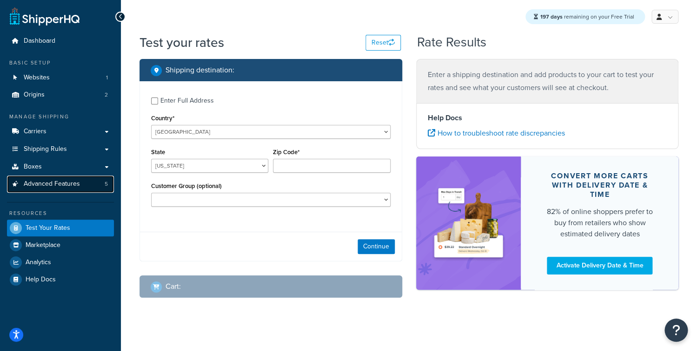
click at [40, 182] on span "Advanced Features" at bounding box center [52, 184] width 56 height 8
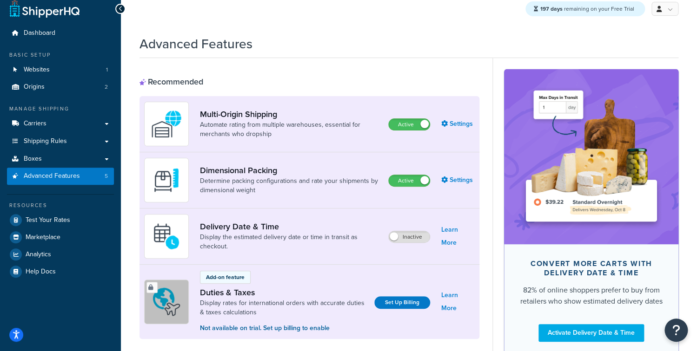
scroll to position [15, 0]
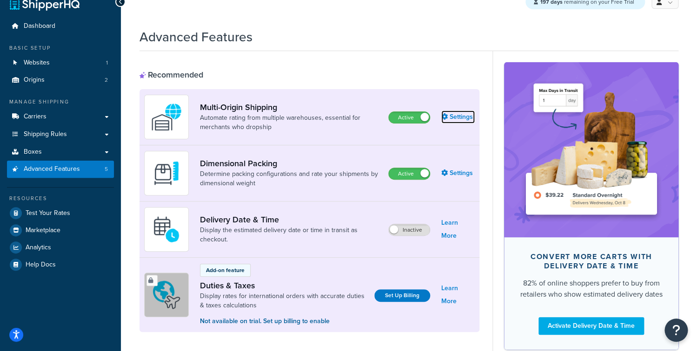
click at [460, 113] on link "Settings" at bounding box center [457, 117] width 33 height 13
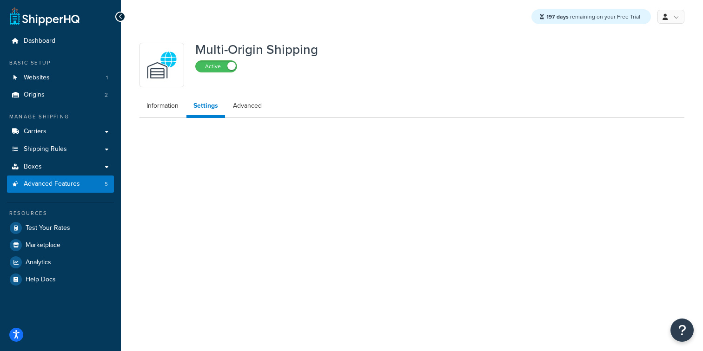
select select "false"
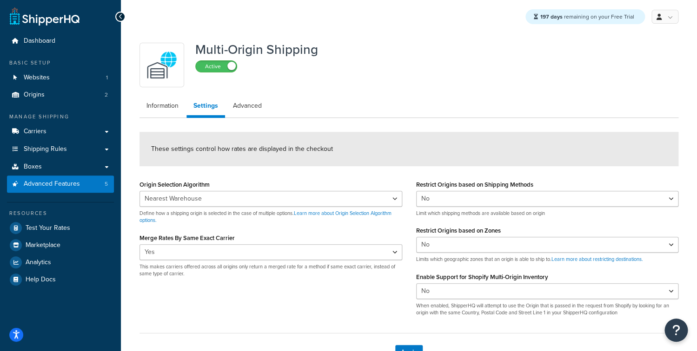
click at [352, 167] on form "These settings control how rates are displayed in the checkout Origin Selection…" at bounding box center [408, 252] width 539 height 240
click at [171, 293] on div "Origin Selection Algorithm Nearest Warehouse Fewest Warehouses Define how a shi…" at bounding box center [408, 251] width 553 height 146
drag, startPoint x: 51, startPoint y: 165, endPoint x: 60, endPoint y: 205, distance: 40.7
click at [51, 167] on link "Boxes" at bounding box center [60, 167] width 107 height 17
click at [54, 239] on link "Marketplace" at bounding box center [60, 245] width 107 height 17
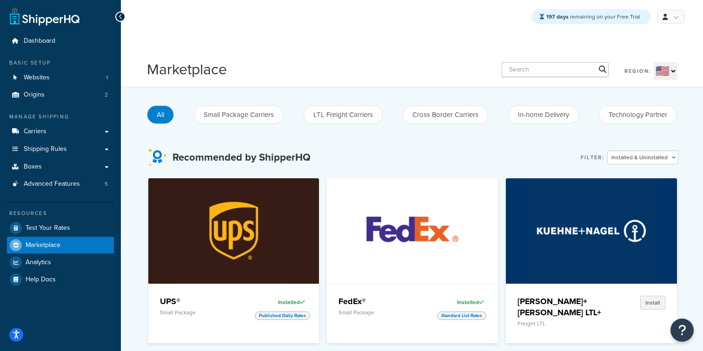
click at [54, 235] on link "Test Your Rates" at bounding box center [60, 228] width 107 height 17
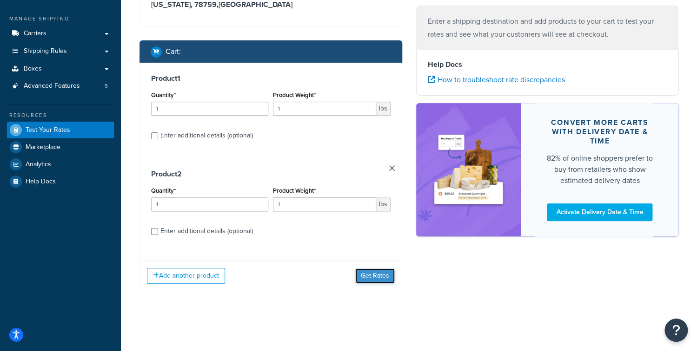
click at [383, 278] on button "Get Rates" at bounding box center [375, 276] width 40 height 15
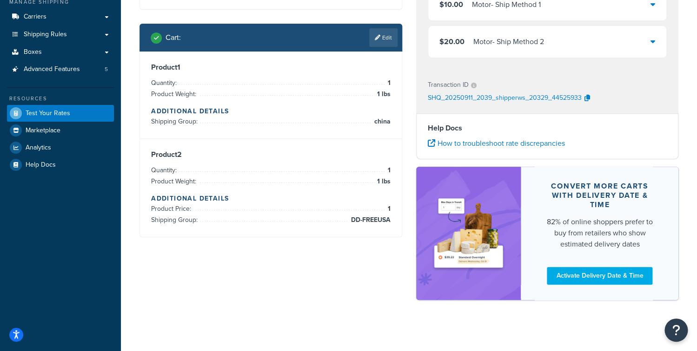
scroll to position [119, 0]
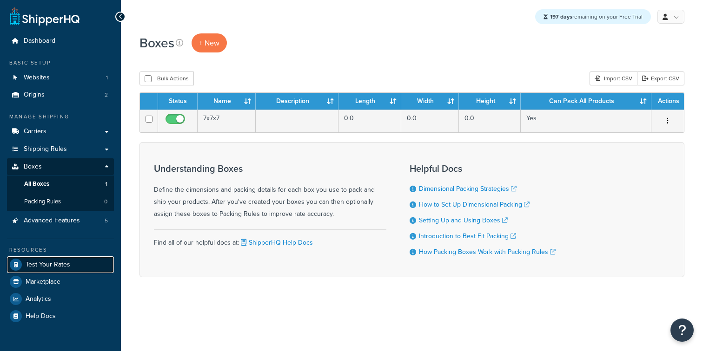
click at [55, 263] on span "Test Your Rates" at bounding box center [48, 265] width 45 height 8
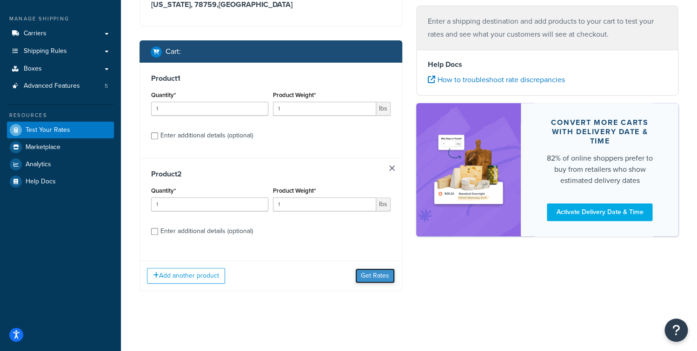
click at [382, 271] on button "Get Rates" at bounding box center [375, 276] width 40 height 15
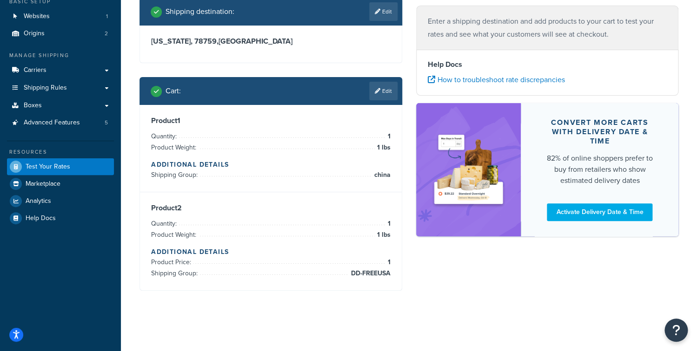
scroll to position [67, 0]
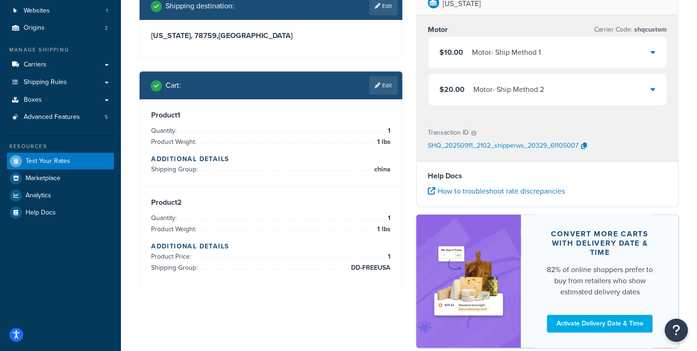
click at [558, 61] on div "$10.00 Motor - Ship Method 1" at bounding box center [547, 53] width 238 height 32
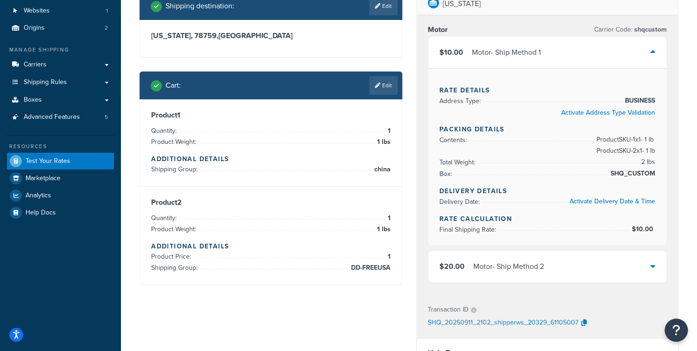
click at [549, 64] on div "$10.00 Motor - Ship Method 1" at bounding box center [547, 53] width 238 height 32
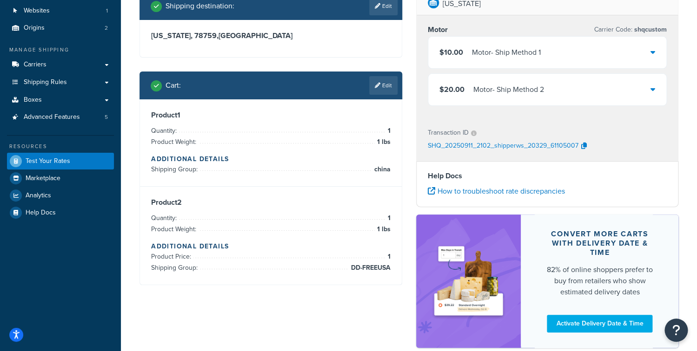
click at [548, 65] on div "$10.00 Motor - Ship Method 1" at bounding box center [547, 53] width 238 height 32
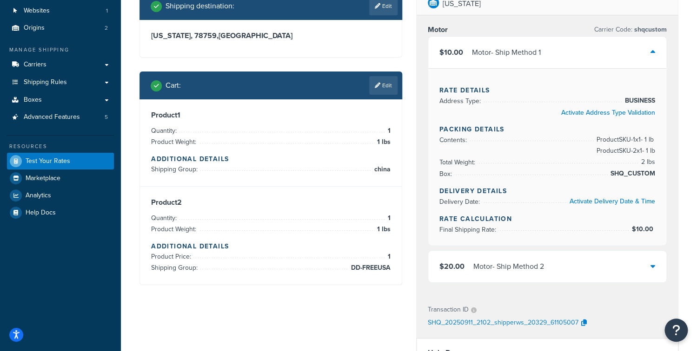
click at [547, 52] on div "$10.00 Motor - Ship Method 1" at bounding box center [547, 53] width 238 height 32
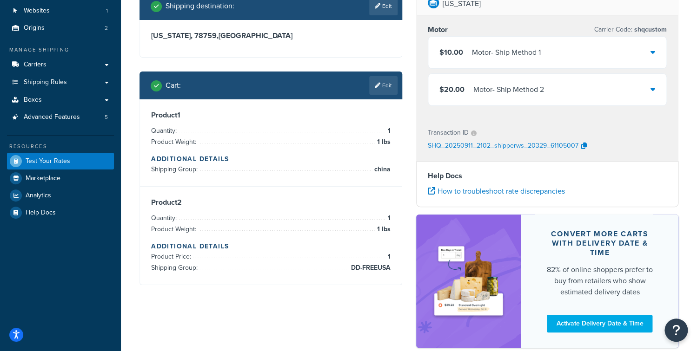
click at [529, 79] on div "$20.00 Motor - Ship Method 2" at bounding box center [547, 90] width 238 height 32
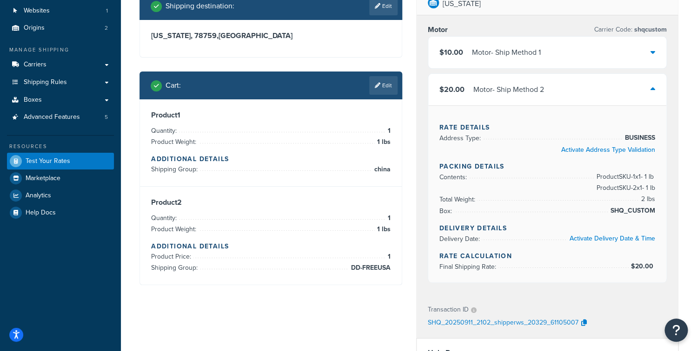
click at [527, 87] on div "Motor - Ship Method 2" at bounding box center [508, 89] width 71 height 13
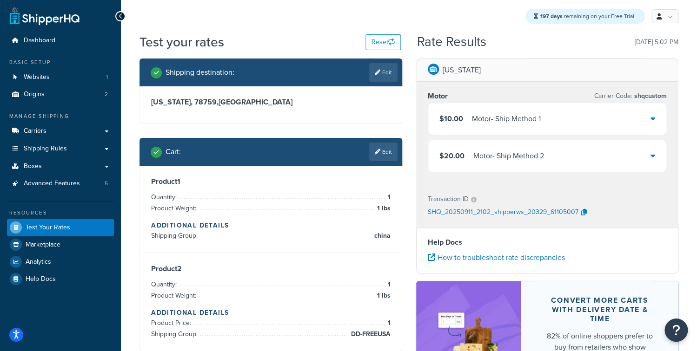
scroll to position [0, 0]
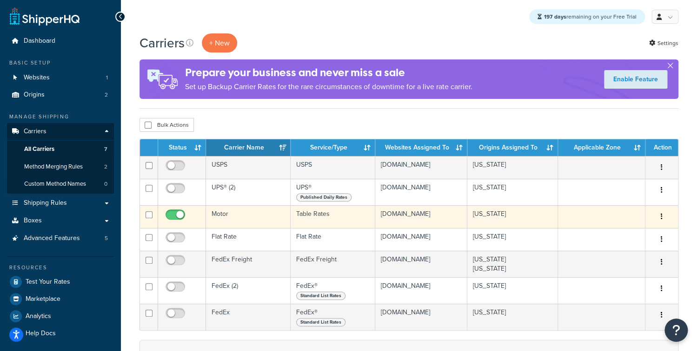
click at [247, 224] on td "Motor" at bounding box center [248, 216] width 85 height 23
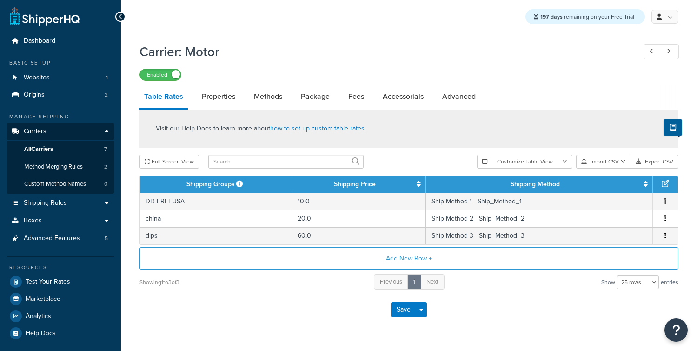
select select "25"
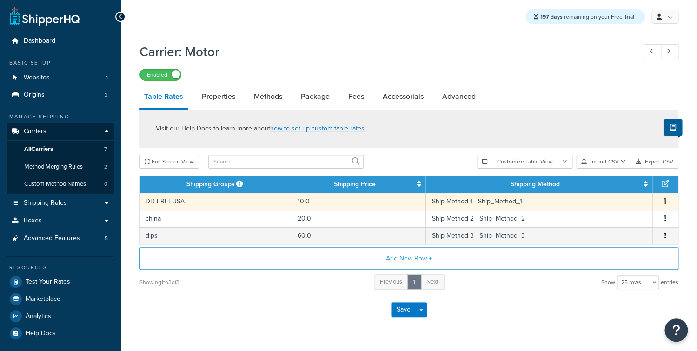
click at [526, 207] on td "Ship Method 1 - Ship_Method_1" at bounding box center [539, 201] width 227 height 17
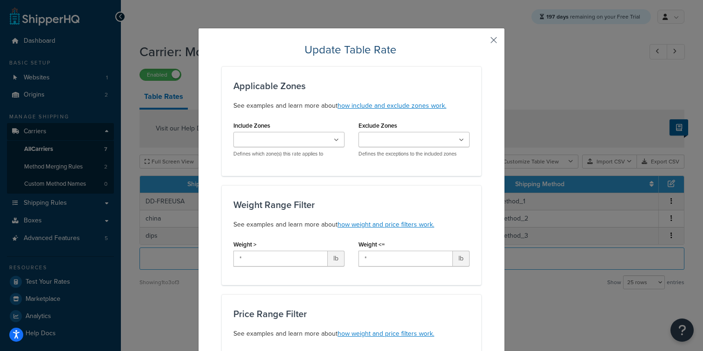
click at [481, 42] on button "button" at bounding box center [480, 43] width 2 height 2
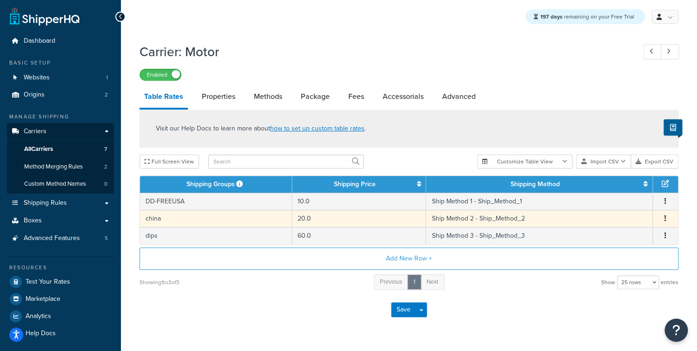
click at [519, 217] on td "Ship Method 2 - Ship_Method_2" at bounding box center [539, 218] width 227 height 17
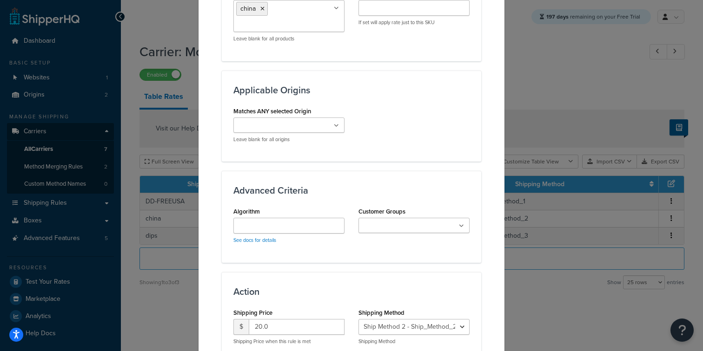
scroll to position [713, 0]
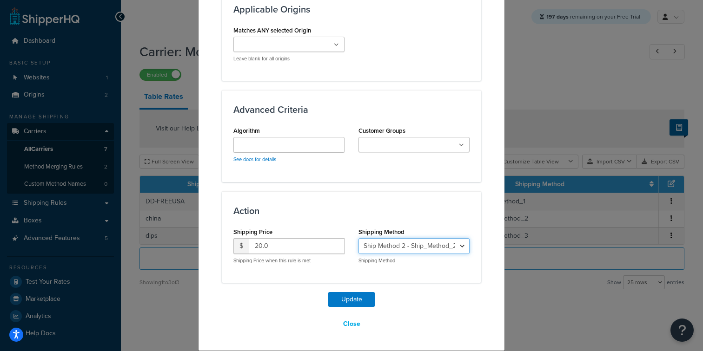
select select "182419"
click option "Ship Method 1 - Ship_Method_1" at bounding box center [0, 0] width 0 height 0
click at [345, 305] on button "Update" at bounding box center [351, 299] width 46 height 15
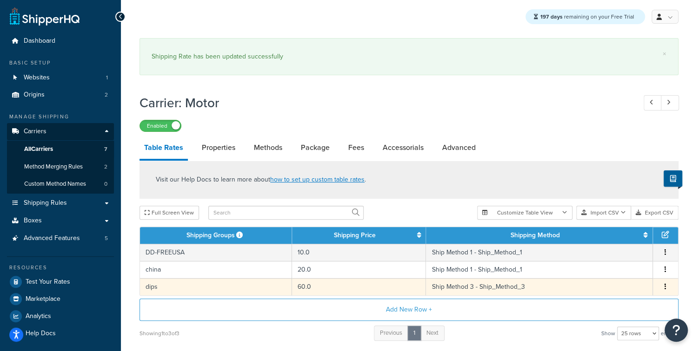
click at [484, 290] on td "Ship Method 3 - Ship_Method_3" at bounding box center [539, 286] width 227 height 17
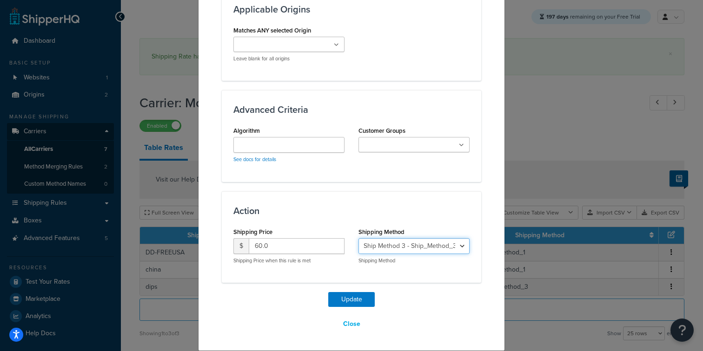
select select "182419"
click option "Ship Method 1 - Ship_Method_1" at bounding box center [0, 0] width 0 height 0
click at [351, 304] on button "Update" at bounding box center [351, 299] width 46 height 15
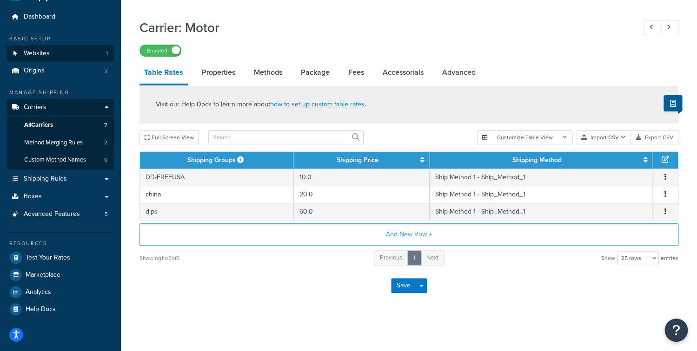
scroll to position [24, 0]
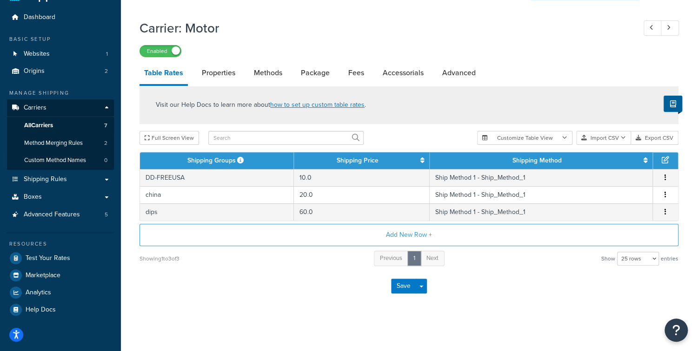
drag, startPoint x: 398, startPoint y: 134, endPoint x: 396, endPoint y: 130, distance: 4.8
click at [397, 132] on div "Full Screen View" at bounding box center [304, 138] width 330 height 14
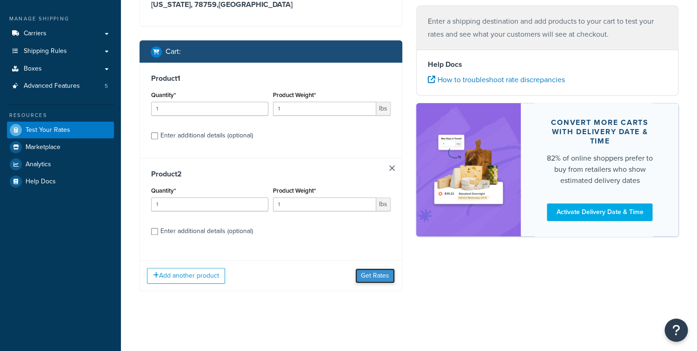
click at [369, 278] on button "Get Rates" at bounding box center [375, 276] width 40 height 15
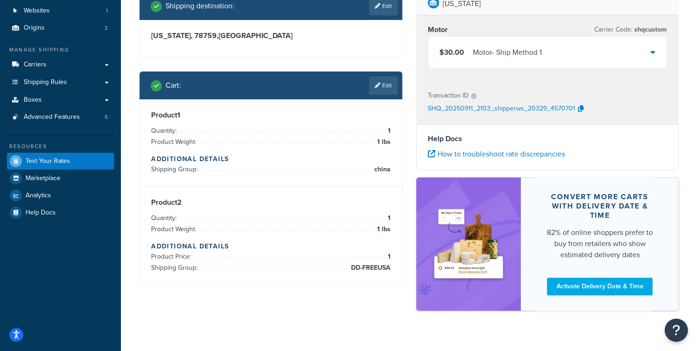
click at [497, 46] on div "Motor - Ship Method 1" at bounding box center [507, 52] width 69 height 13
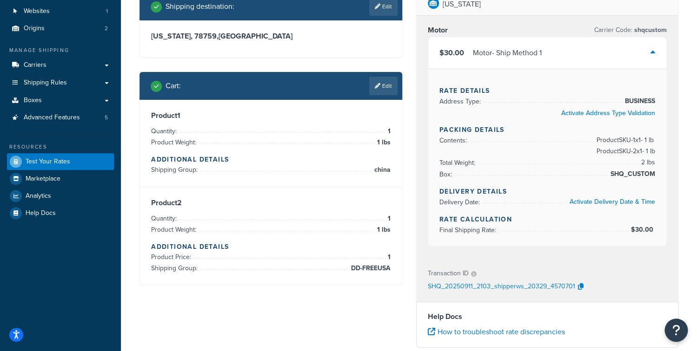
scroll to position [0, 0]
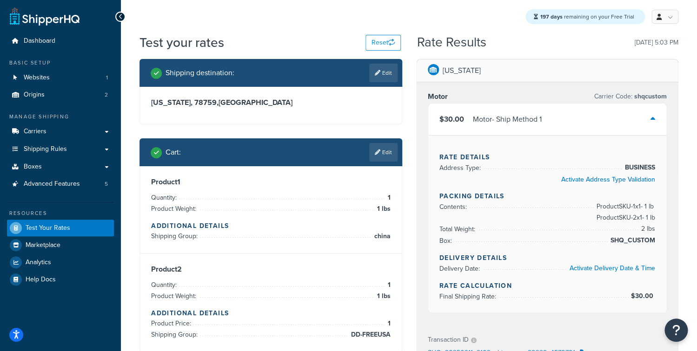
click at [310, 122] on div "Texas, 78759 , United States" at bounding box center [271, 105] width 262 height 37
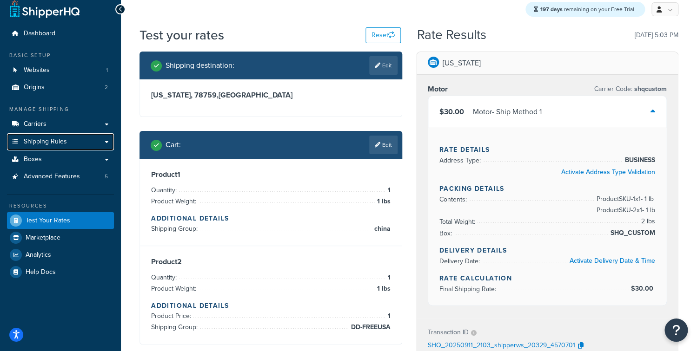
scroll to position [15, 0]
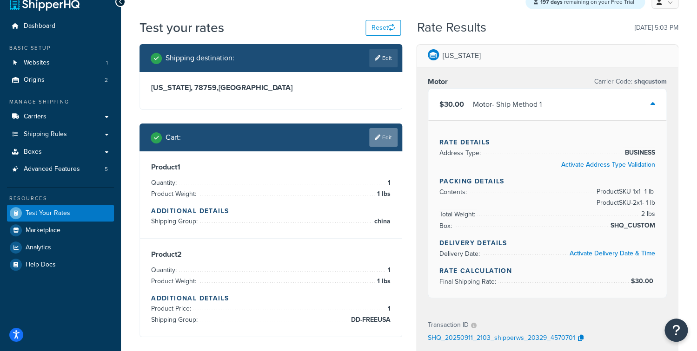
click at [383, 139] on link "Edit" at bounding box center [383, 137] width 28 height 19
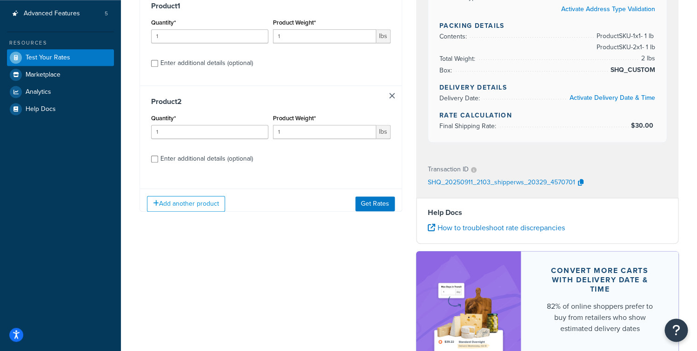
scroll to position [173, 0]
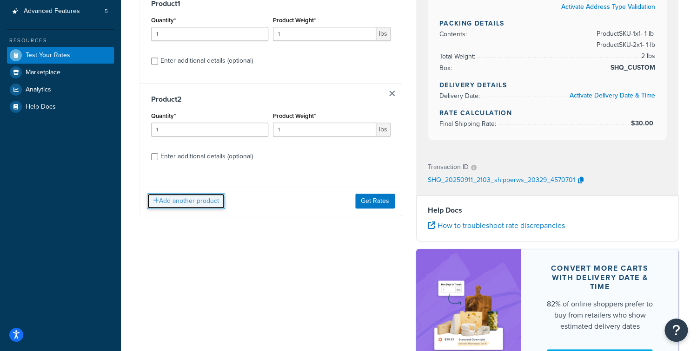
click at [220, 203] on button "Add another product" at bounding box center [186, 201] width 78 height 16
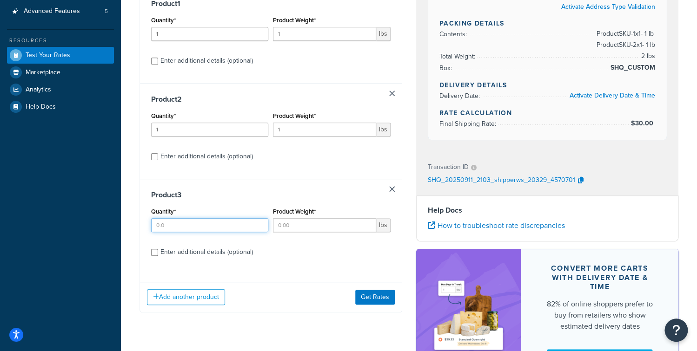
click at [169, 223] on input "Quantity*" at bounding box center [209, 225] width 117 height 14
type input "1"
click at [314, 225] on input "Product Weight*" at bounding box center [324, 225] width 103 height 14
type input "1"
click at [200, 243] on div "Product 3 Quantity* 1 Product Weight* 1 lbs Enter additional details (optional)" at bounding box center [271, 227] width 262 height 96
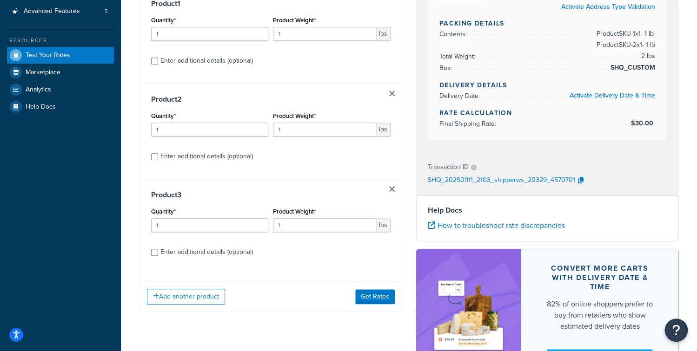
click at [200, 251] on div "Enter additional details (optional)" at bounding box center [206, 252] width 93 height 13
click at [158, 251] on input "Enter additional details (optional)" at bounding box center [154, 252] width 7 height 7
checkbox input "true"
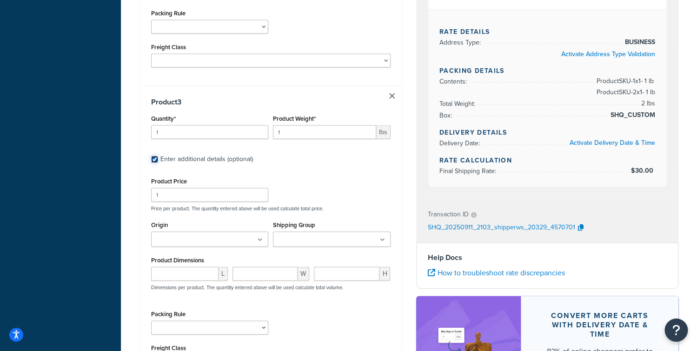
scroll to position [847, 0]
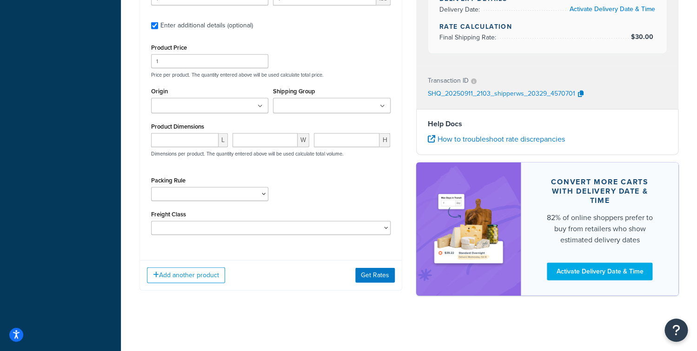
click at [292, 109] on input "Shipping Group" at bounding box center [317, 106] width 82 height 10
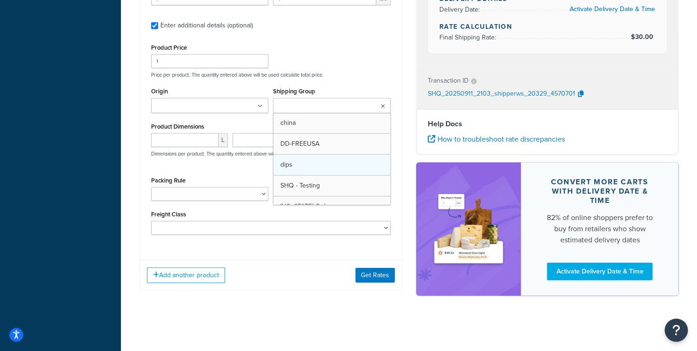
scroll to position [840, 0]
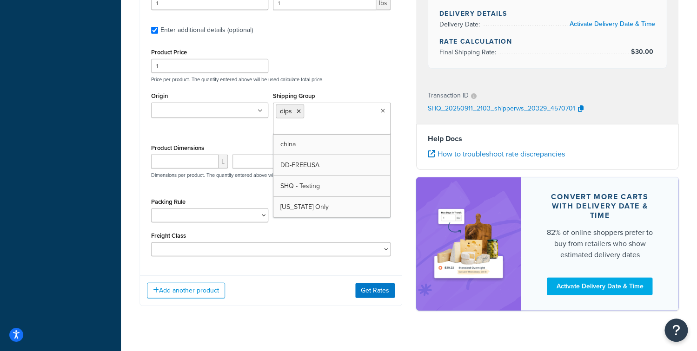
click at [374, 278] on div "Add another product Get Rates" at bounding box center [271, 291] width 262 height 30
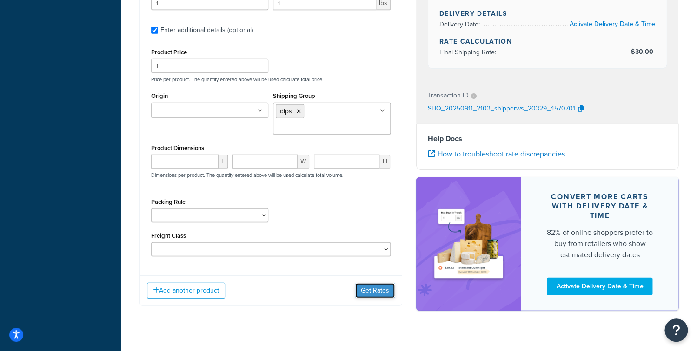
click at [370, 293] on button "Get Rates" at bounding box center [375, 291] width 40 height 15
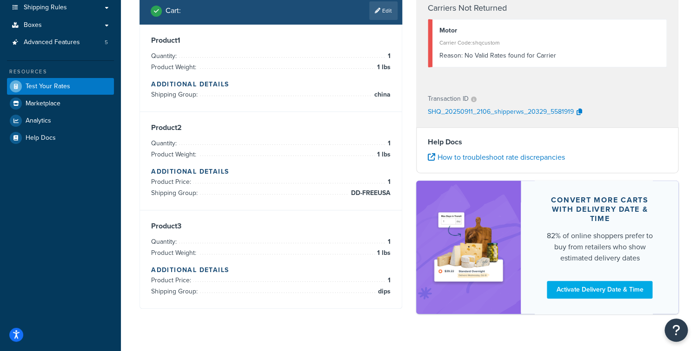
scroll to position [144, 0]
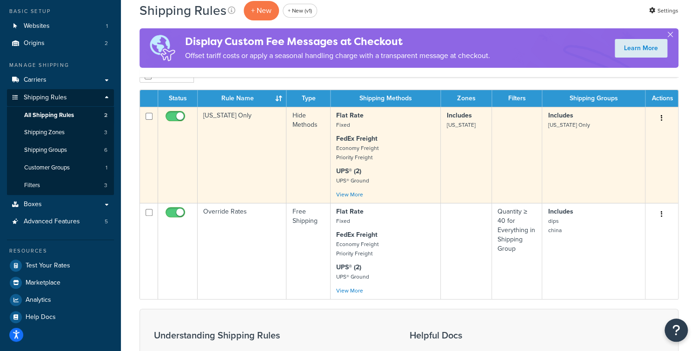
scroll to position [53, 0]
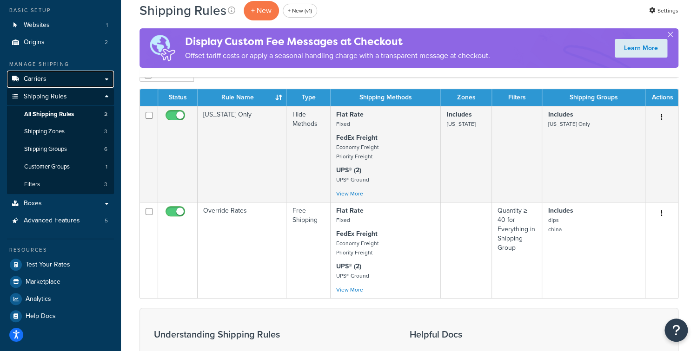
click at [67, 79] on link "Carriers" at bounding box center [60, 79] width 107 height 17
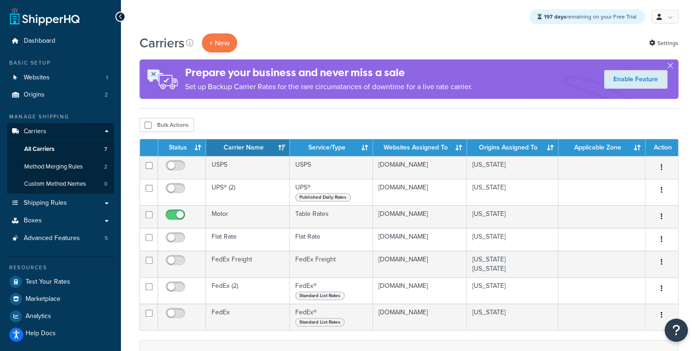
click at [291, 106] on div "Carriers + New Settings Prepare your business and never miss a sale Set up Back…" at bounding box center [408, 70] width 539 height 75
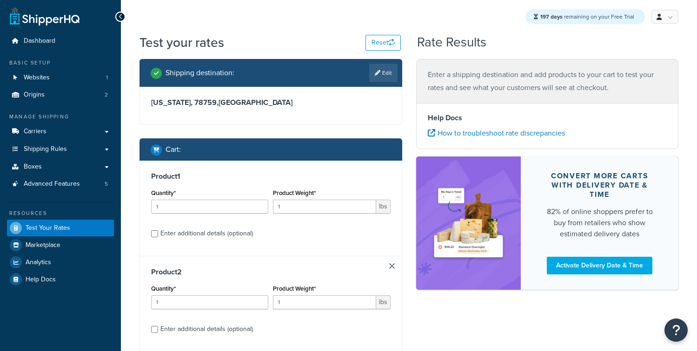
scroll to position [194, 0]
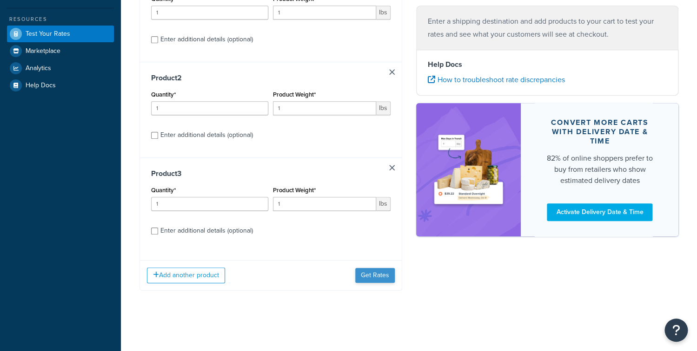
click at [377, 268] on div "Add another product Get Rates" at bounding box center [271, 275] width 262 height 30
click at [373, 274] on button "Get Rates" at bounding box center [375, 275] width 40 height 15
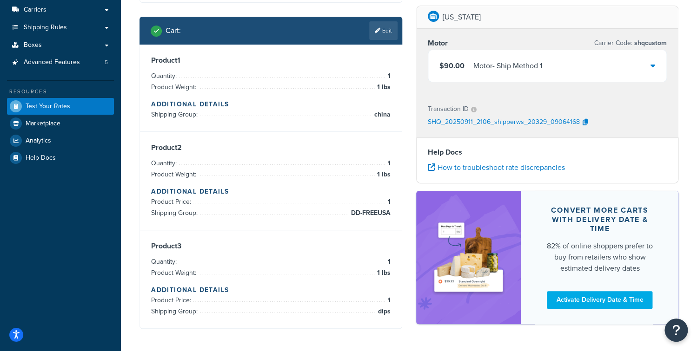
scroll to position [92, 0]
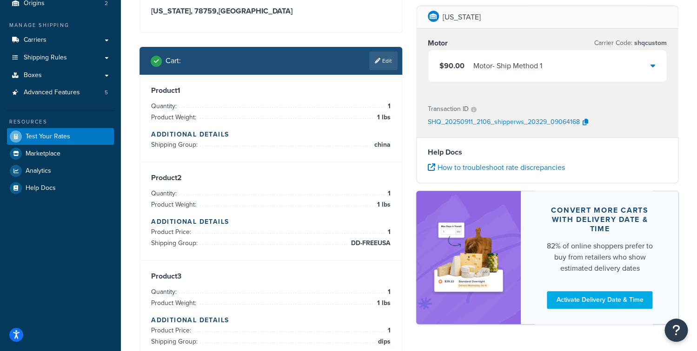
click at [505, 69] on div "Motor - Ship Method 1" at bounding box center [507, 66] width 69 height 13
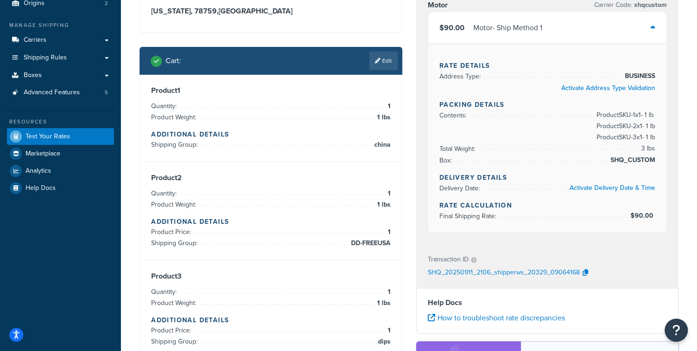
click at [513, 29] on div "Motor - Ship Method 1" at bounding box center [507, 27] width 69 height 13
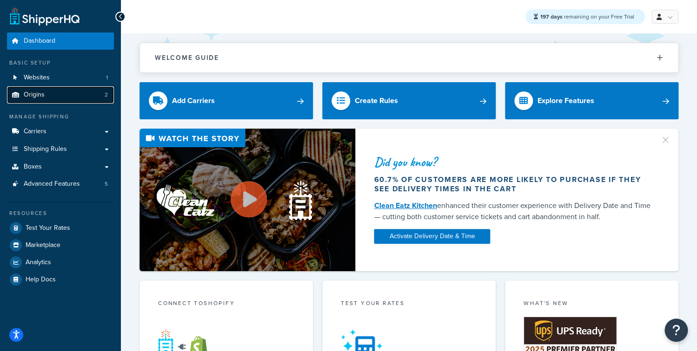
click at [66, 94] on link "Origins 2" at bounding box center [60, 94] width 107 height 17
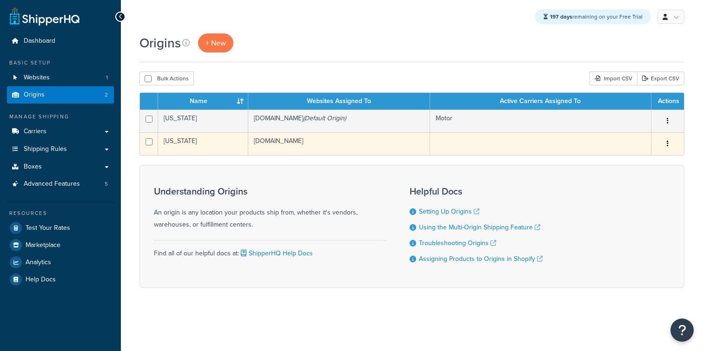
click at [309, 141] on td "[DOMAIN_NAME]" at bounding box center [339, 143] width 182 height 23
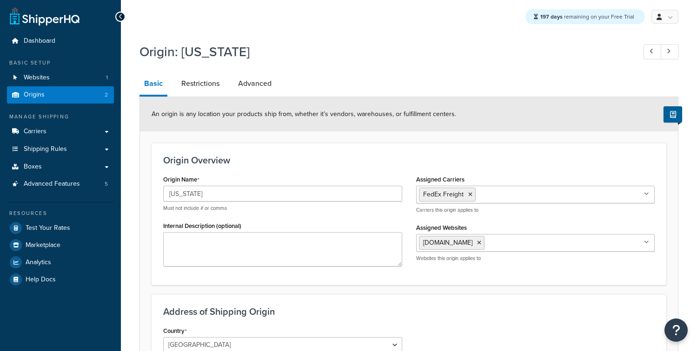
select select "43"
click at [201, 79] on link "Restrictions" at bounding box center [200, 84] width 47 height 22
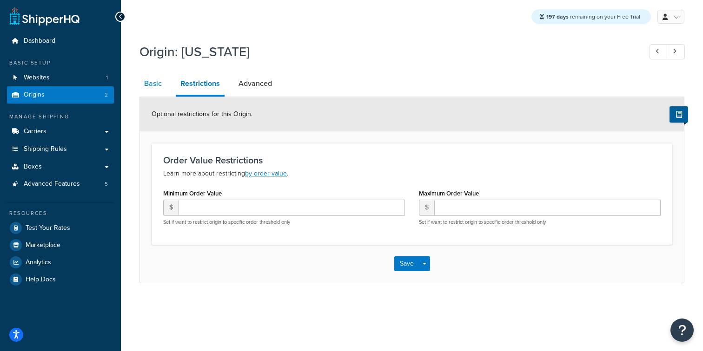
click at [166, 74] on link "Basic" at bounding box center [152, 84] width 27 height 22
select select "43"
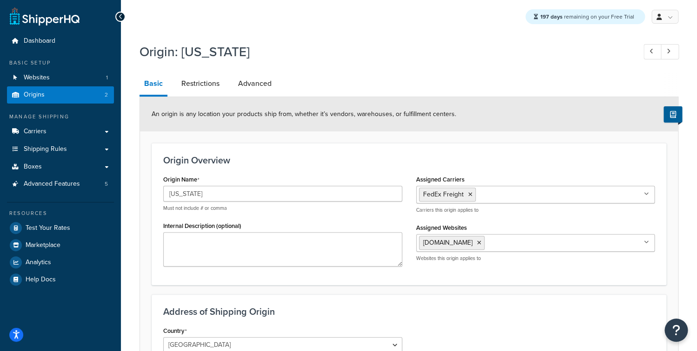
click at [158, 79] on link "Basic" at bounding box center [153, 85] width 28 height 24
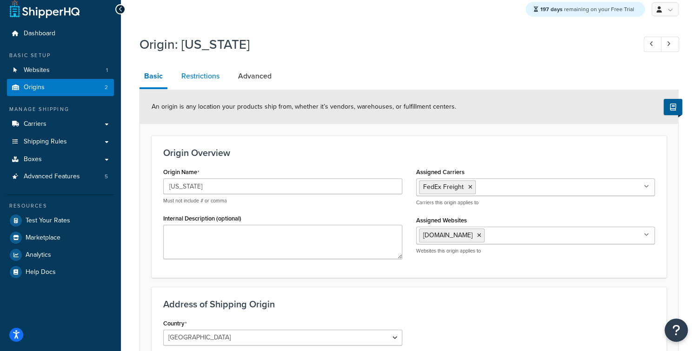
scroll to position [7, 0]
drag, startPoint x: 207, startPoint y: 71, endPoint x: 266, endPoint y: 72, distance: 59.0
click at [207, 71] on link "Restrictions" at bounding box center [200, 76] width 47 height 22
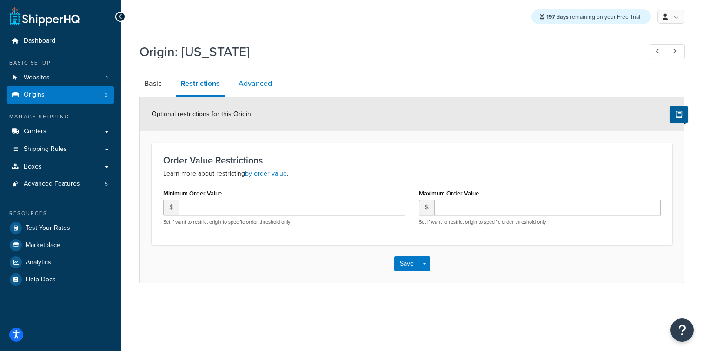
drag, startPoint x: 270, startPoint y: 72, endPoint x: 267, endPoint y: 77, distance: 6.2
click at [270, 72] on div "Origin: Texas Basic Restrictions Advanced Optional restrictions for this Origin…" at bounding box center [411, 160] width 545 height 245
click at [265, 79] on link "Advanced" at bounding box center [255, 84] width 43 height 22
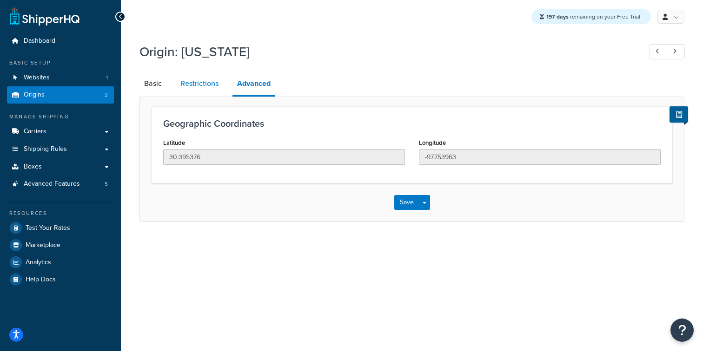
click at [193, 82] on link "Restrictions" at bounding box center [199, 84] width 47 height 22
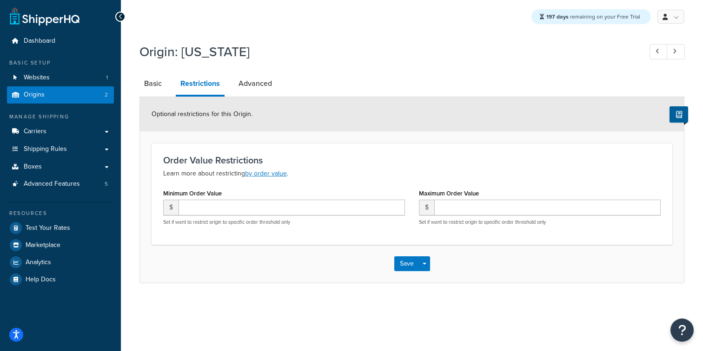
click at [286, 218] on div "$ Set if want to restrict origin to specific order threshold only" at bounding box center [284, 213] width 242 height 26
drag, startPoint x: 306, startPoint y: 205, endPoint x: 335, endPoint y: 200, distance: 29.6
click at [306, 205] on input "number" at bounding box center [292, 208] width 226 height 16
click at [494, 205] on input "number" at bounding box center [547, 208] width 226 height 16
click at [256, 85] on link "Advanced" at bounding box center [255, 84] width 43 height 22
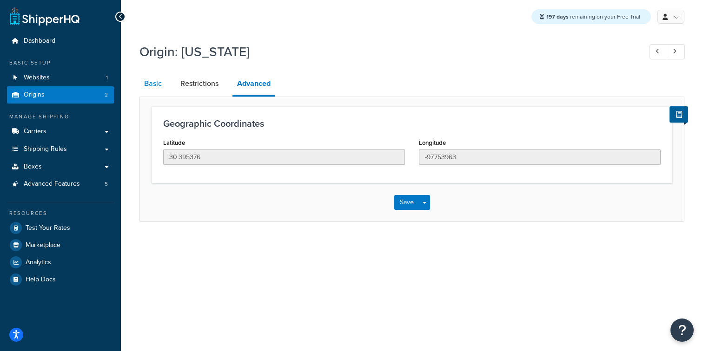
click at [165, 82] on link "Basic" at bounding box center [152, 84] width 27 height 22
select select "43"
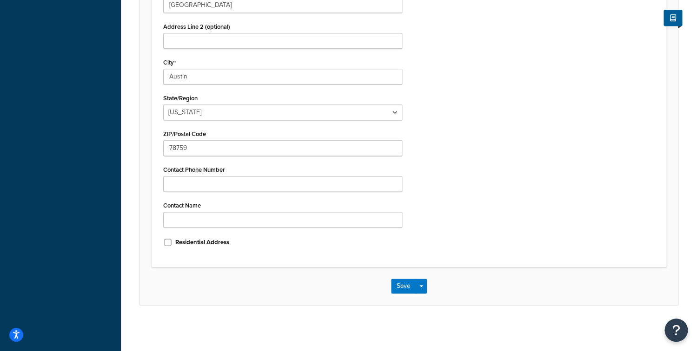
scroll to position [75, 0]
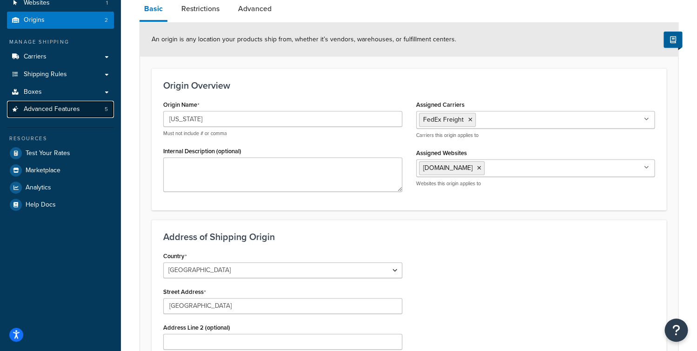
click at [61, 112] on span "Advanced Features" at bounding box center [52, 110] width 56 height 8
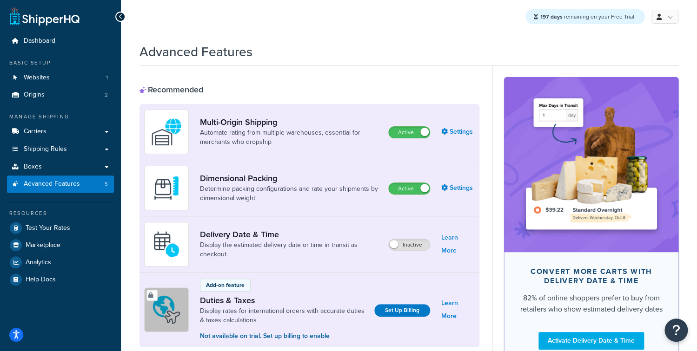
click at [472, 120] on div "Multi-Origin Shipping Automate rating from multiple warehouses, essential for m…" at bounding box center [309, 132] width 340 height 56
click at [467, 130] on link "Settings" at bounding box center [457, 132] width 33 height 13
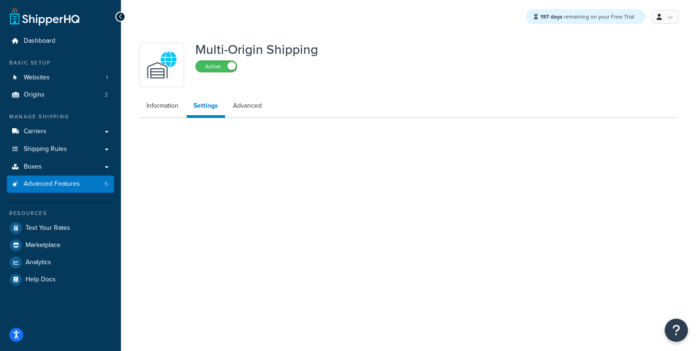
select select "false"
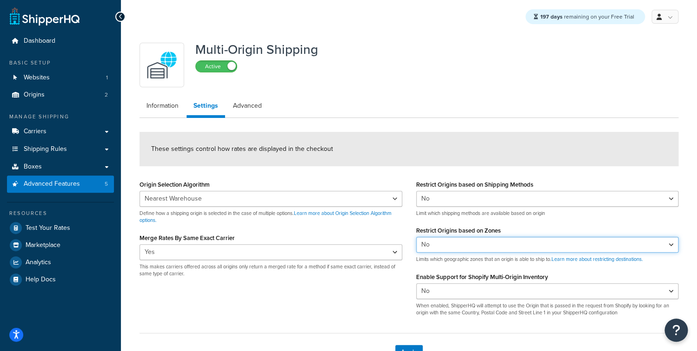
select select "true"
click option "Yes" at bounding box center [0, 0] width 0 height 0
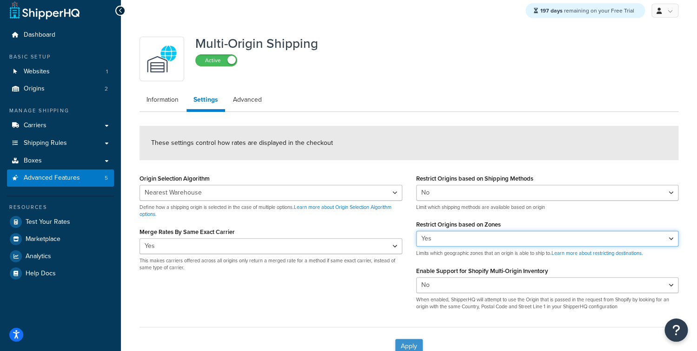
scroll to position [66, 0]
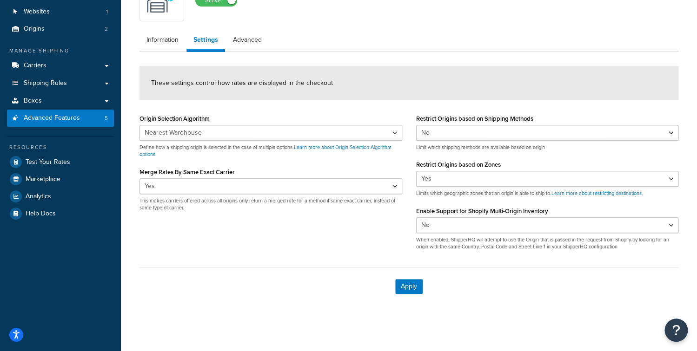
click at [408, 278] on div "Apply" at bounding box center [408, 286] width 539 height 39
click at [406, 288] on button "Apply" at bounding box center [408, 286] width 27 height 15
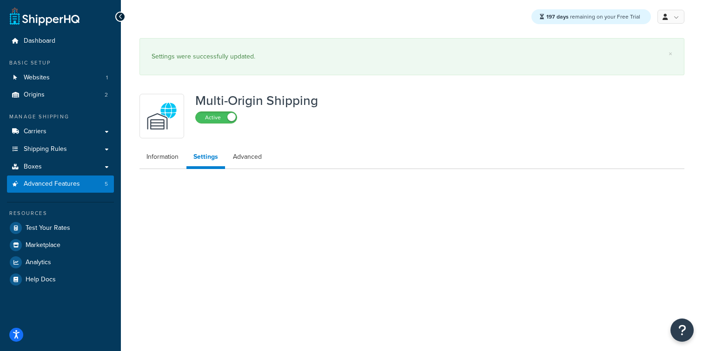
select select "false"
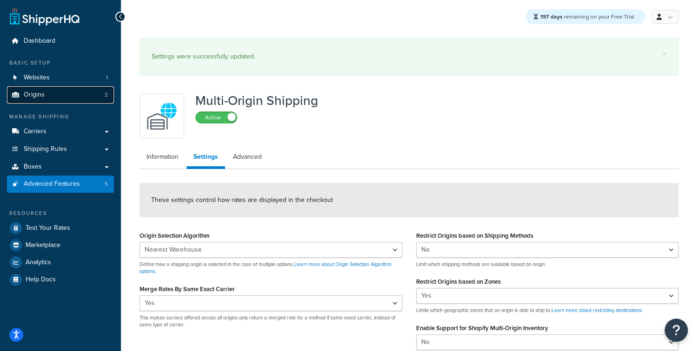
click at [42, 98] on span "Origins" at bounding box center [34, 95] width 21 height 8
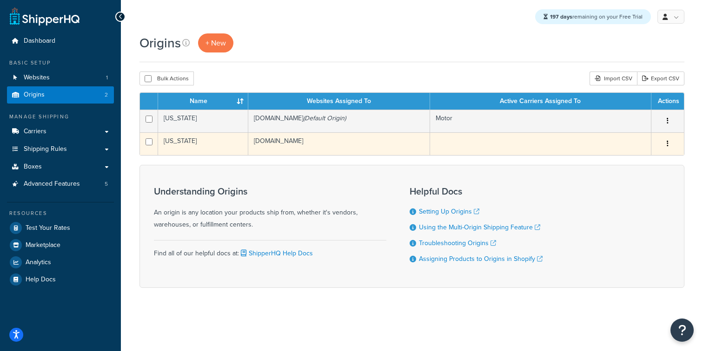
click at [327, 143] on td "[DOMAIN_NAME]" at bounding box center [339, 143] width 182 height 23
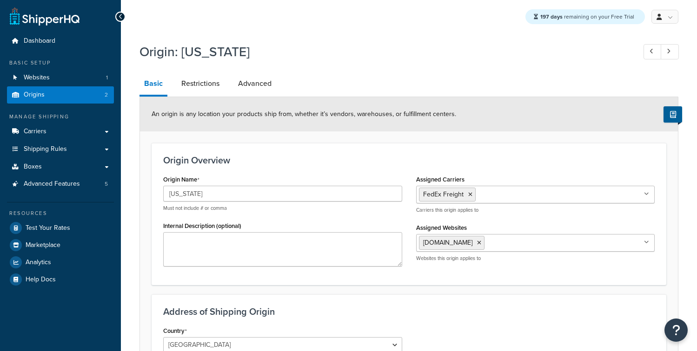
select select "43"
click at [65, 192] on link "Advanced Features 5" at bounding box center [60, 184] width 107 height 17
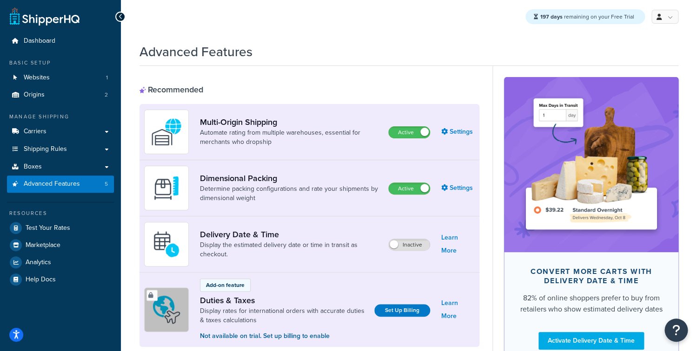
click at [452, 139] on div "Multi-Origin Shipping Automate rating from multiple warehouses, essential for m…" at bounding box center [309, 132] width 340 height 56
click at [456, 130] on link "Settings" at bounding box center [457, 132] width 33 height 13
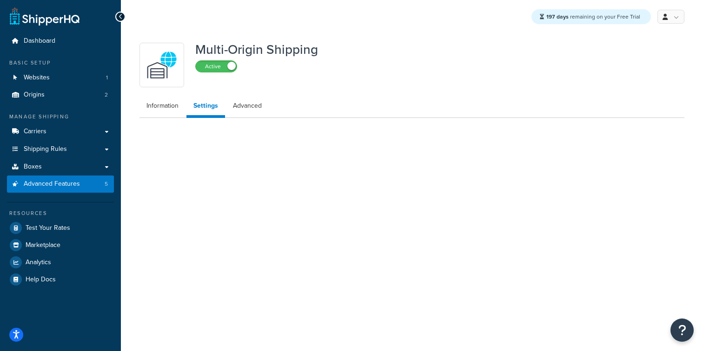
select select "false"
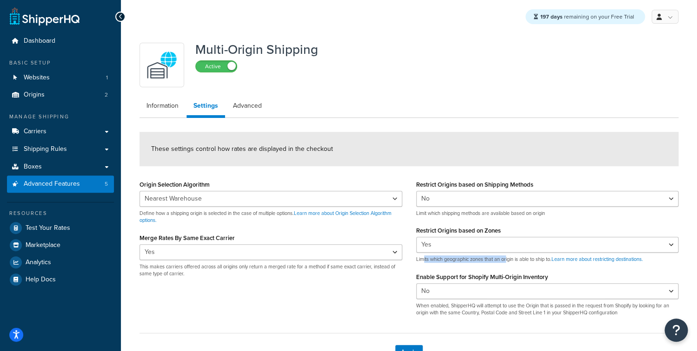
drag, startPoint x: 423, startPoint y: 262, endPoint x: 508, endPoint y: 262, distance: 84.1
click at [508, 262] on p "Limits which geographic zones that an origin is able to ship to. Learn more abo…" at bounding box center [547, 259] width 263 height 7
click at [385, 290] on div "Origin Selection Algorithm Nearest Warehouse Fewest Warehouses Define how a shi…" at bounding box center [408, 251] width 553 height 146
